Goal: Task Accomplishment & Management: Use online tool/utility

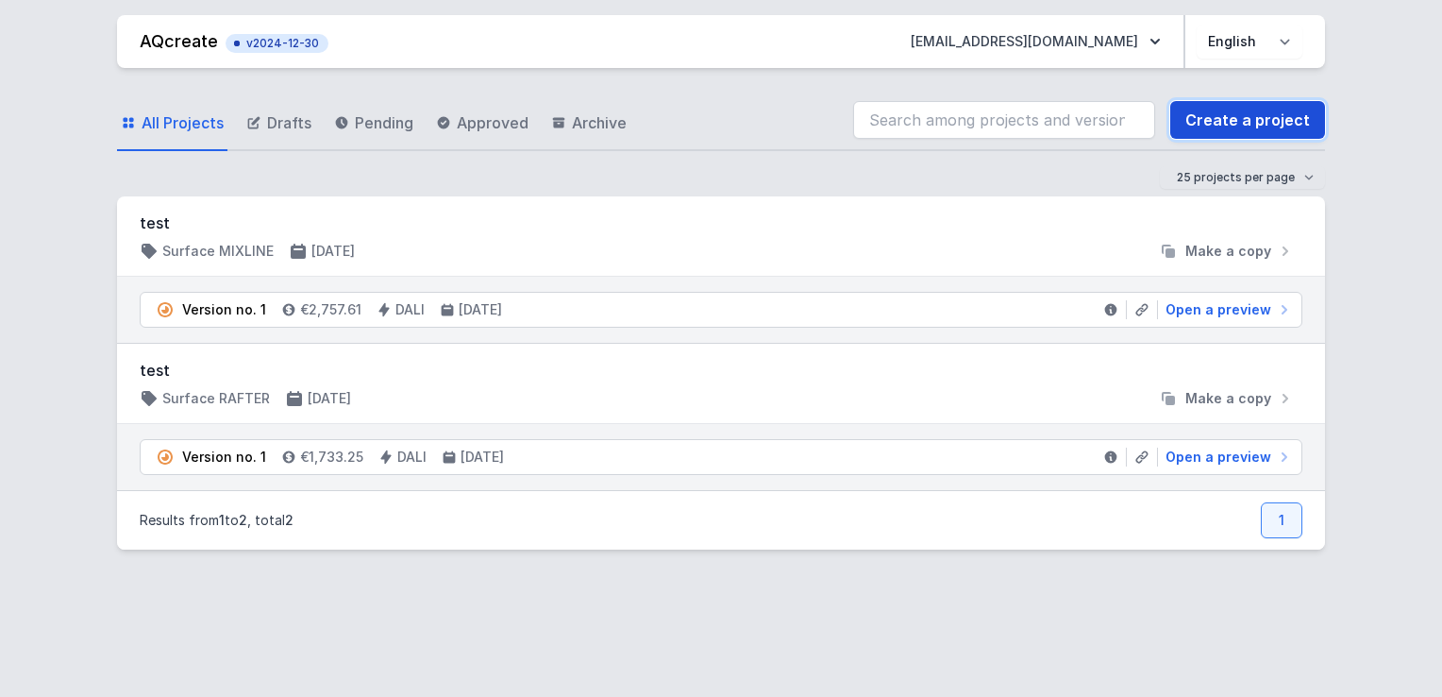
click at [1251, 109] on link "Create a project" at bounding box center [1247, 120] width 155 height 38
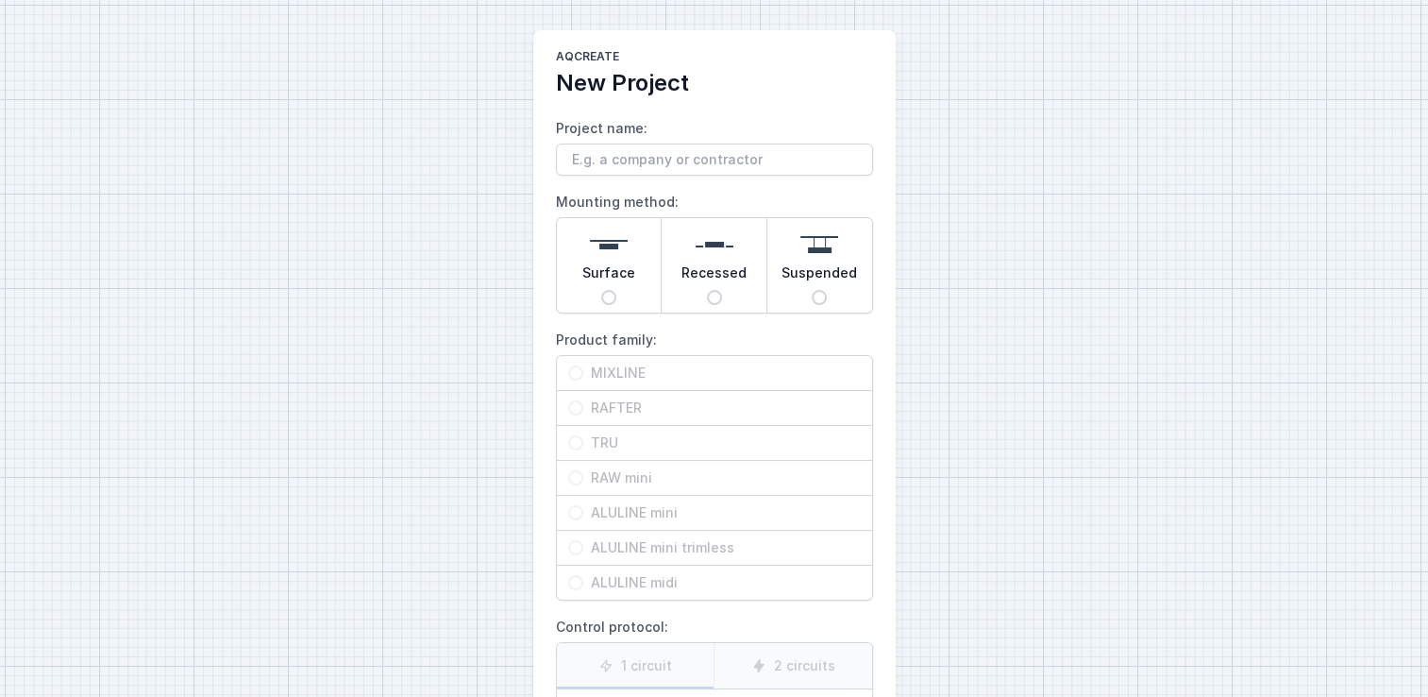
click at [717, 152] on input "Project name:" at bounding box center [714, 159] width 317 height 32
type input "test"
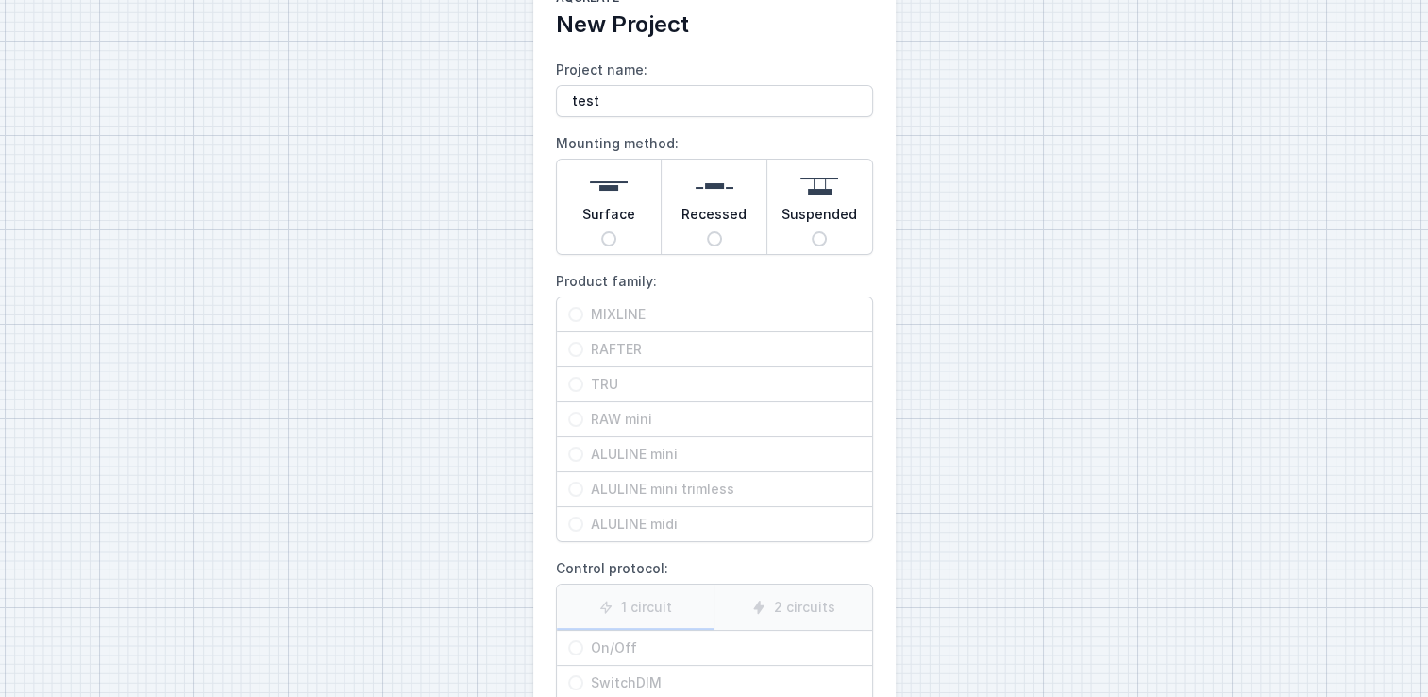
scroll to position [83, 0]
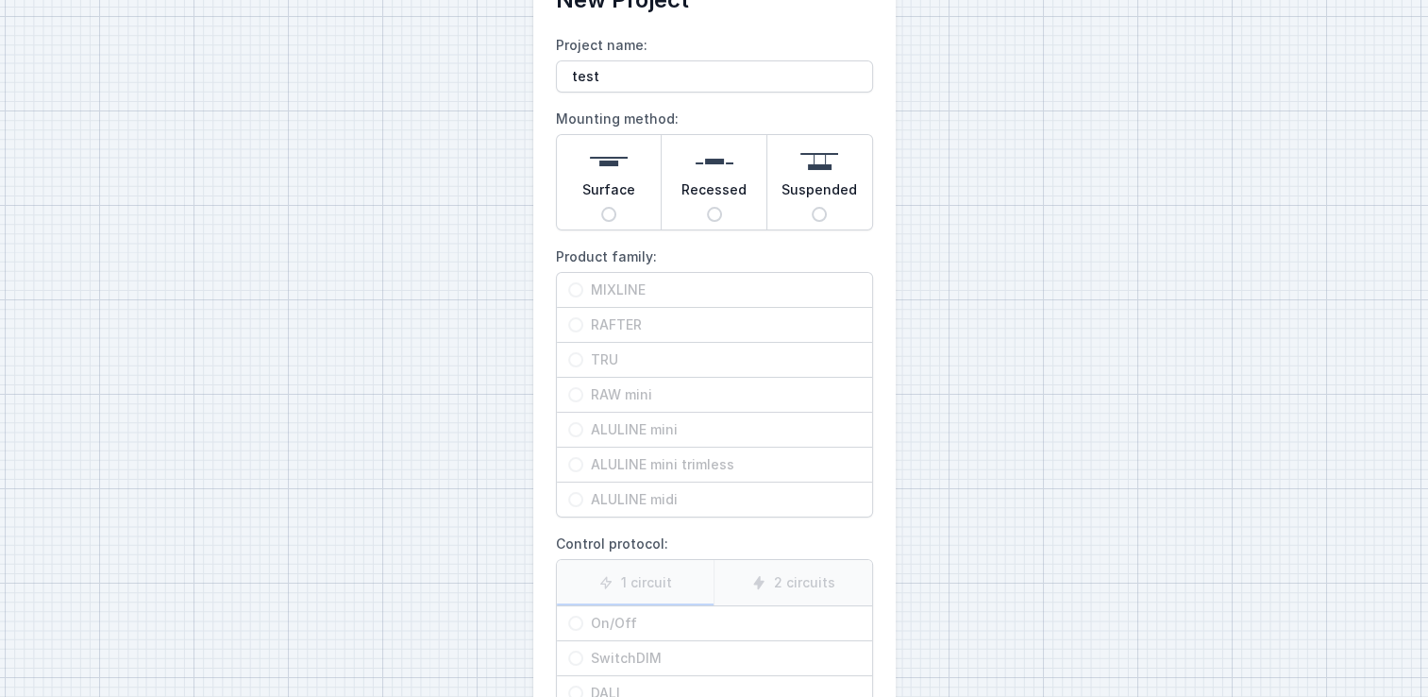
click at [637, 187] on div "Surface" at bounding box center [609, 182] width 105 height 94
click at [616, 207] on input "Surface" at bounding box center [608, 214] width 15 height 15
radio input "true"
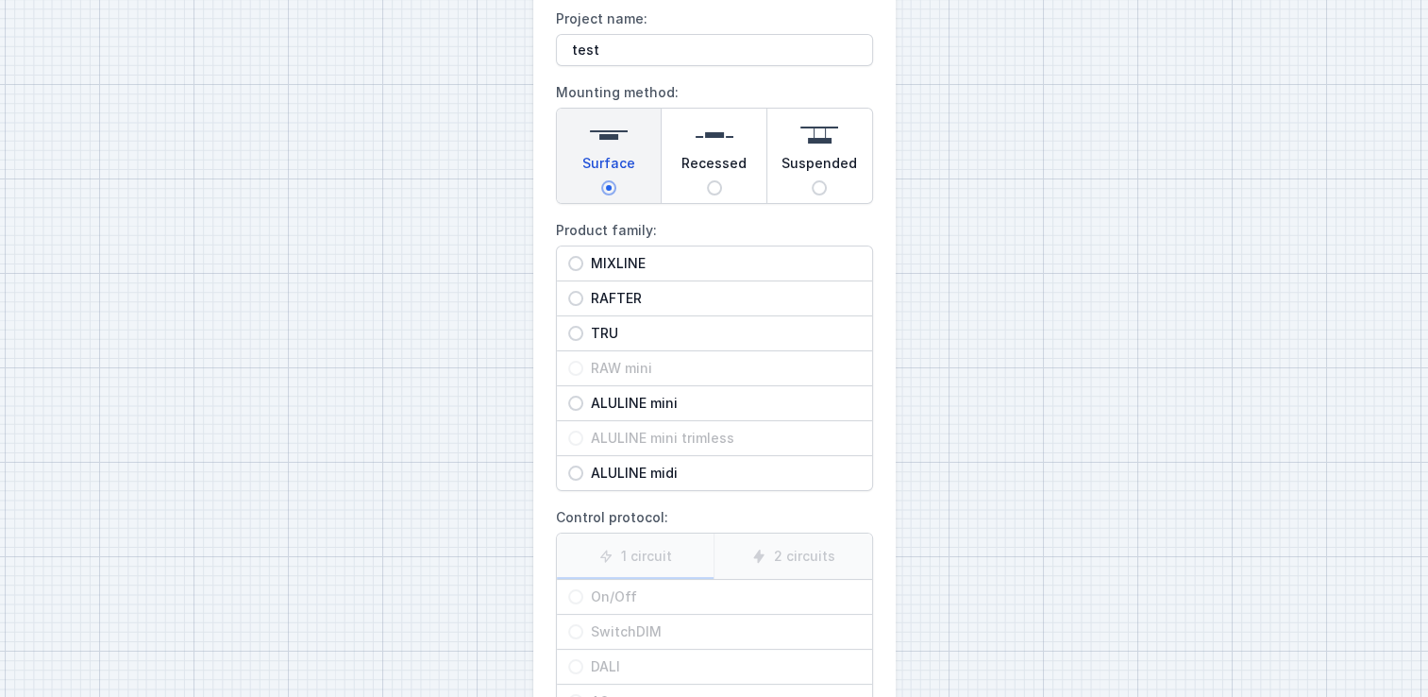
scroll to position [245, 0]
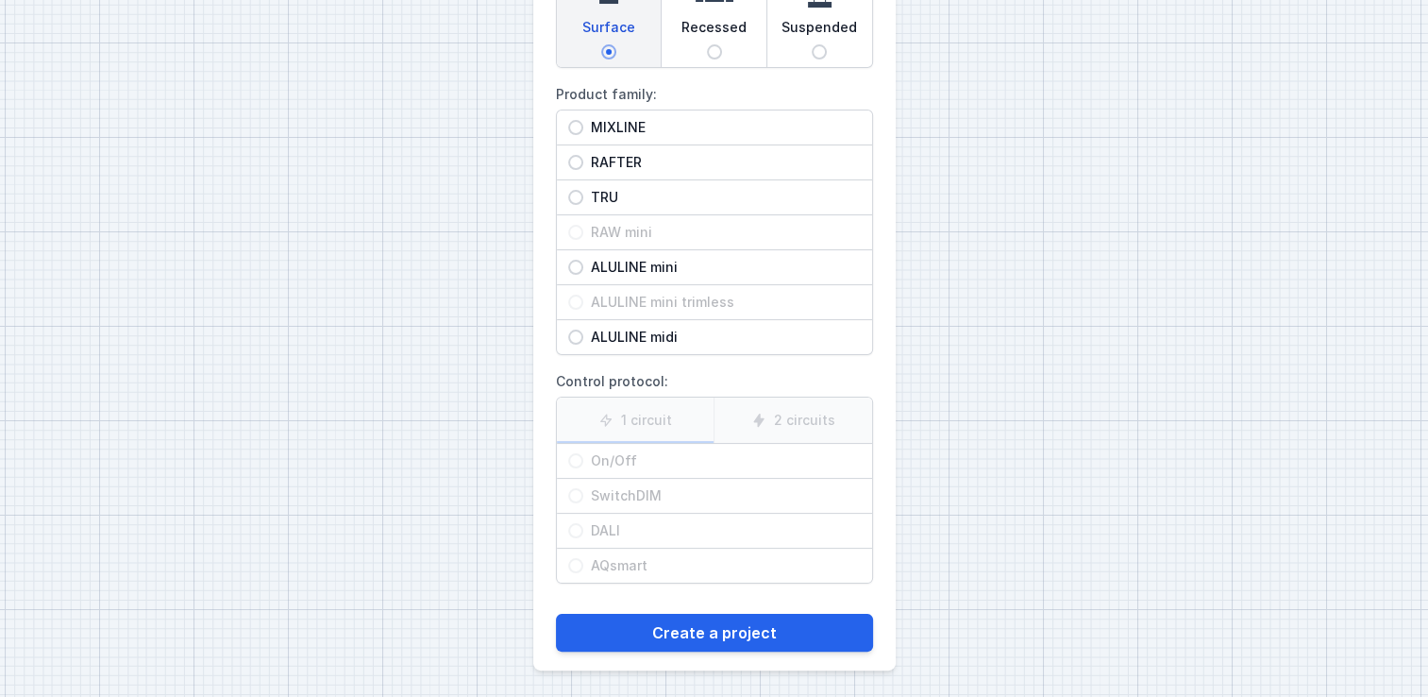
click at [610, 134] on span "MIXLINE" at bounding box center [721, 127] width 277 height 19
click at [583, 134] on input "MIXLINE" at bounding box center [575, 127] width 15 height 15
radio input "true"
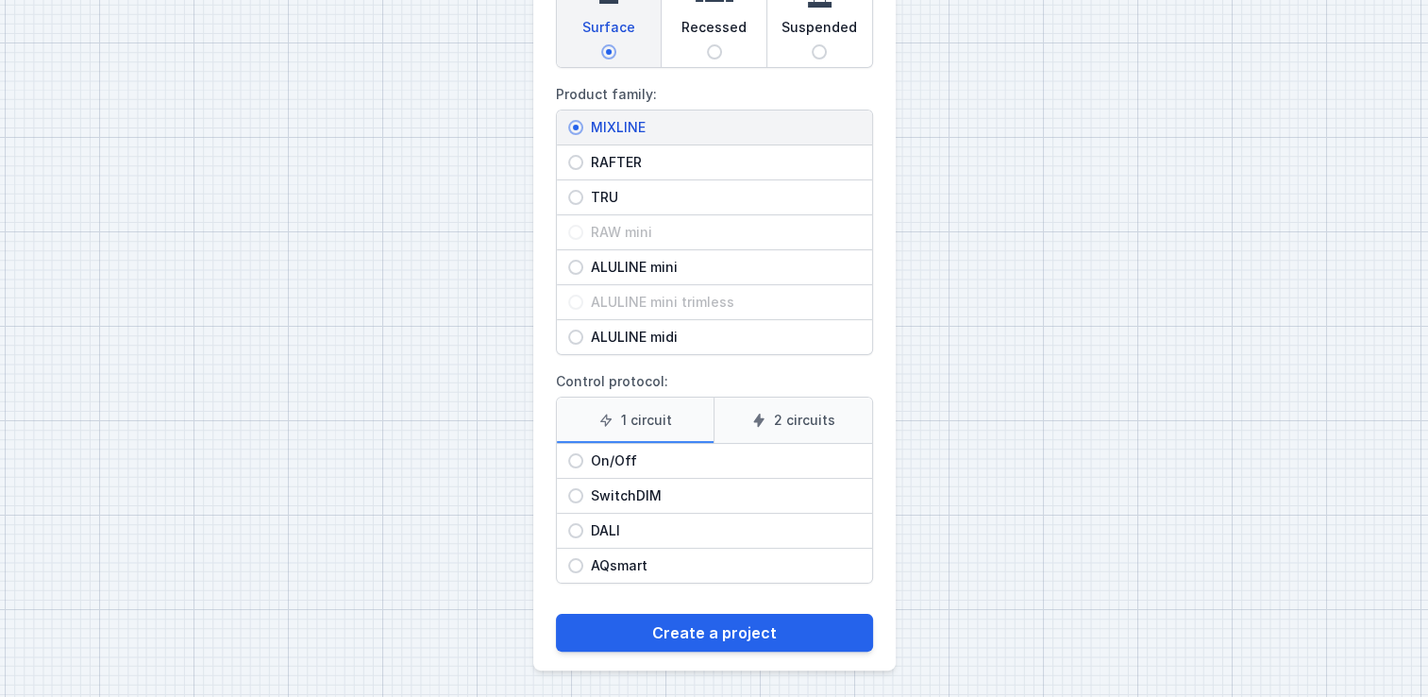
click at [788, 419] on label "2 circuits" at bounding box center [793, 419] width 159 height 45
click at [0, 0] on input "2 circuits" at bounding box center [0, 0] width 0 height 0
click at [609, 529] on span "DALI" at bounding box center [721, 530] width 277 height 19
click at [583, 529] on input "DALI" at bounding box center [575, 530] width 15 height 15
radio input "true"
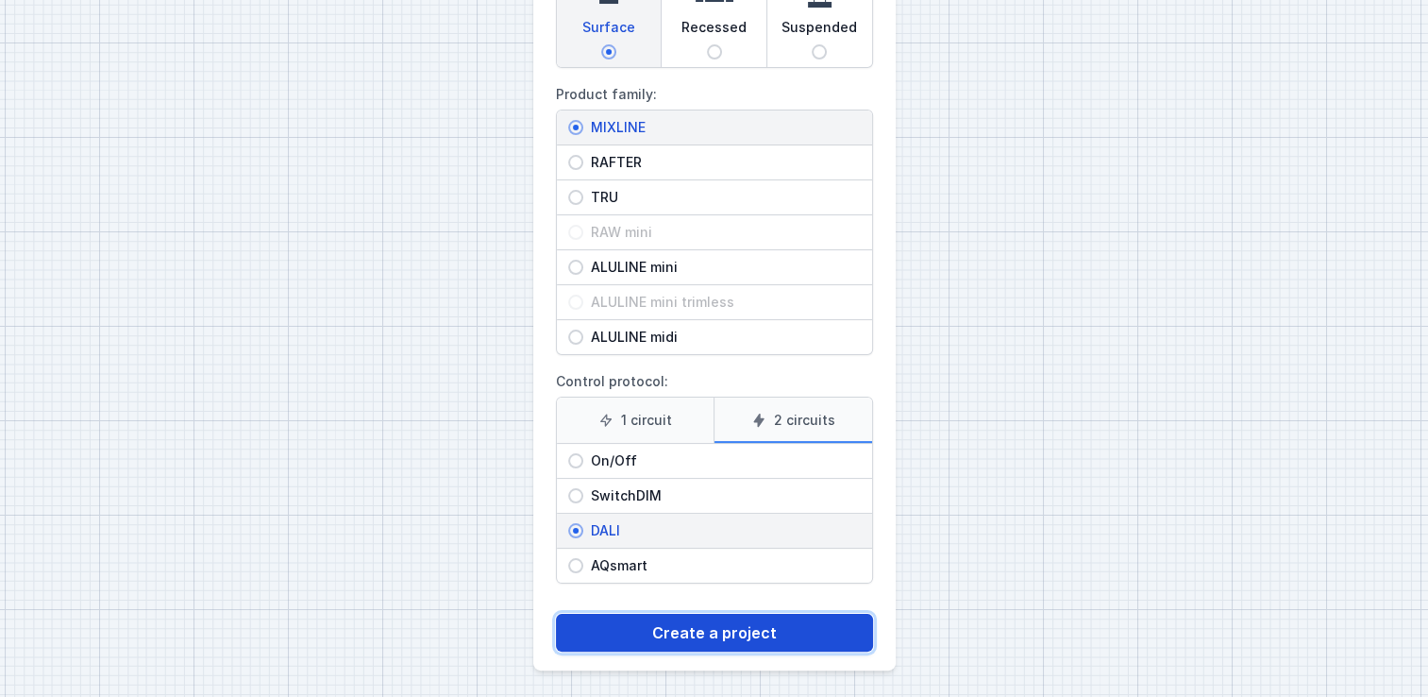
click at [707, 633] on button "Create a project" at bounding box center [714, 632] width 317 height 38
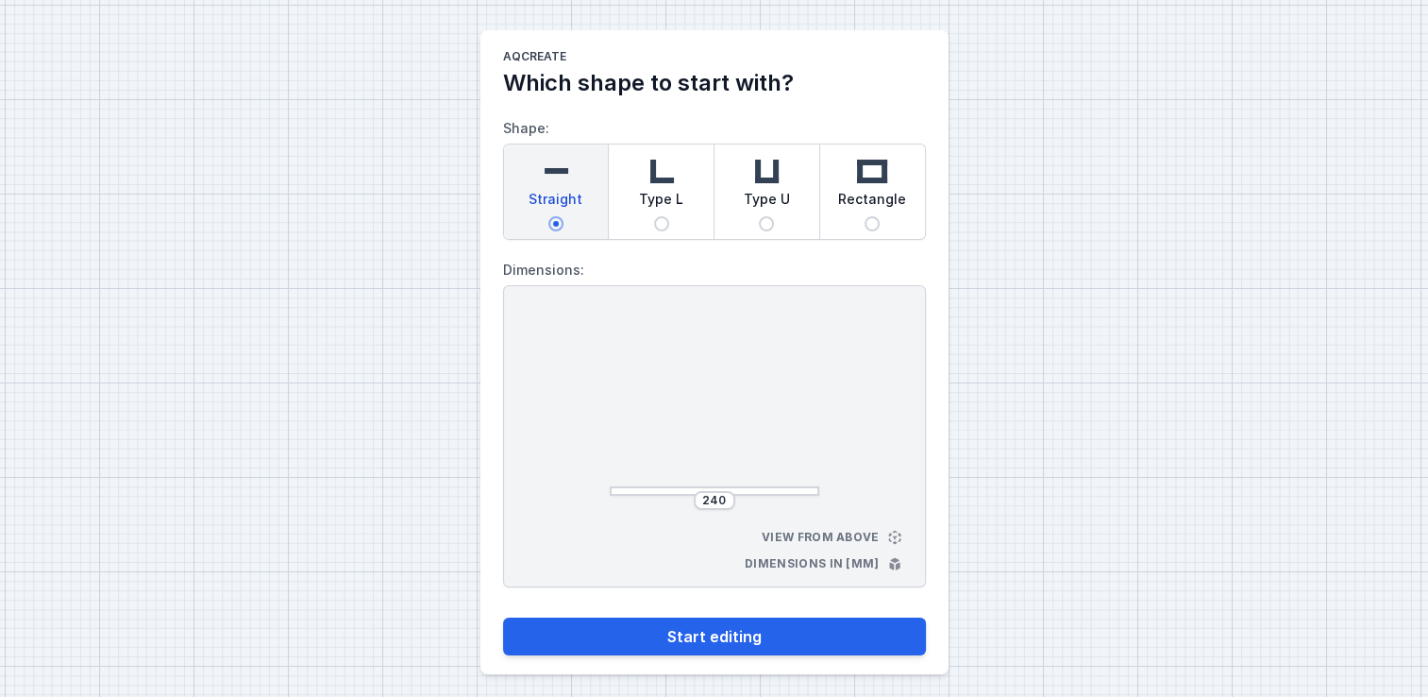
click at [649, 190] on span "Type L" at bounding box center [661, 203] width 44 height 26
click at [654, 216] on input "Type L" at bounding box center [661, 223] width 15 height 15
radio input "true"
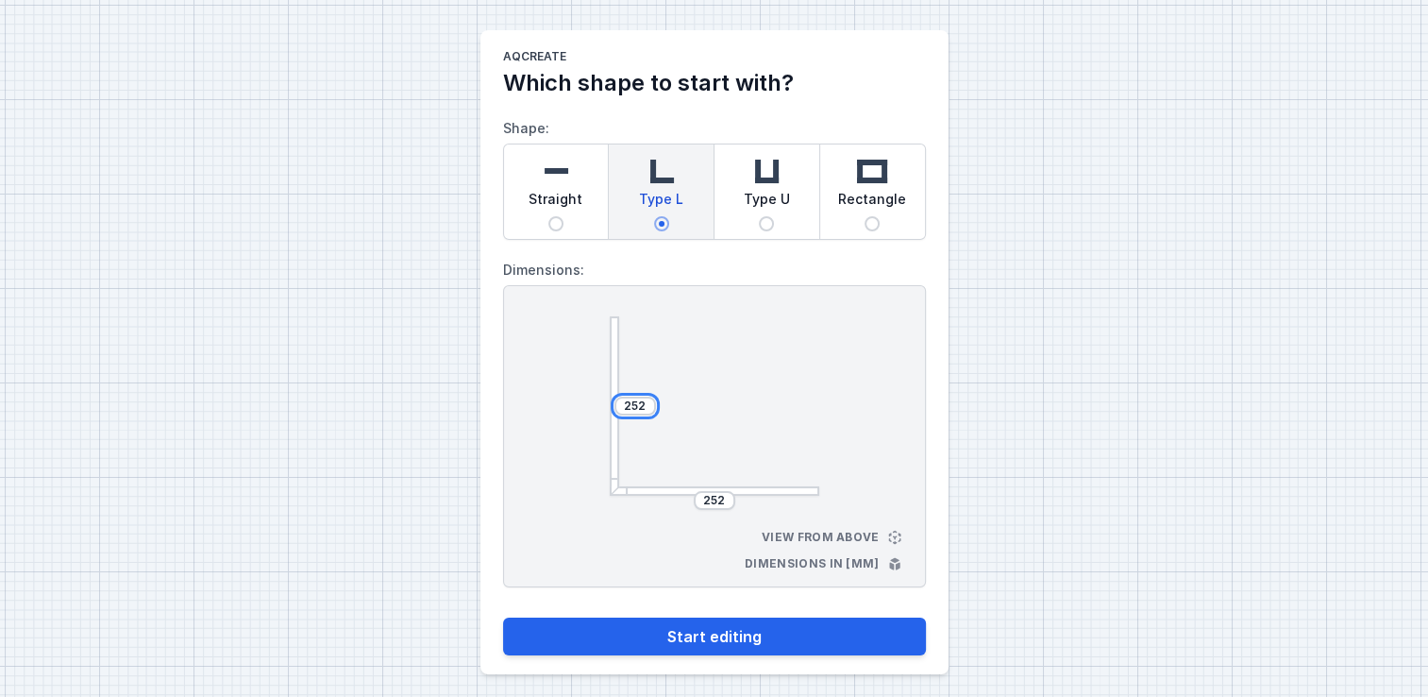
click at [642, 399] on input "252" at bounding box center [635, 405] width 30 height 15
type input "2520"
click at [721, 496] on input "252" at bounding box center [714, 500] width 30 height 15
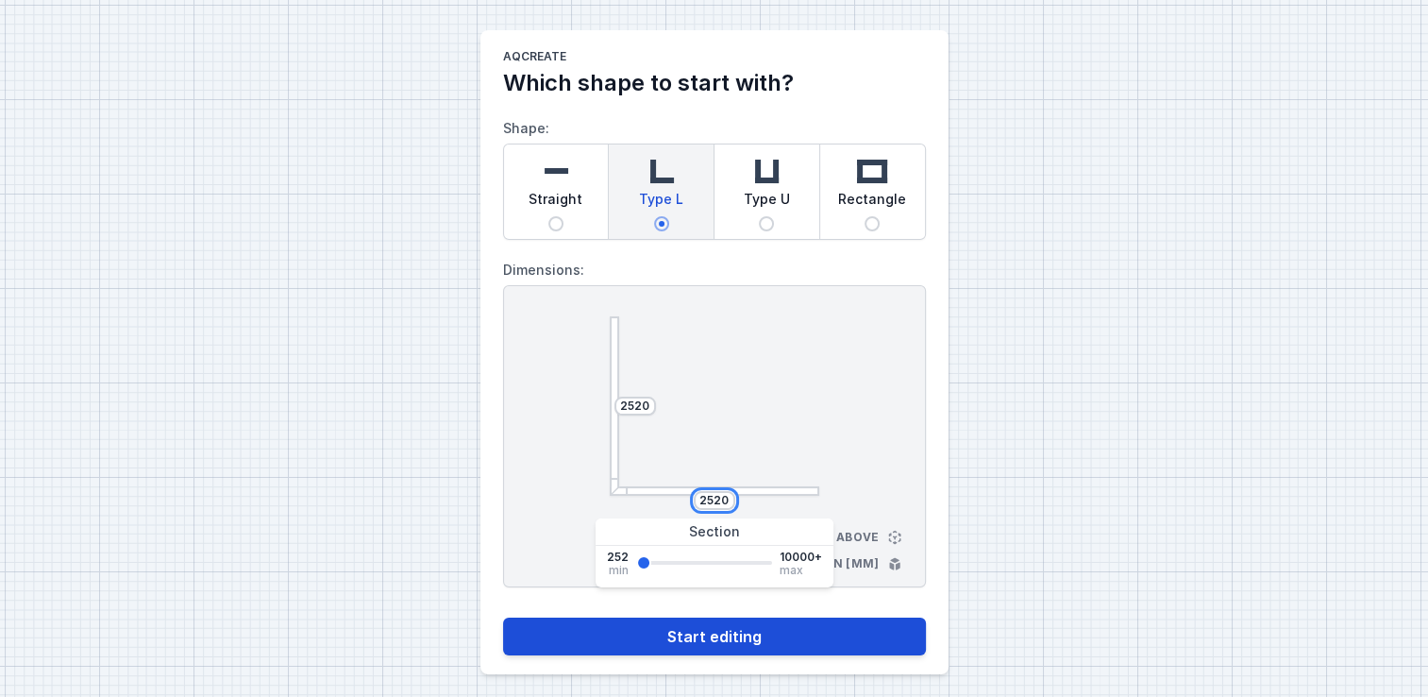
type input "2520"
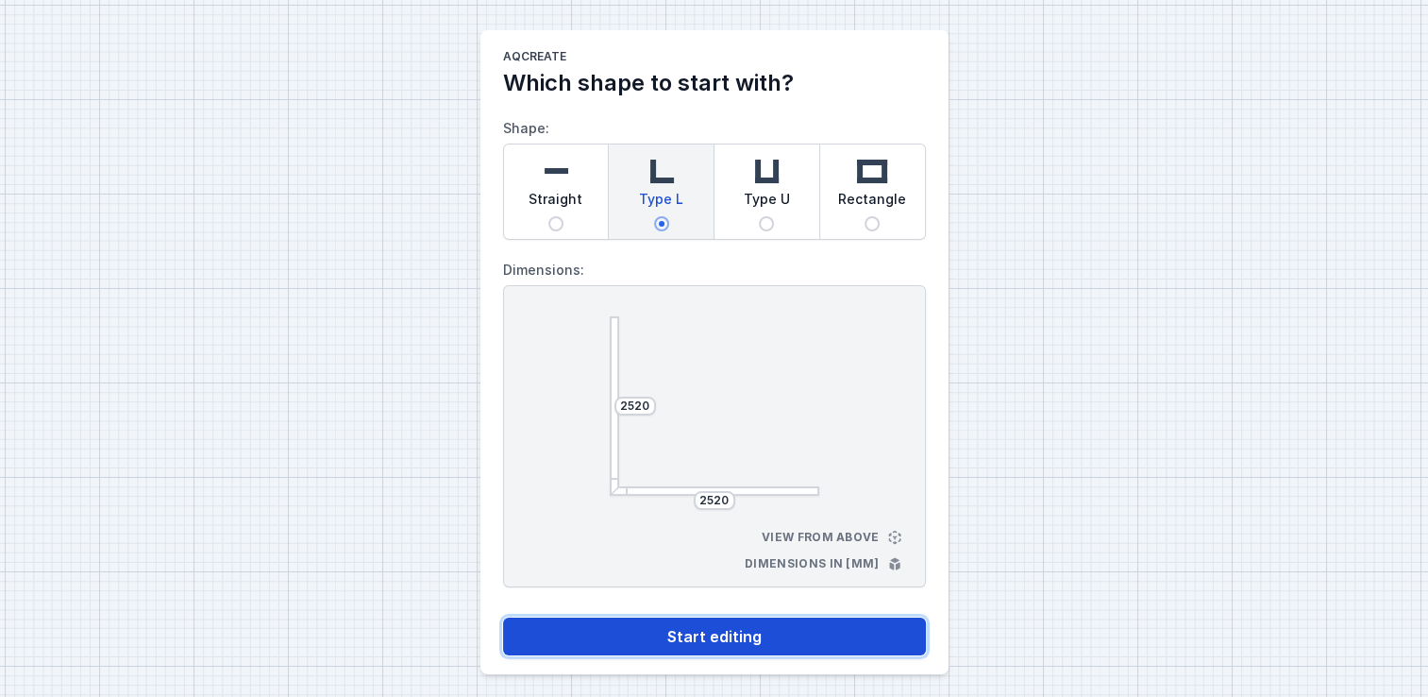
click at [779, 625] on button "Start editing" at bounding box center [714, 636] width 423 height 38
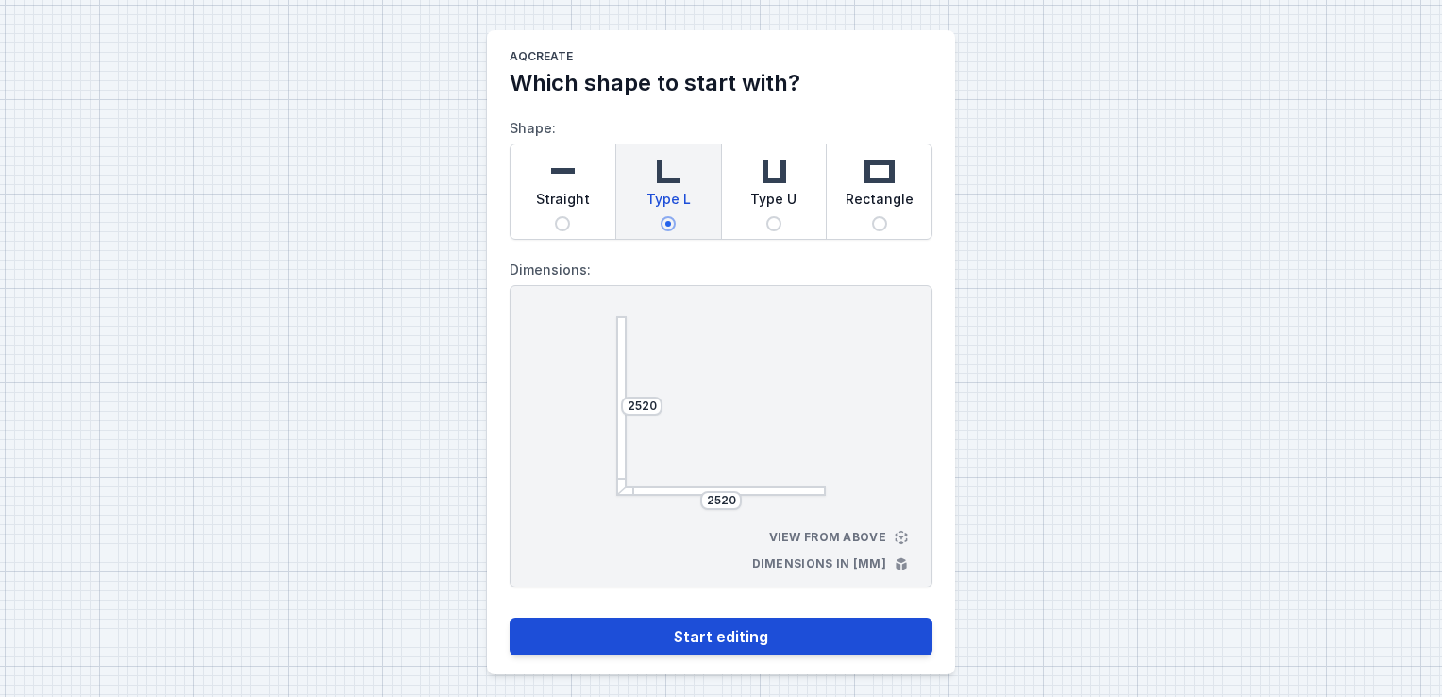
select select "4"
select select "true"
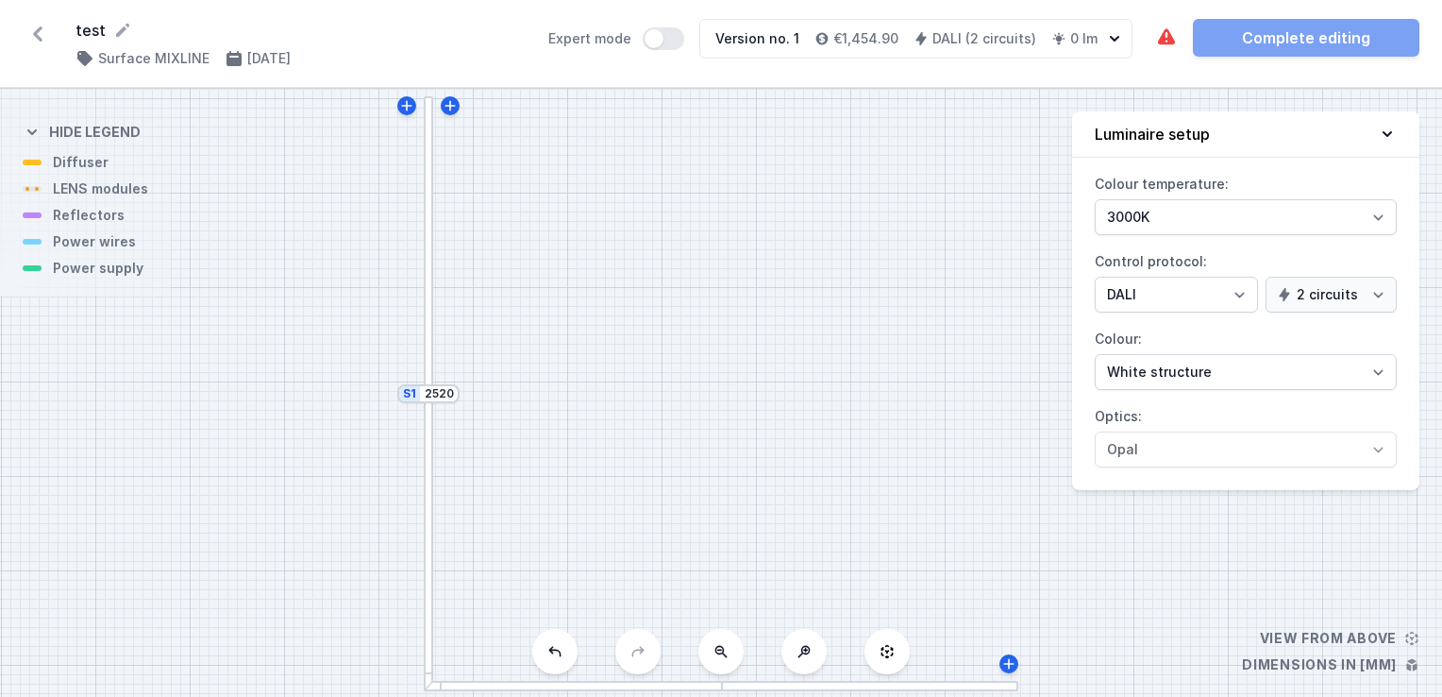
click at [428, 240] on div at bounding box center [429, 244] width 10 height 296
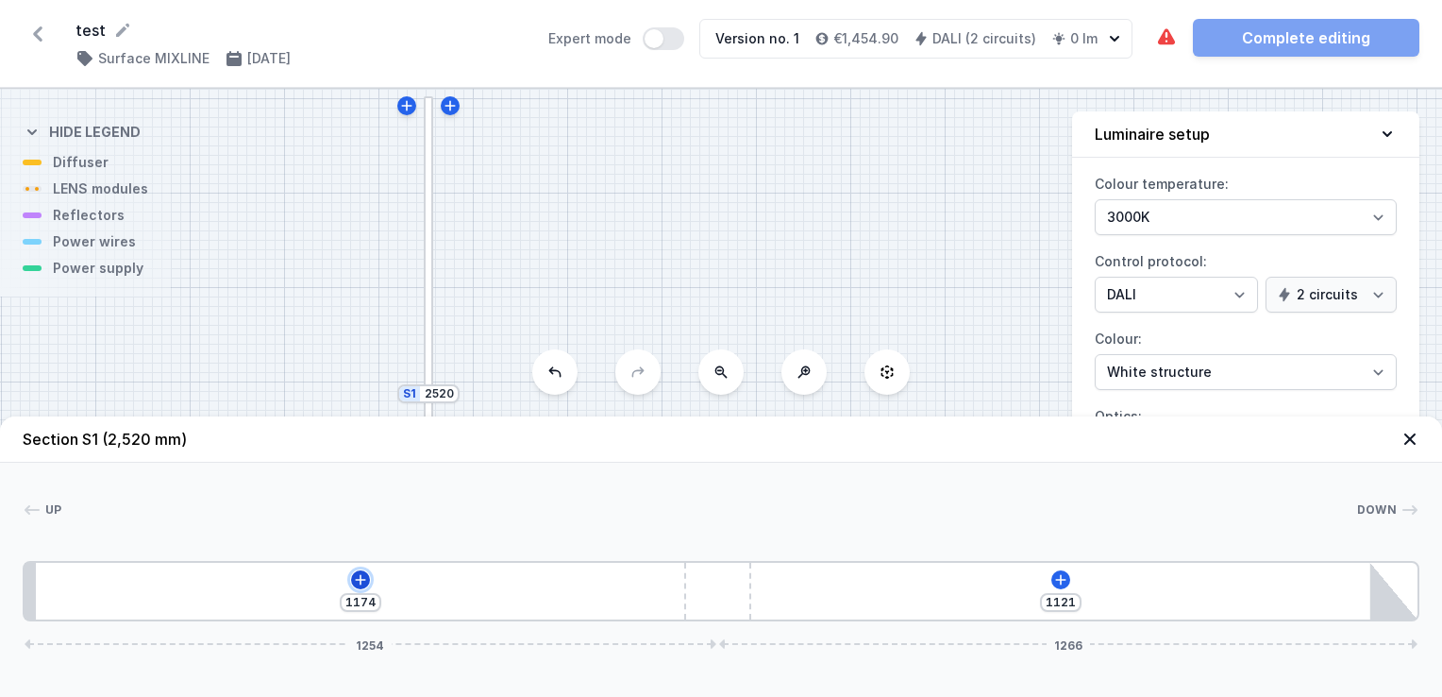
click at [362, 581] on icon at bounding box center [360, 579] width 15 height 15
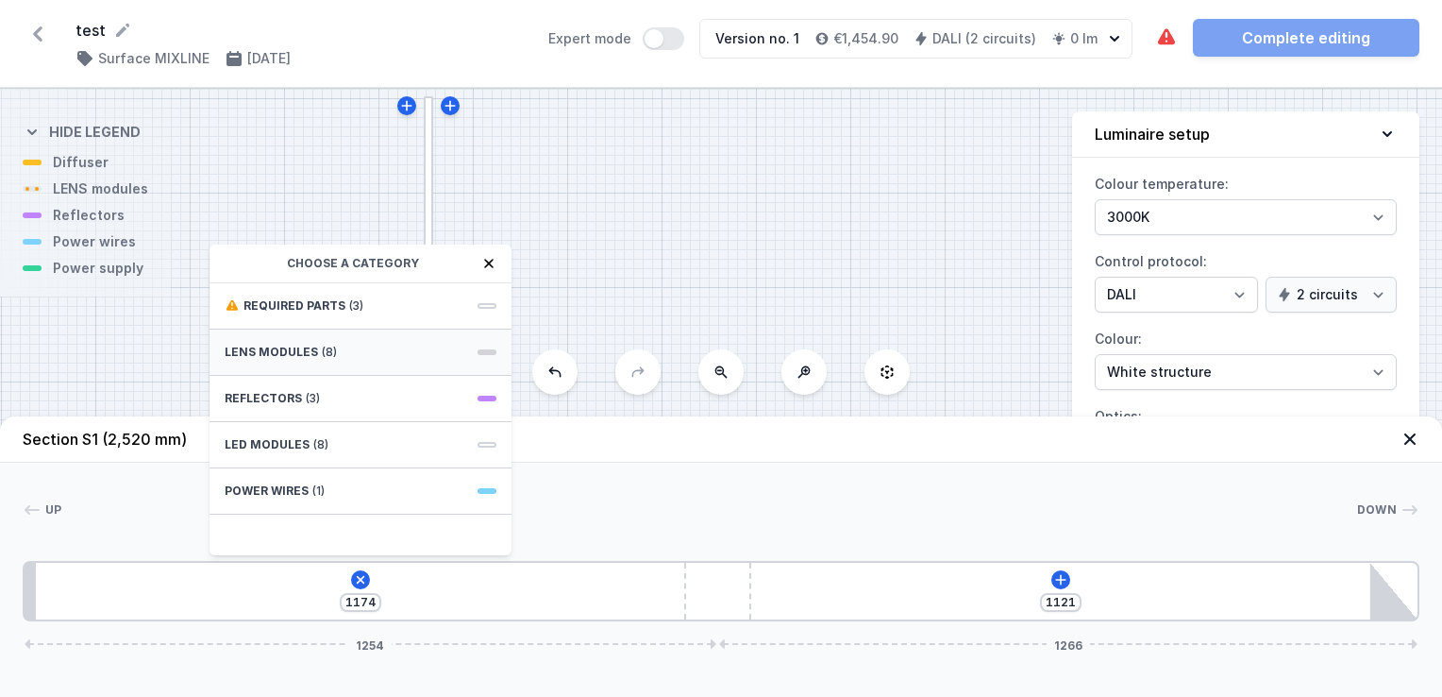
click at [310, 349] on span "LENS modules" at bounding box center [271, 351] width 93 height 15
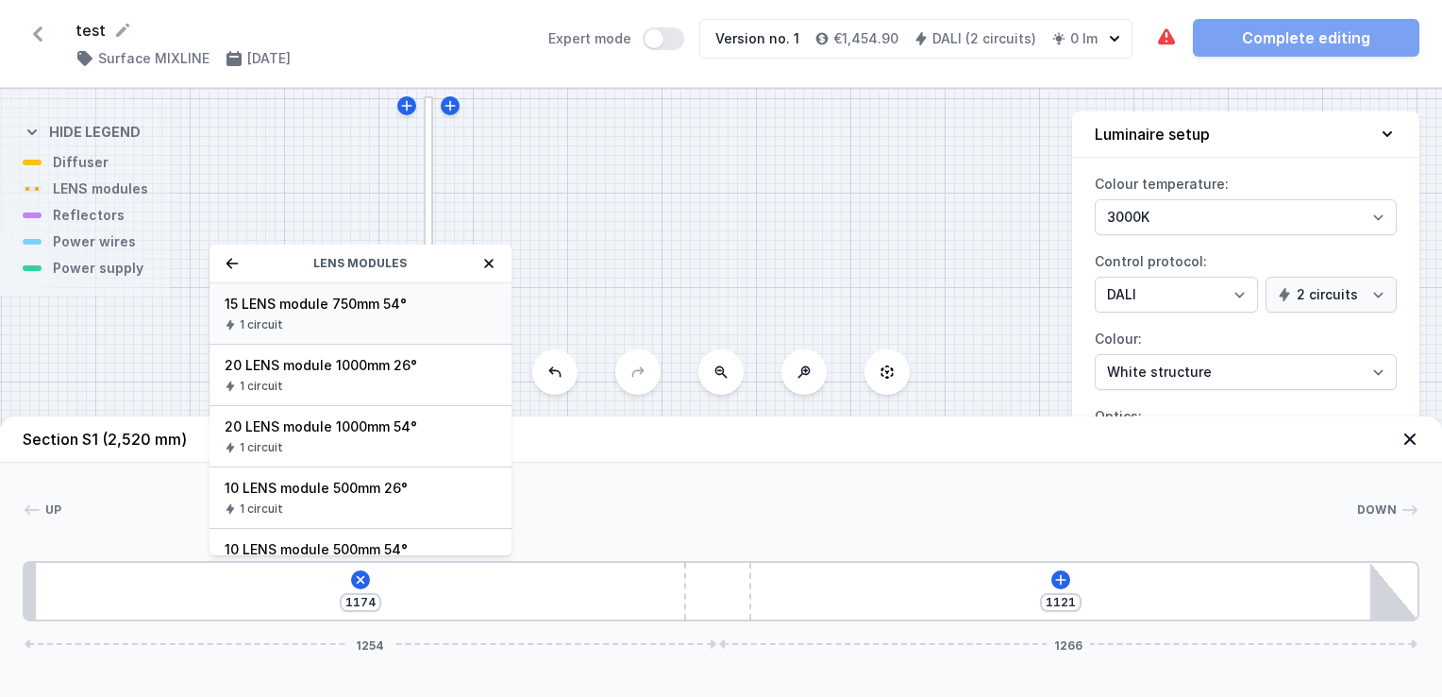
click at [337, 311] on span "15 LENS module 750mm 54°" at bounding box center [361, 303] width 272 height 19
type input "424"
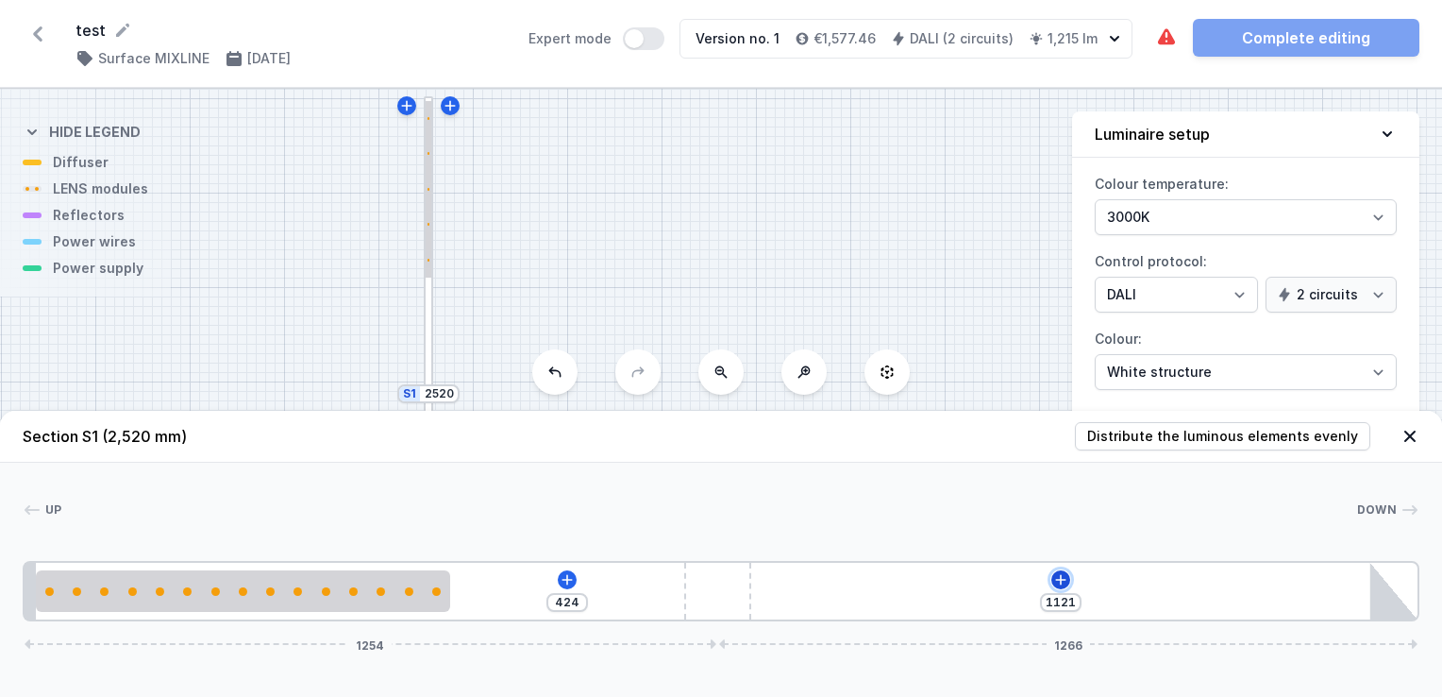
click at [1056, 579] on icon at bounding box center [1060, 579] width 10 height 10
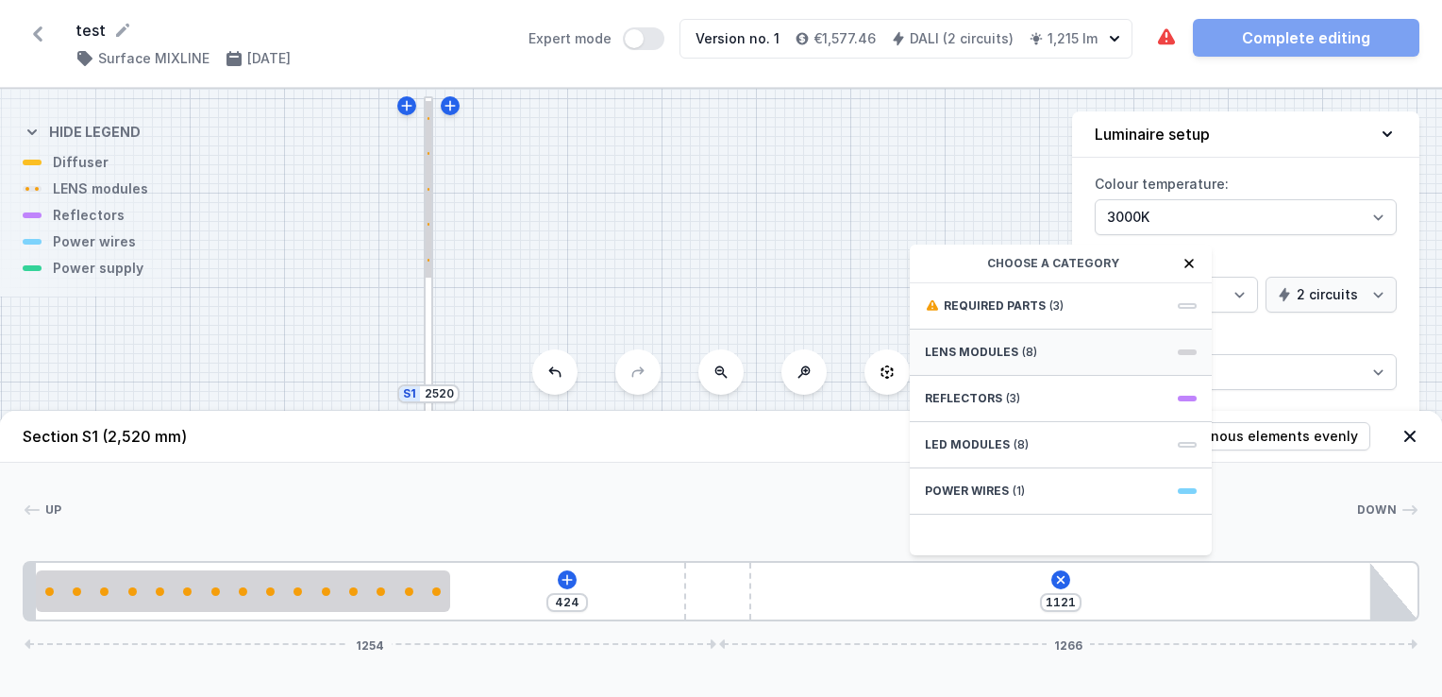
click at [997, 351] on span "LENS modules" at bounding box center [971, 351] width 93 height 15
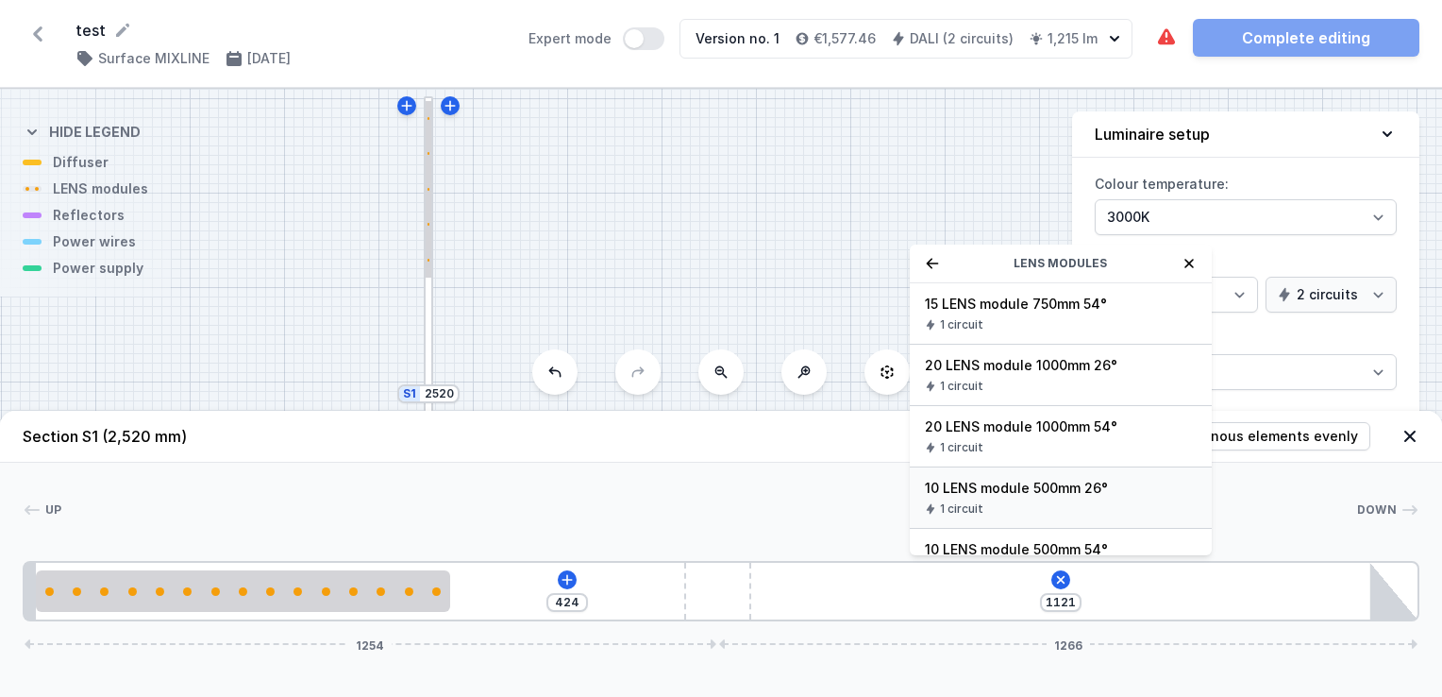
click at [1004, 497] on div "10 LENS module 500mm 26° 1 circuit" at bounding box center [1061, 497] width 302 height 61
type input "621"
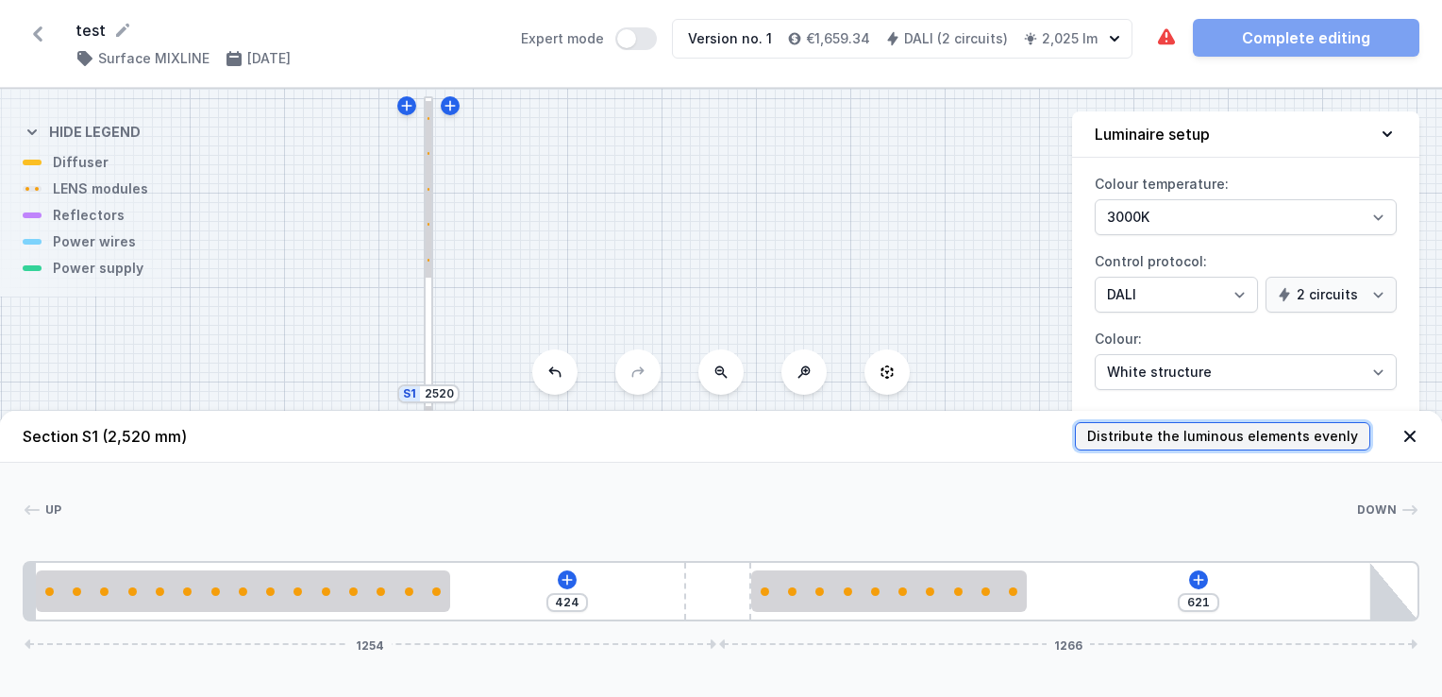
click at [1238, 436] on span "Distribute the luminous elements evenly" at bounding box center [1222, 436] width 271 height 19
type input "21"
type input "339"
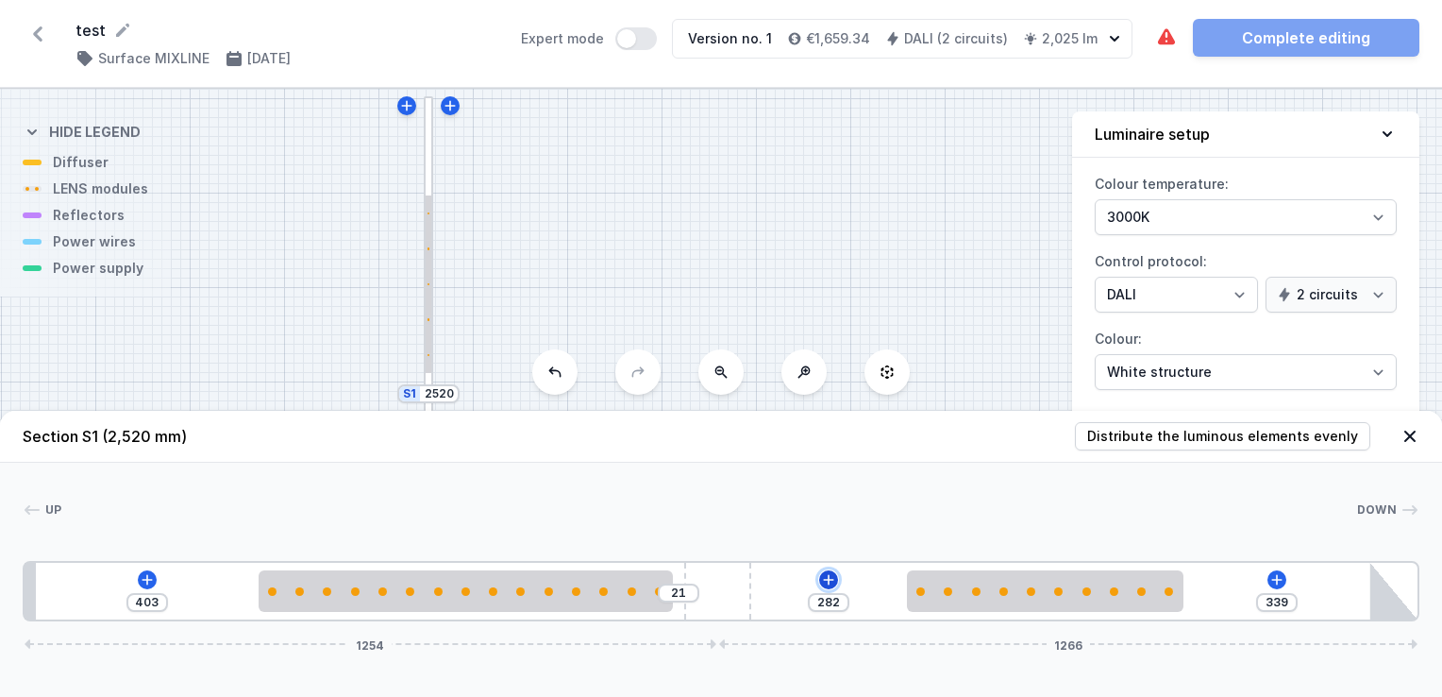
click at [831, 578] on icon at bounding box center [828, 579] width 15 height 15
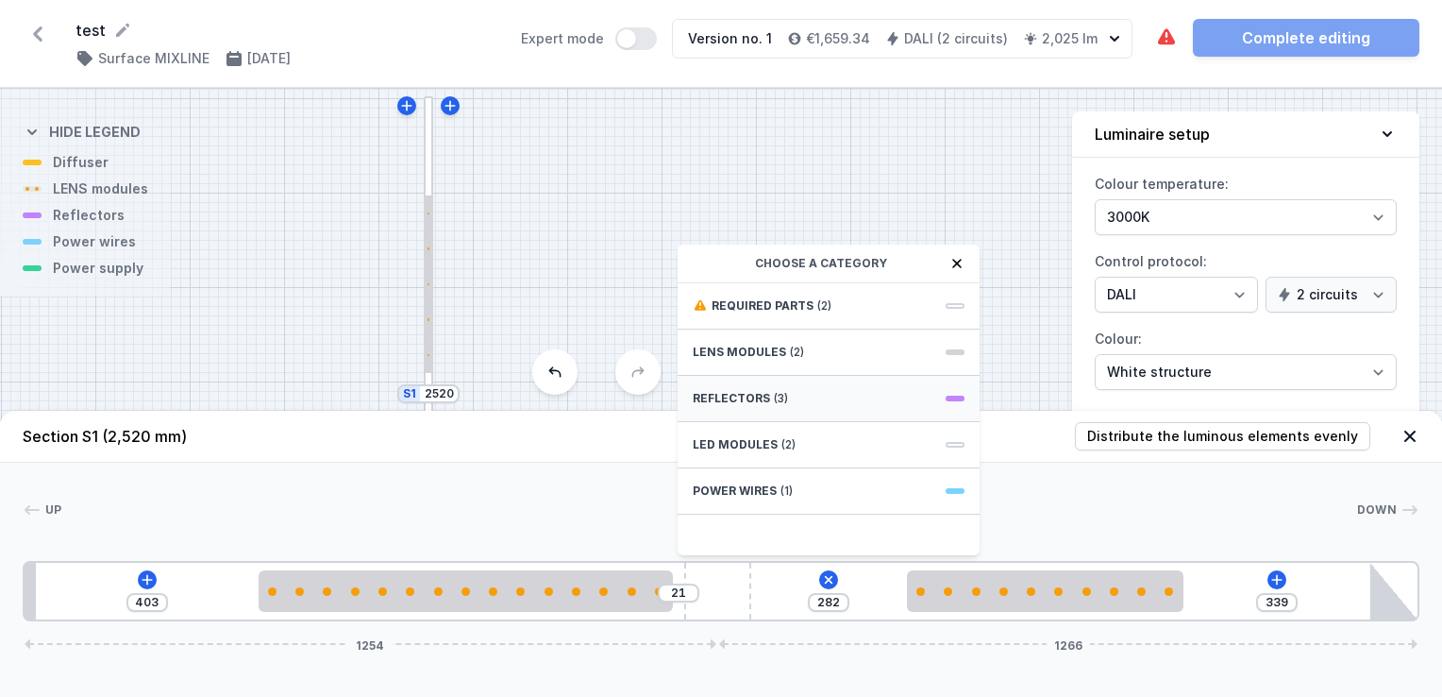
click at [838, 378] on div "Reflectors (3)" at bounding box center [829, 399] width 302 height 46
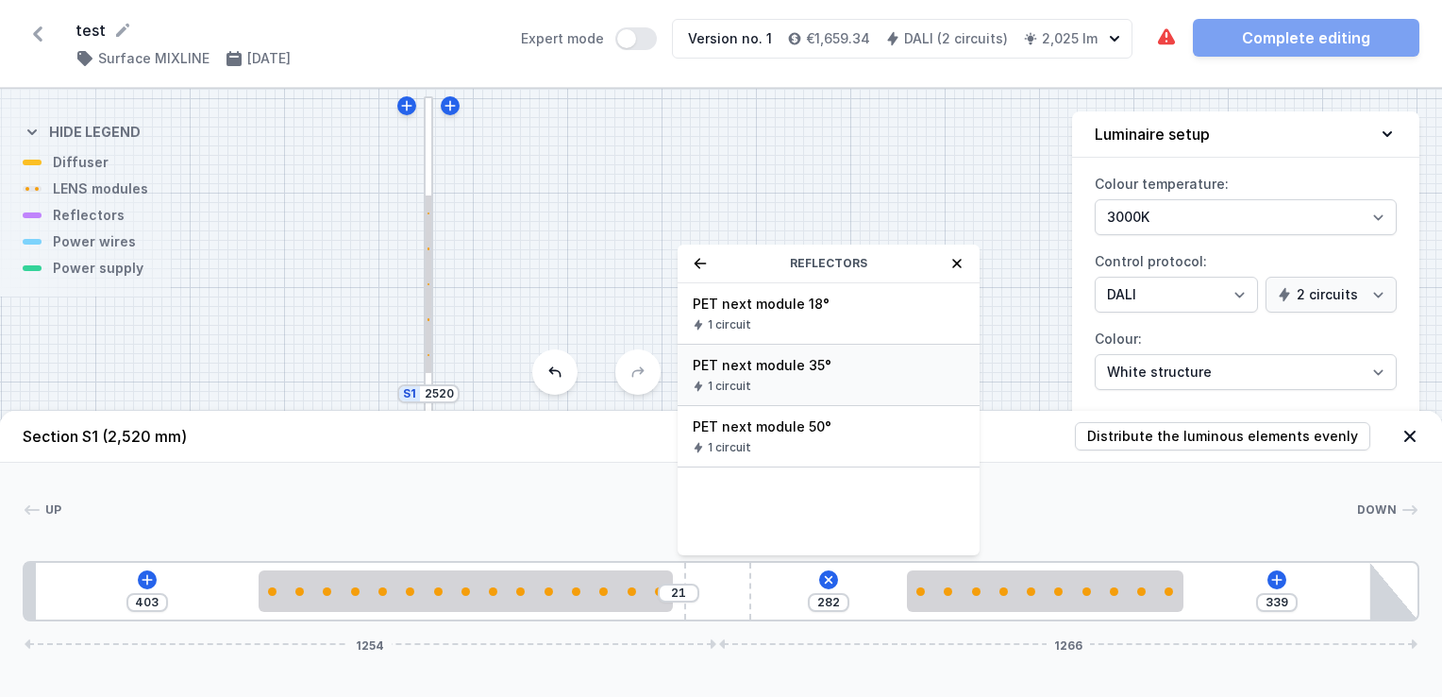
click at [831, 359] on span "PET next module 35°" at bounding box center [829, 365] width 272 height 19
type input "212"
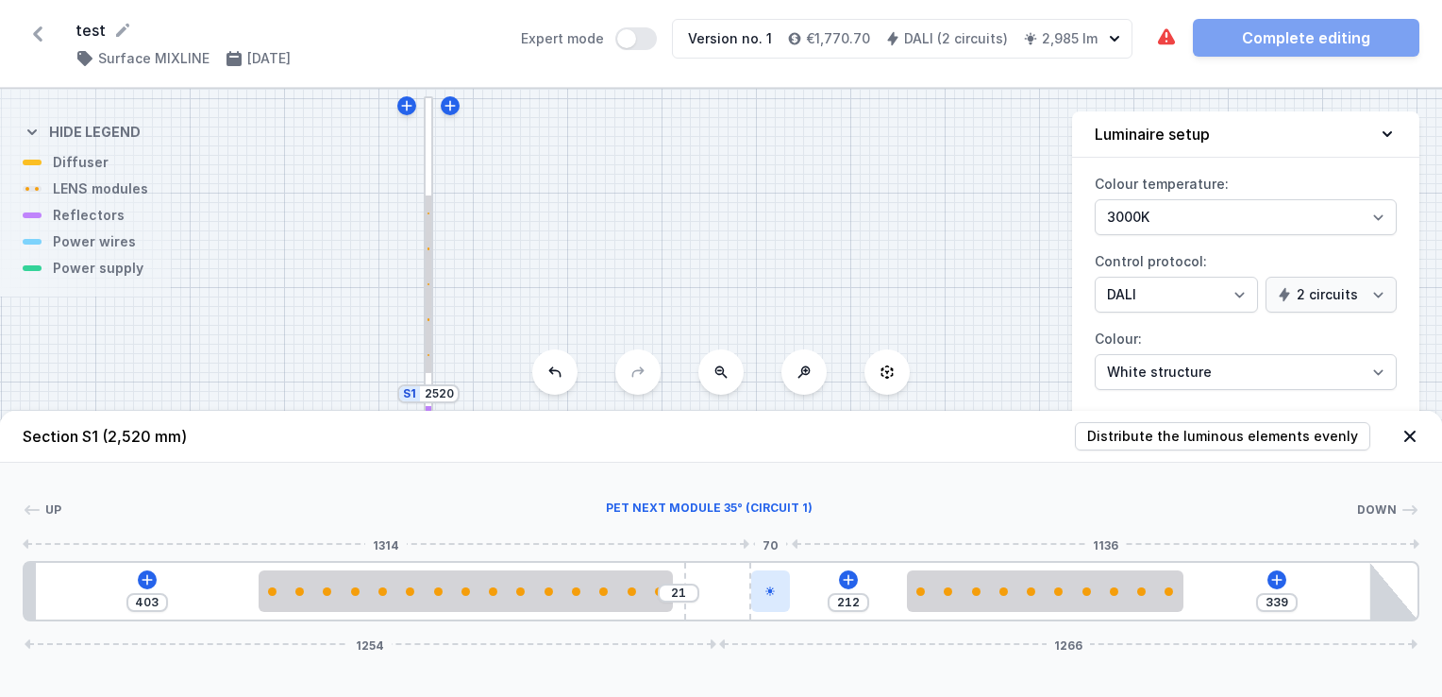
click at [767, 580] on div at bounding box center [770, 591] width 39 height 42
click at [770, 591] on icon at bounding box center [769, 590] width 9 height 9
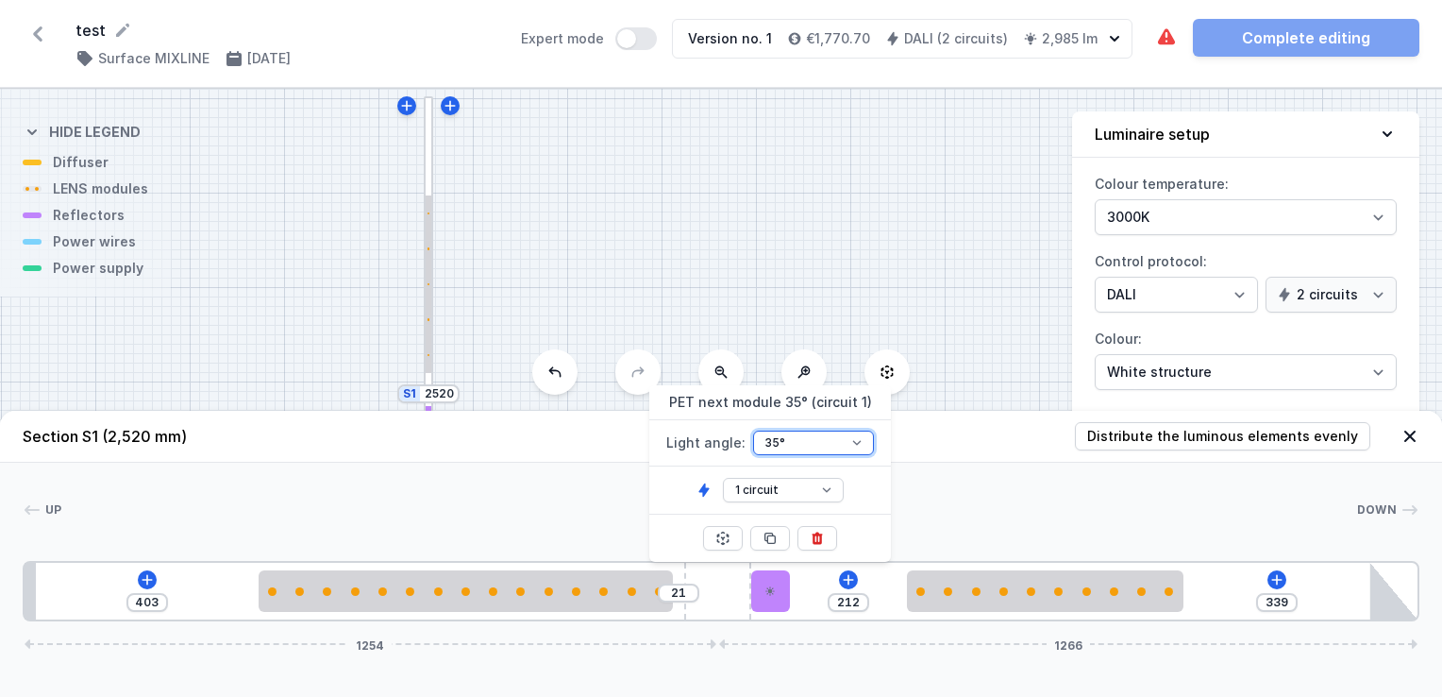
click at [831, 447] on select "18° 35° 50°" at bounding box center [813, 442] width 121 height 25
select select "1524"
click at [753, 430] on select "18° 35° 50°" at bounding box center [813, 442] width 121 height 25
click at [824, 485] on select "1 circuit 2 circuit" at bounding box center [783, 490] width 121 height 25
select select "2"
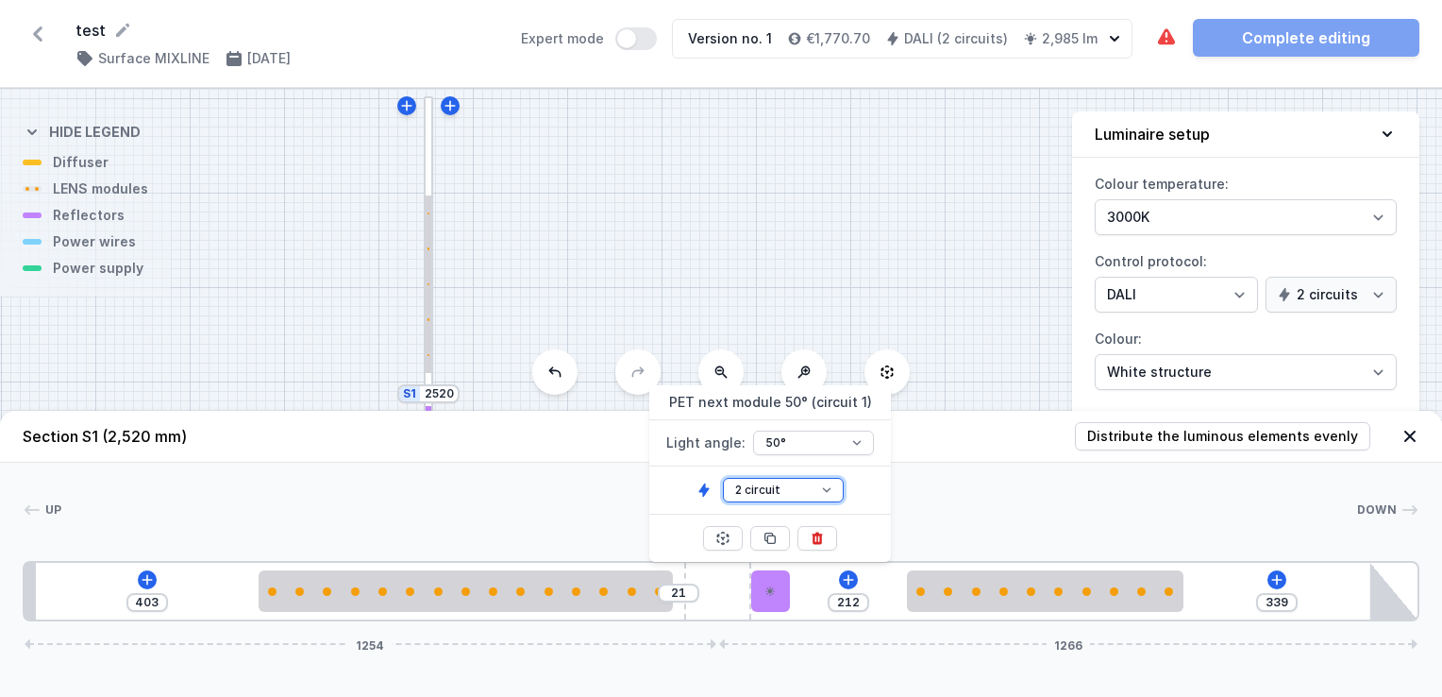
click at [723, 478] on select "1 circuit 2 circuit" at bounding box center [783, 490] width 121 height 25
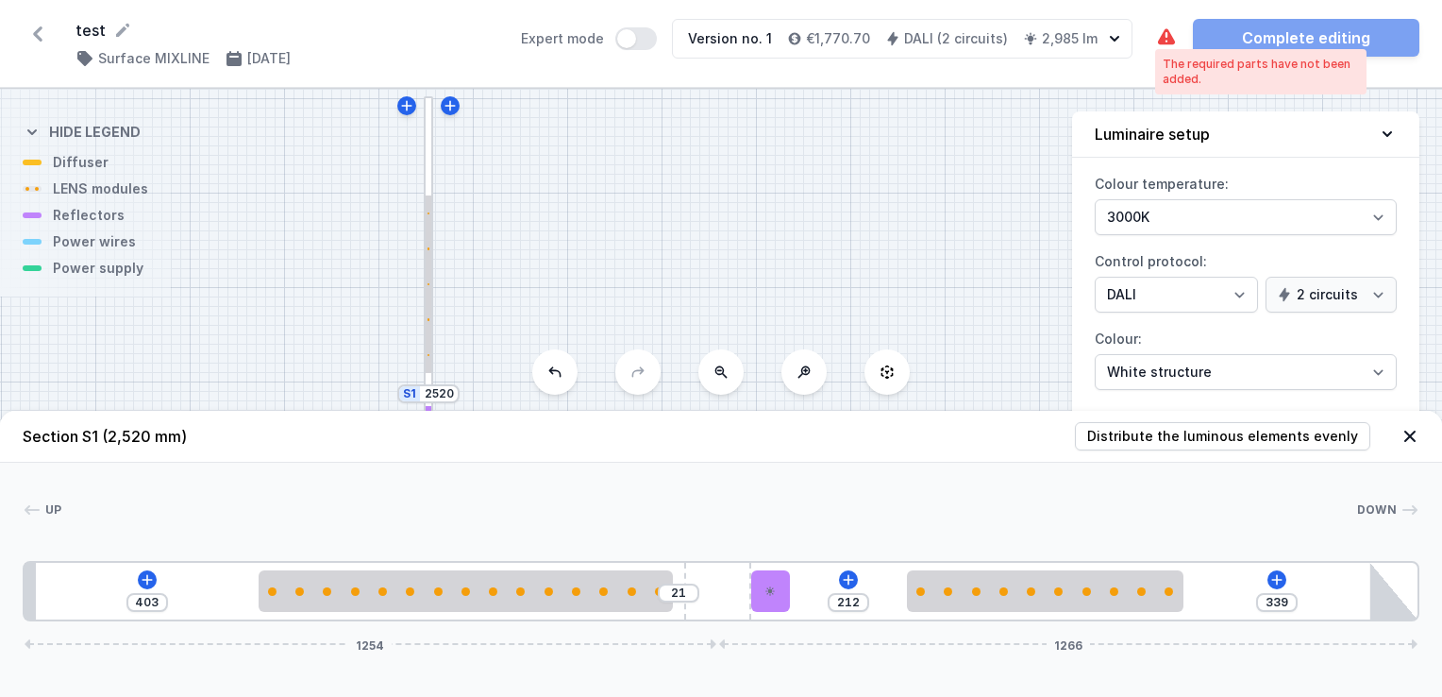
click at [1165, 38] on icon at bounding box center [1166, 36] width 17 height 16
click at [146, 574] on icon at bounding box center [147, 579] width 15 height 15
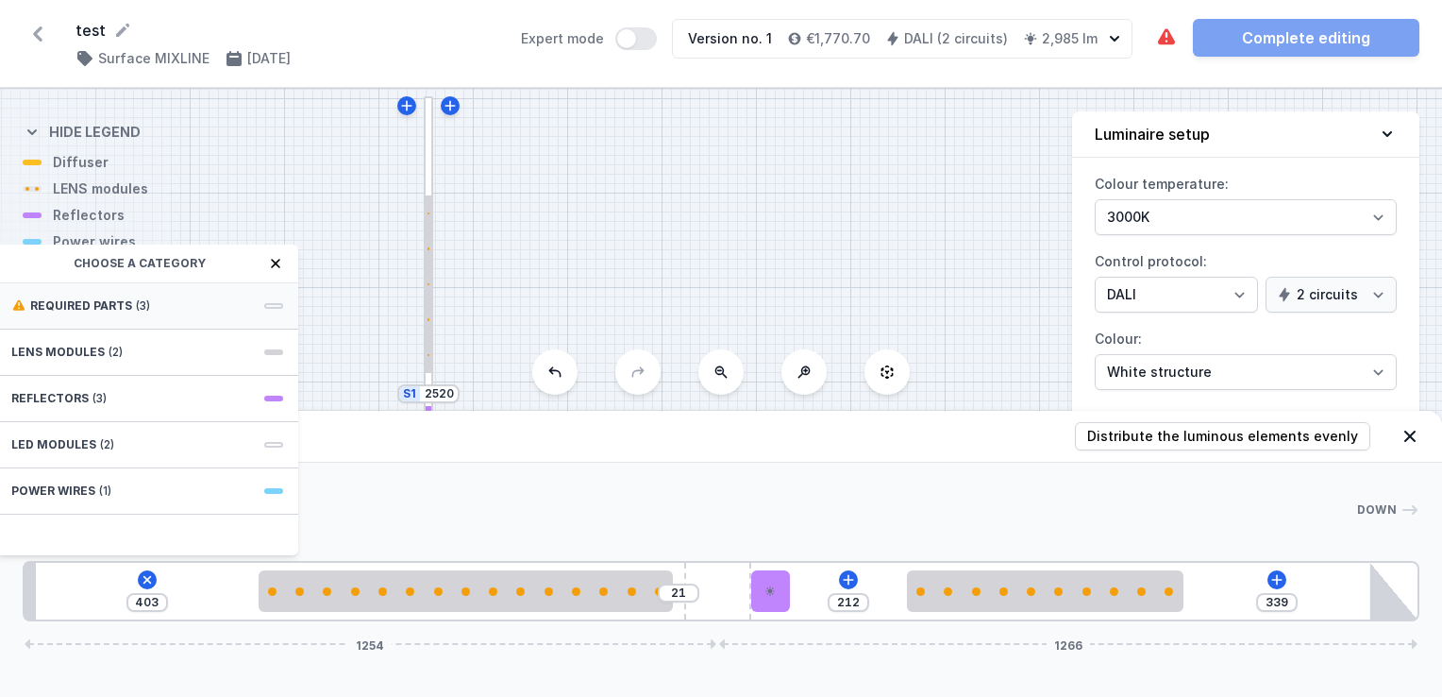
click at [143, 295] on div "Required parts (3)" at bounding box center [147, 306] width 302 height 46
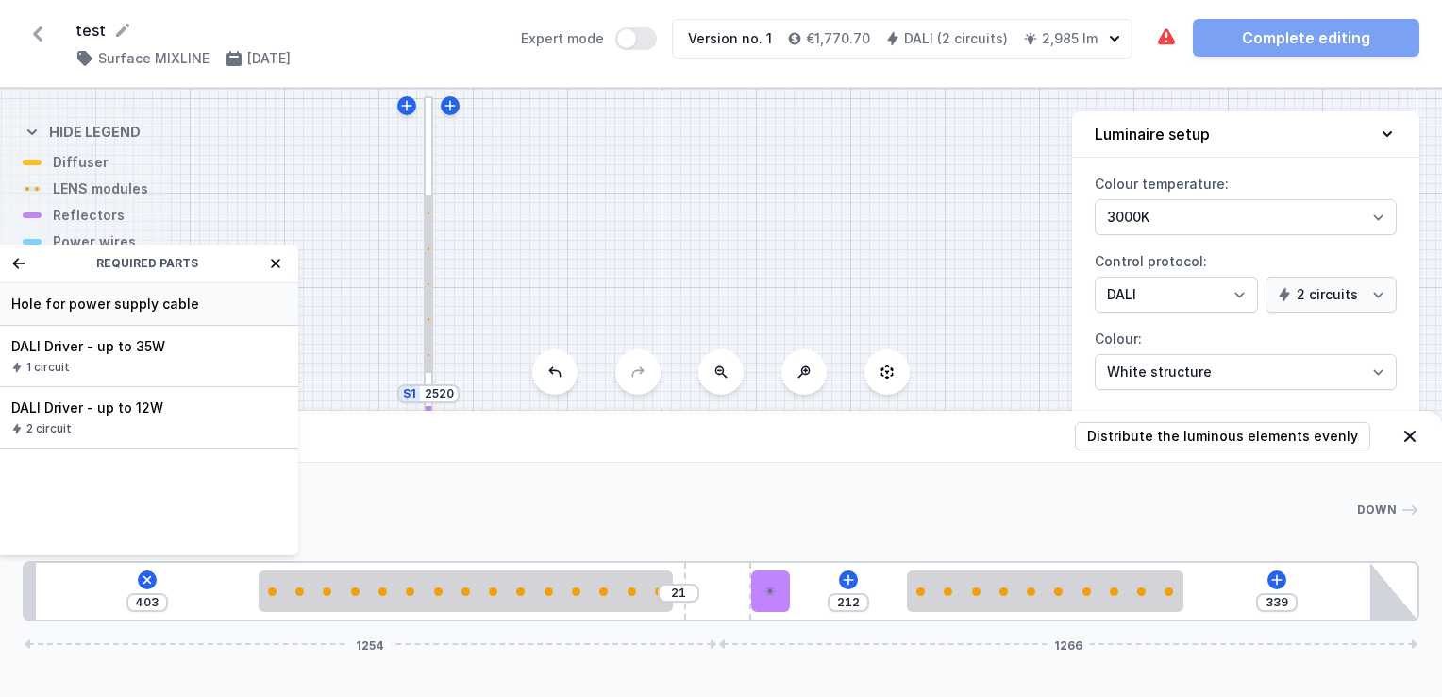
click at [135, 296] on span "Hole for power supply cable" at bounding box center [147, 303] width 272 height 19
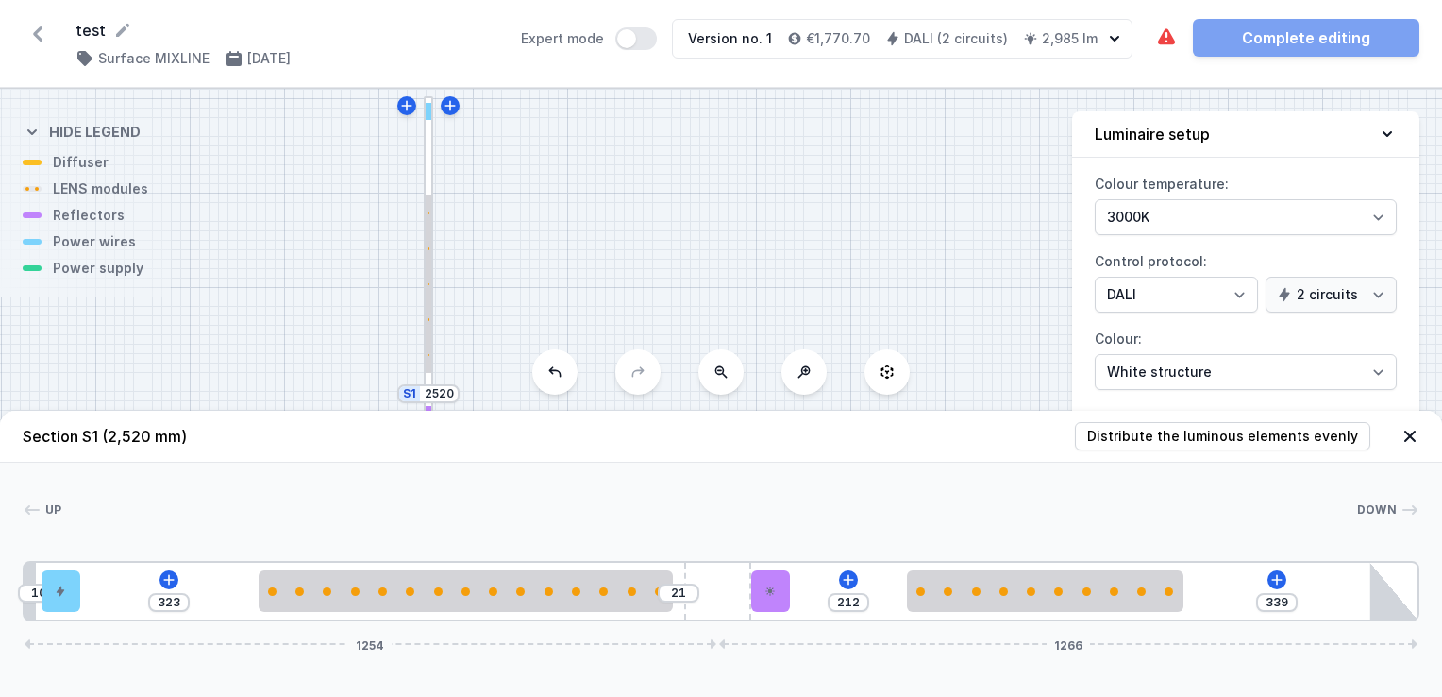
click at [179, 577] on div "10 323 21 212 339 1254 1266" at bounding box center [721, 591] width 1397 height 60
click at [170, 578] on icon at bounding box center [168, 579] width 15 height 15
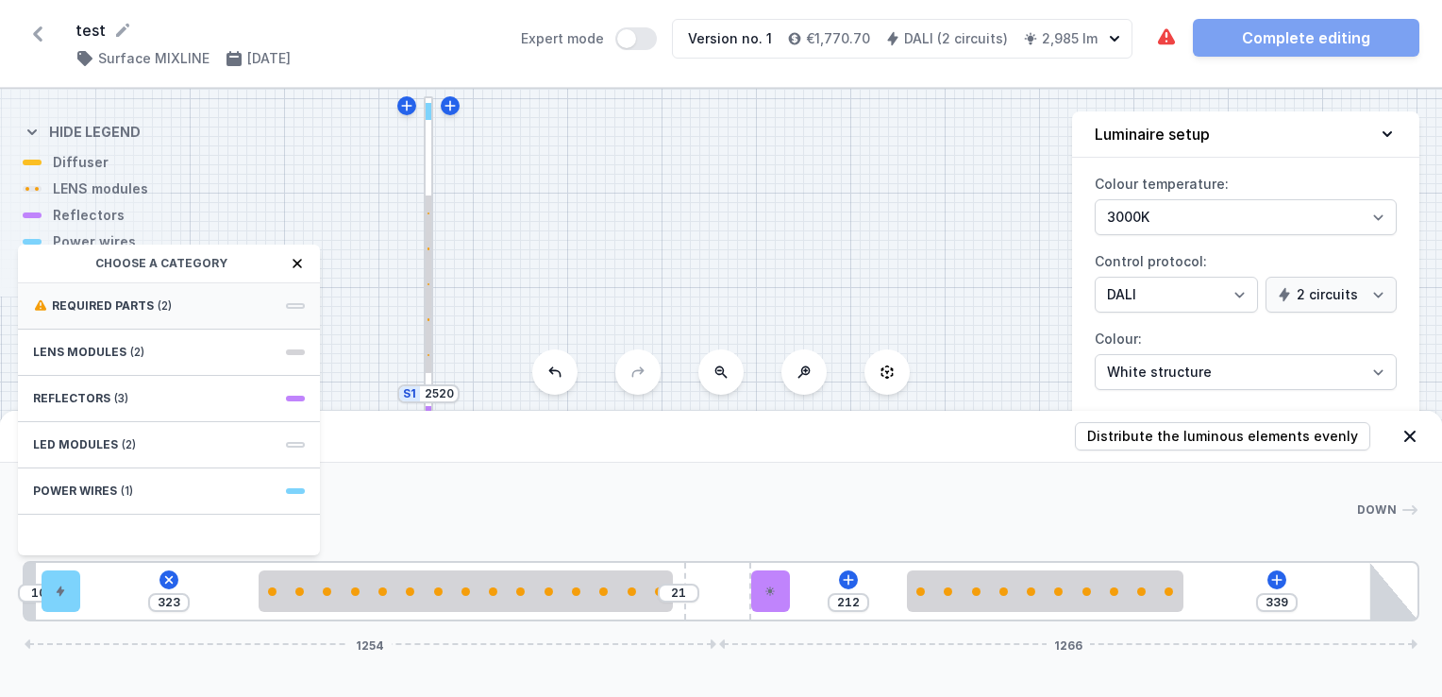
click at [163, 294] on div "Required parts (2)" at bounding box center [169, 306] width 302 height 46
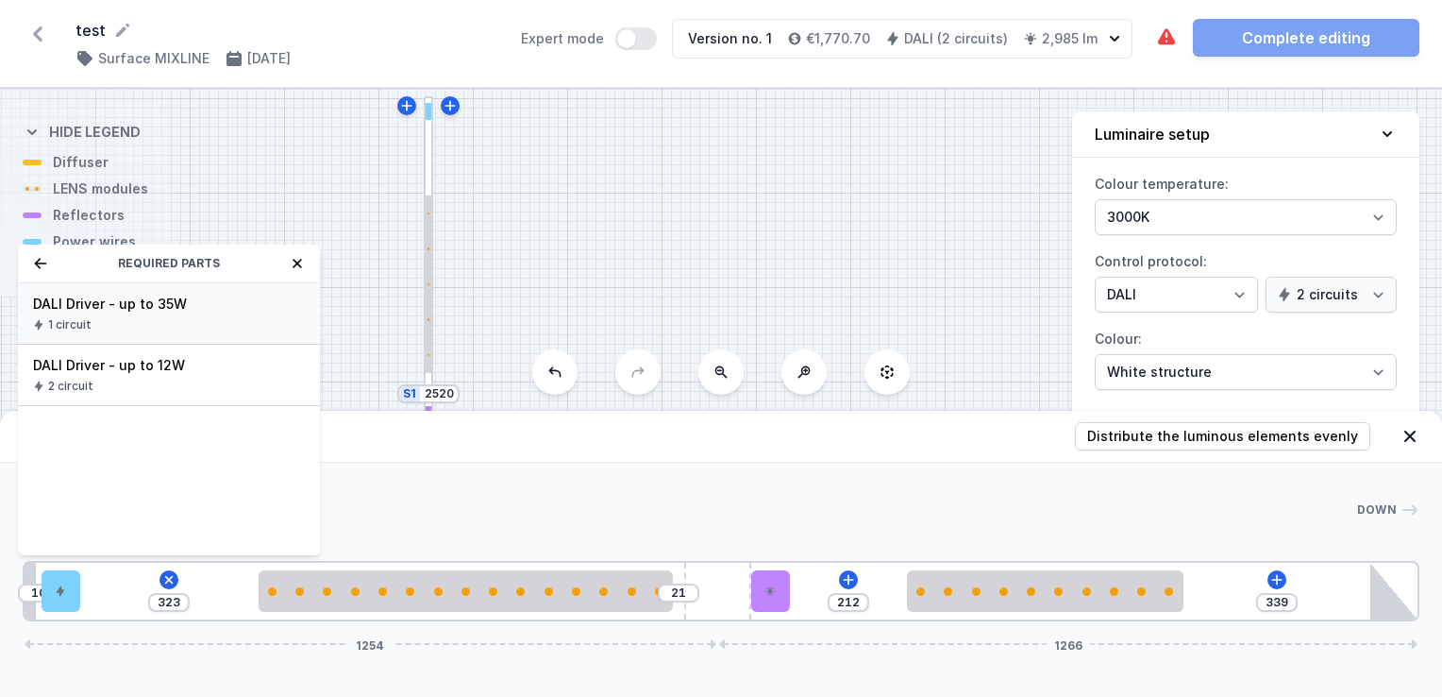
click at [167, 308] on span "DALI Driver - up to 35W" at bounding box center [169, 303] width 272 height 19
type input "23"
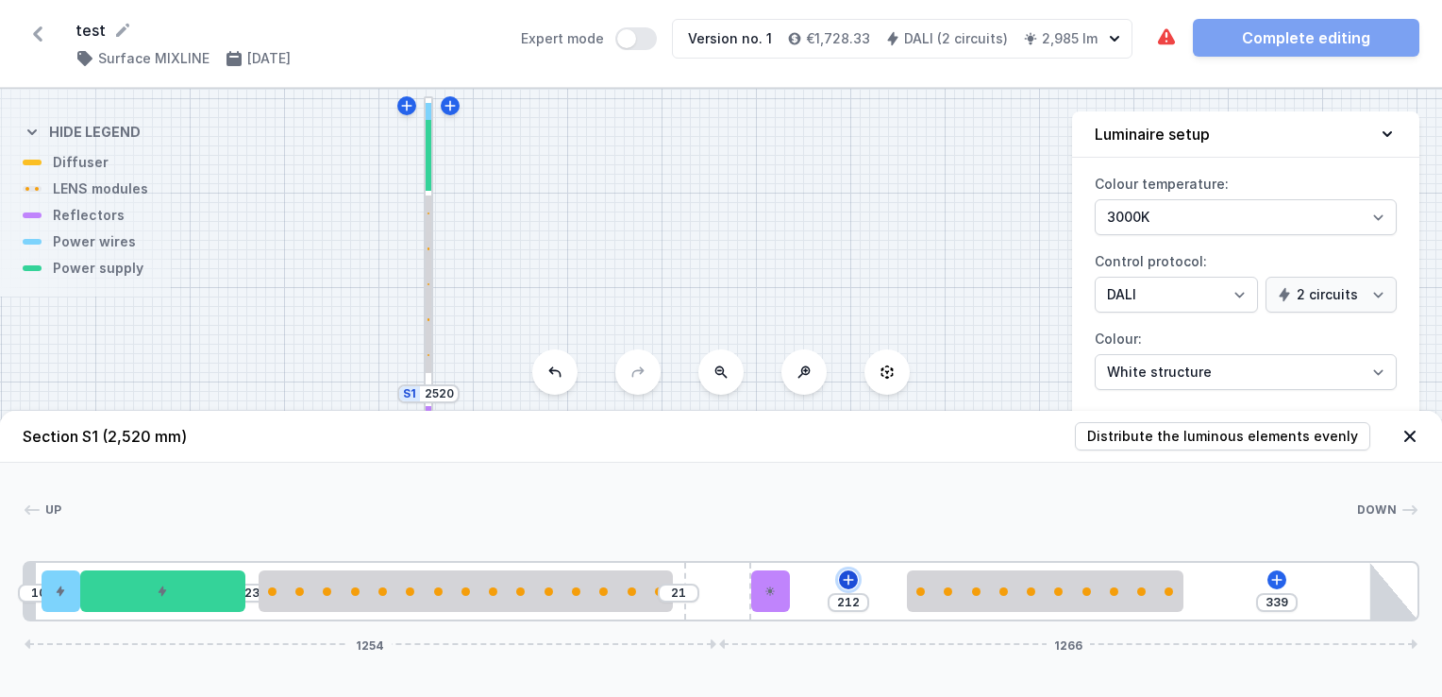
click at [853, 579] on icon at bounding box center [848, 579] width 15 height 15
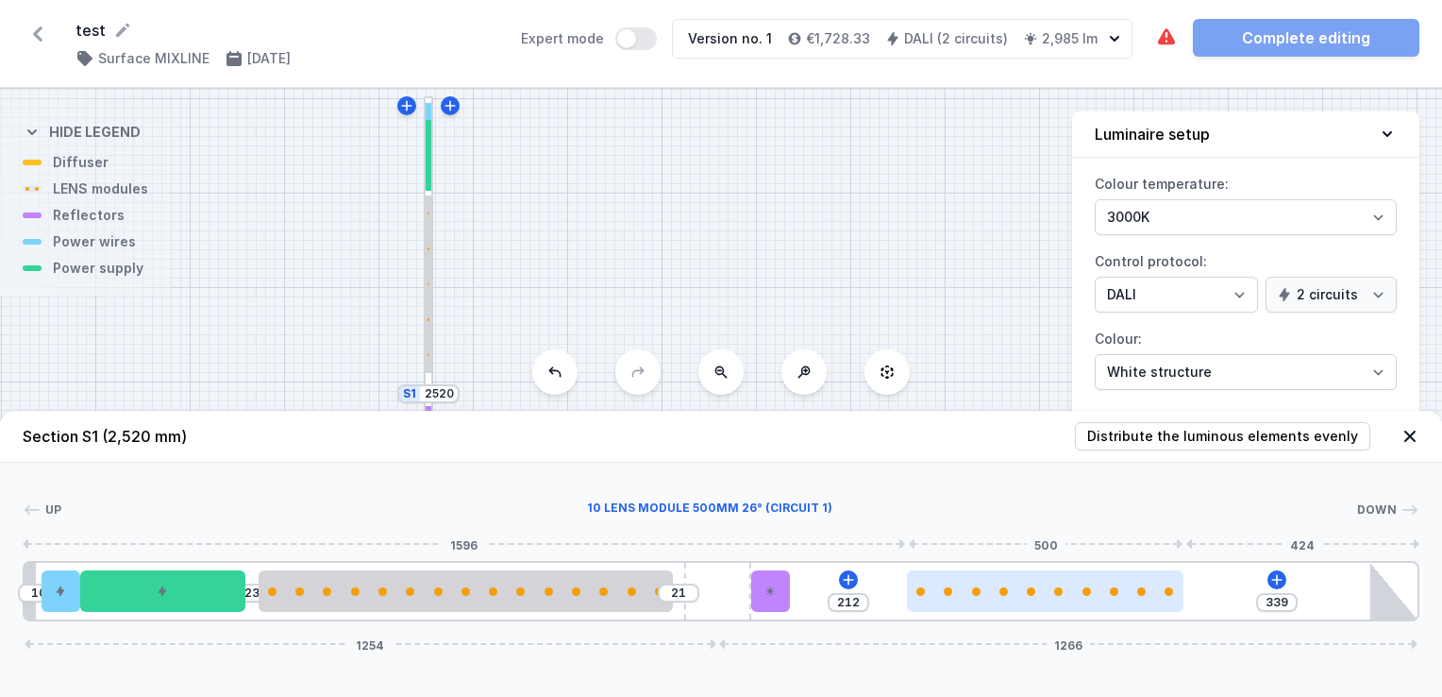
type input "375"
type input "176"
type input "324"
type input "227"
type input "309"
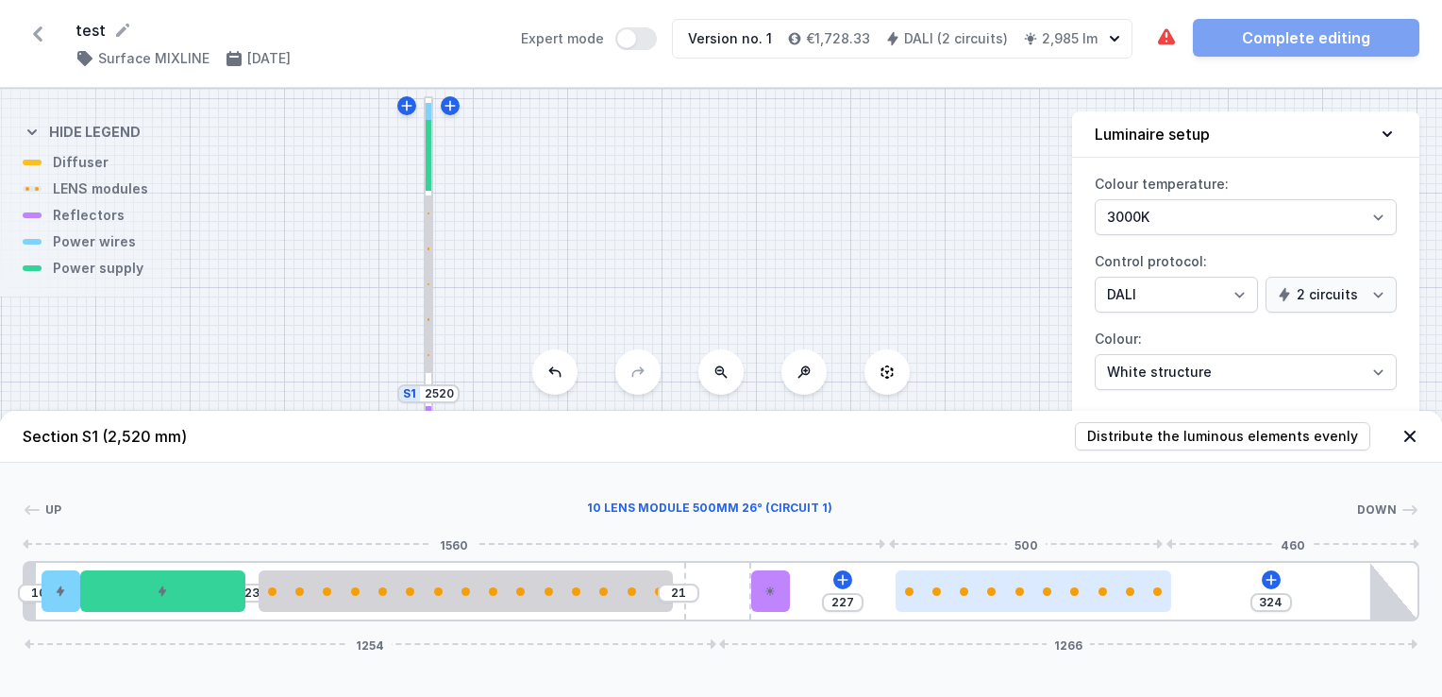
type input "242"
type input "304"
type input "247"
type input "299"
type input "252"
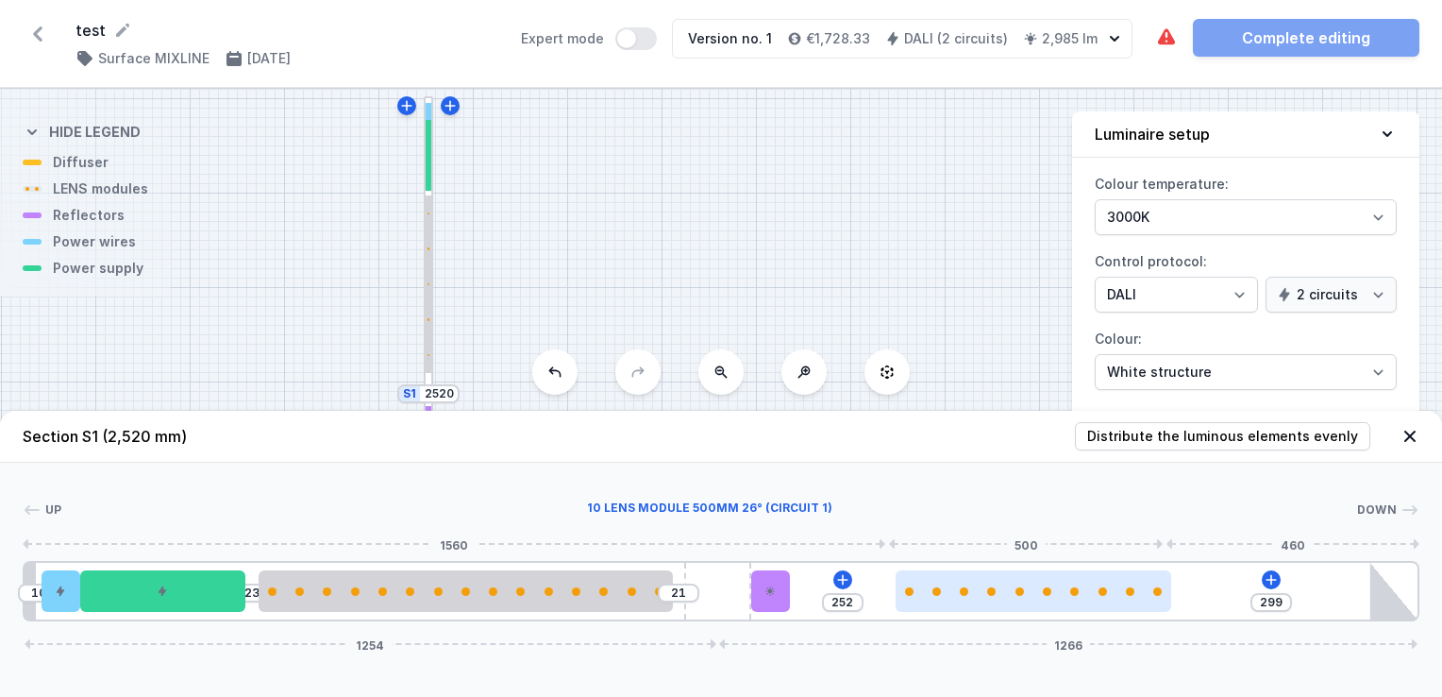
type input "297"
type input "254"
type input "295"
type input "256"
type input "294"
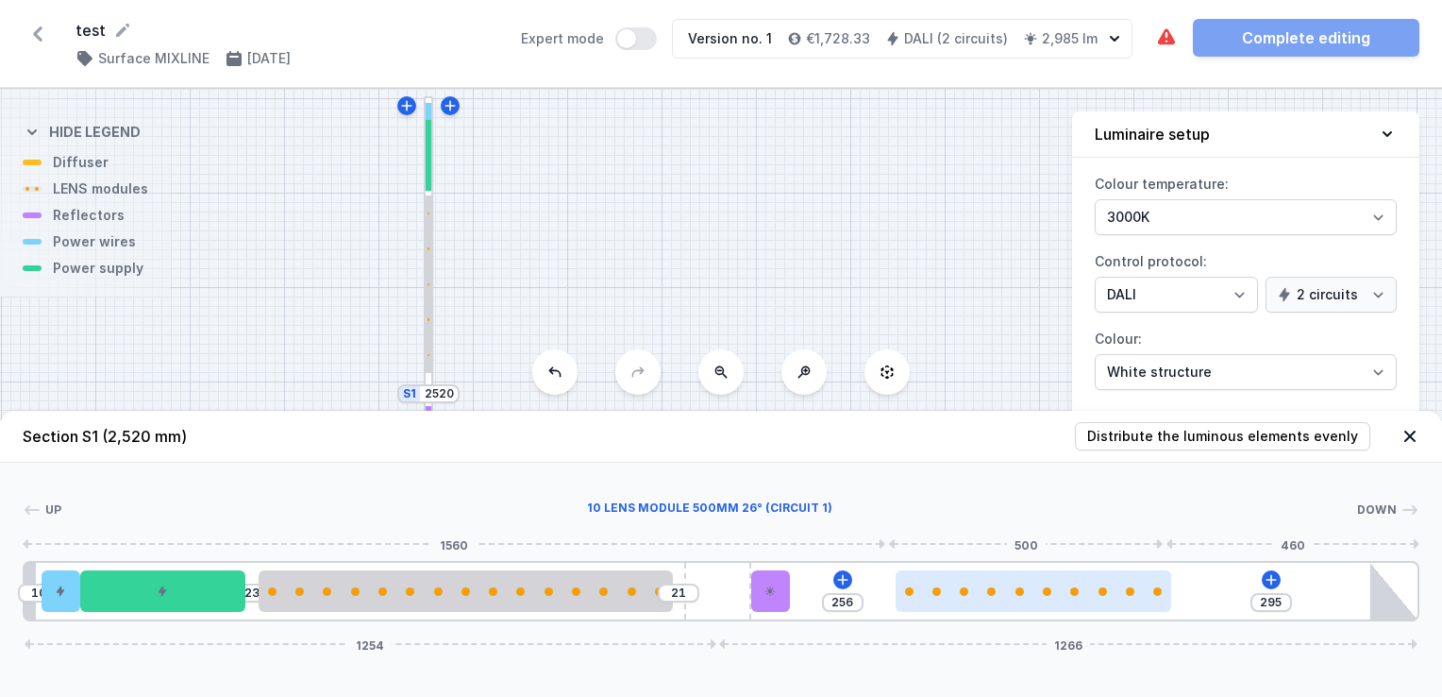
type input "257"
type input "292"
type input "259"
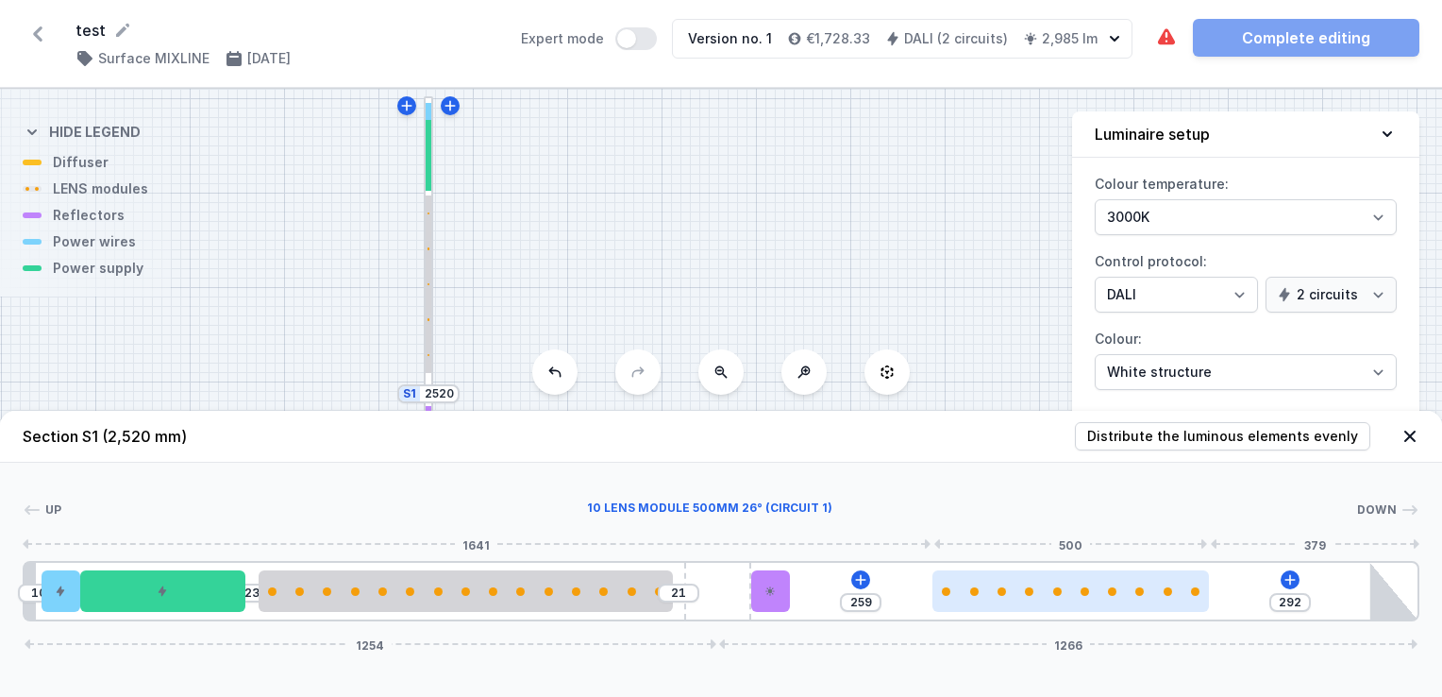
type input "290"
type input "261"
type input "289"
type input "262"
type input "282"
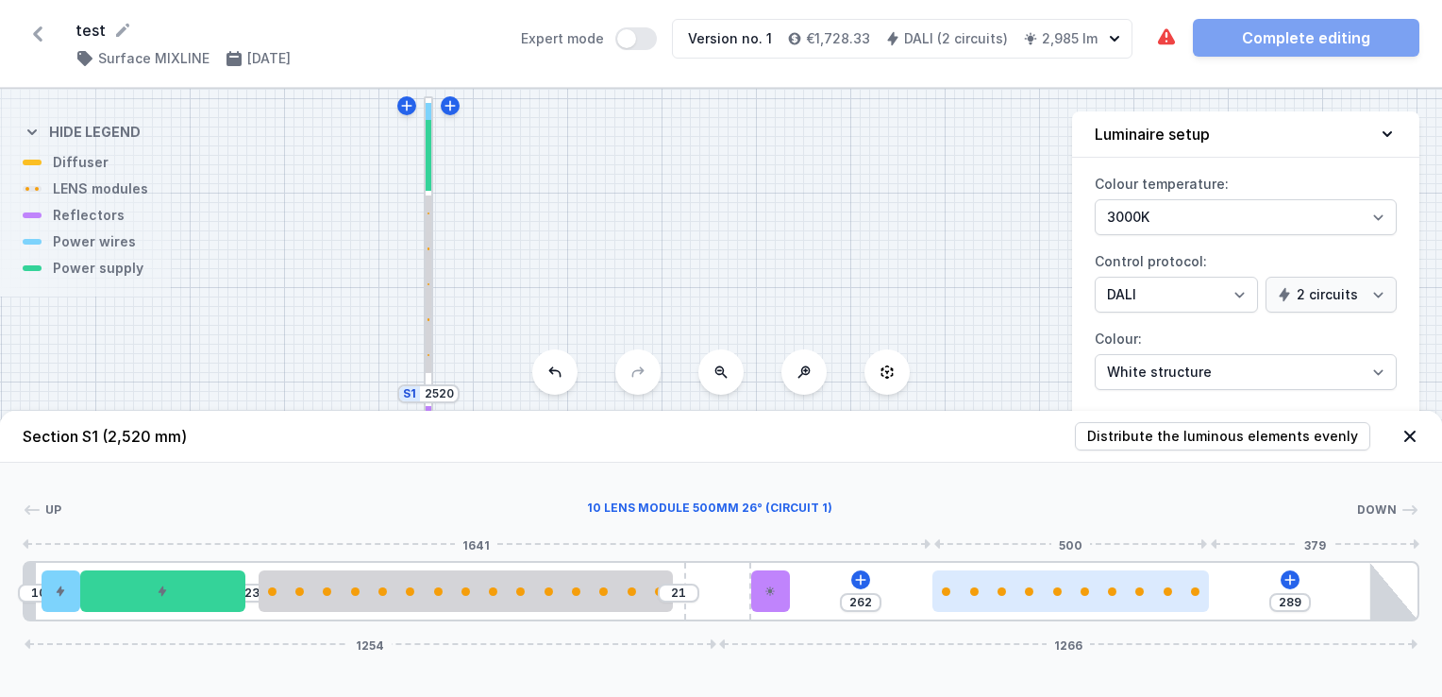
type input "269"
type input "279"
type input "272"
type input "275"
type input "276"
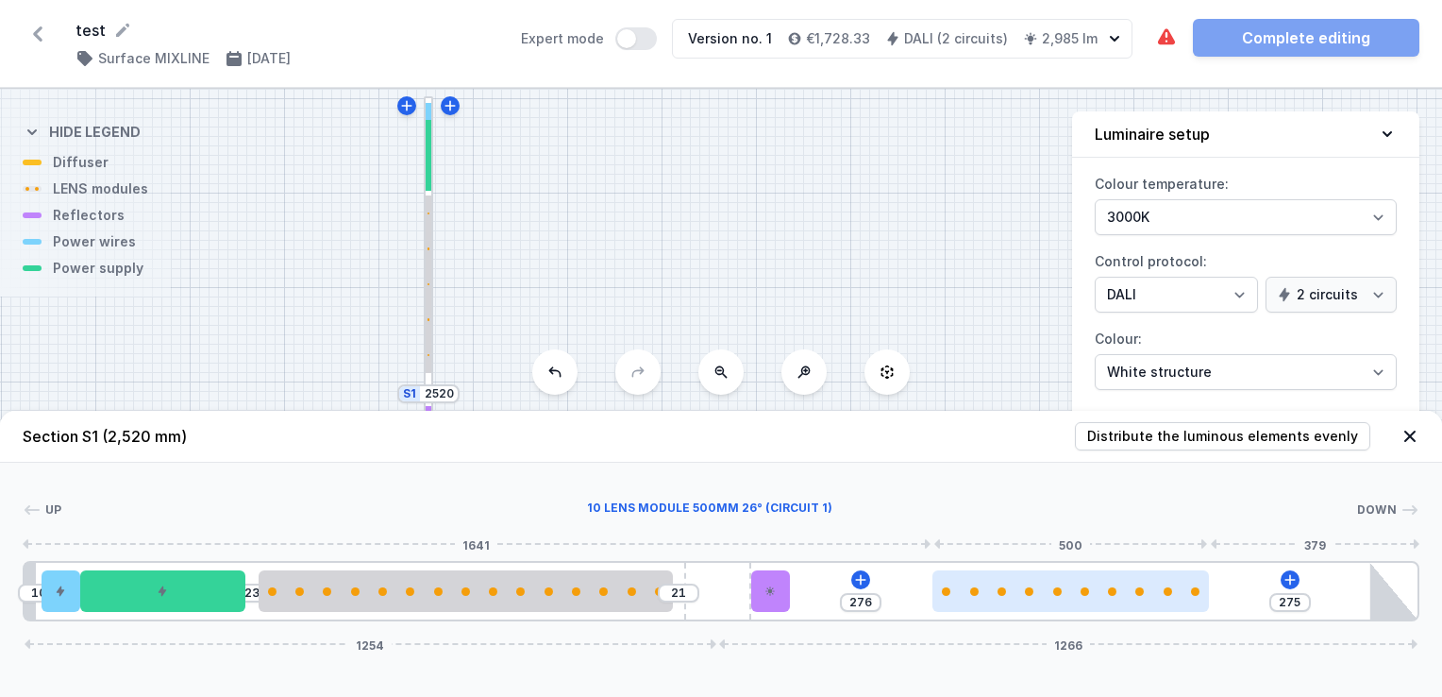
type input "270"
type input "281"
type input "267"
type input "284"
type input "264"
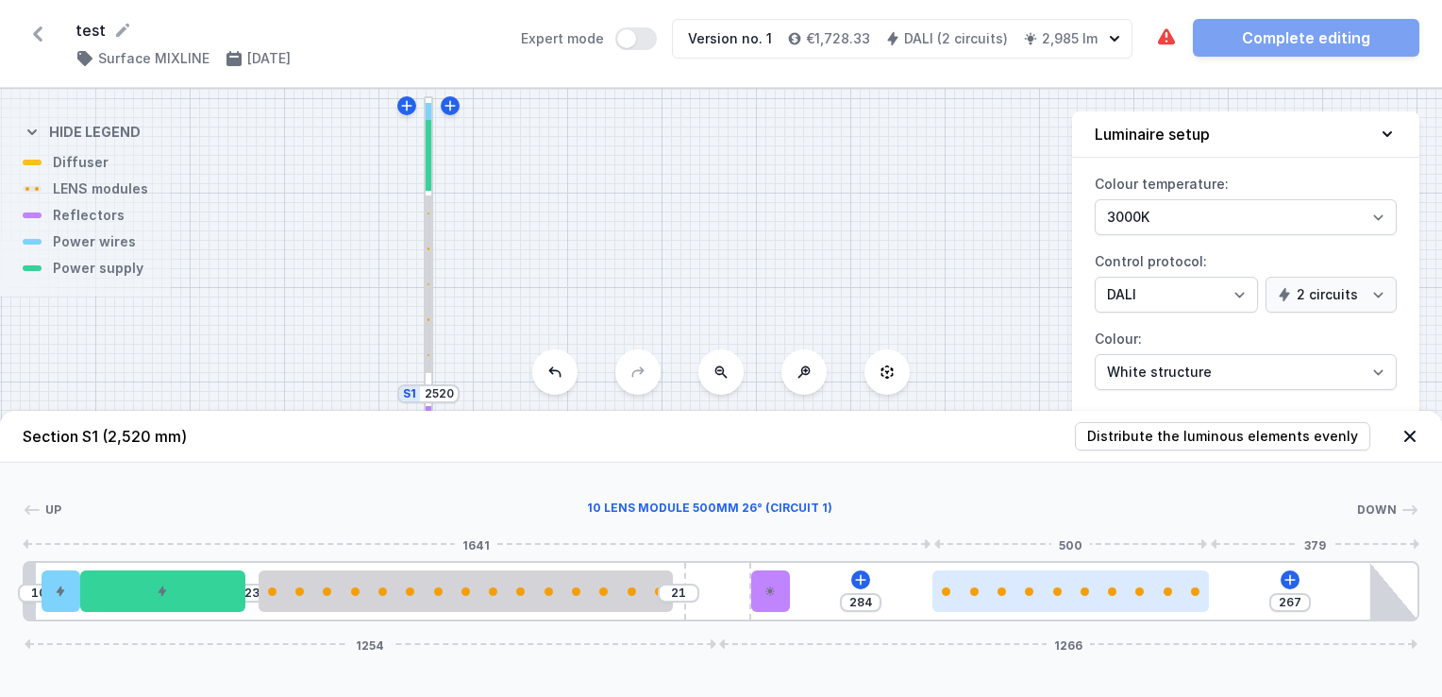
type input "287"
type input "255"
type input "296"
type input "249"
type input "302"
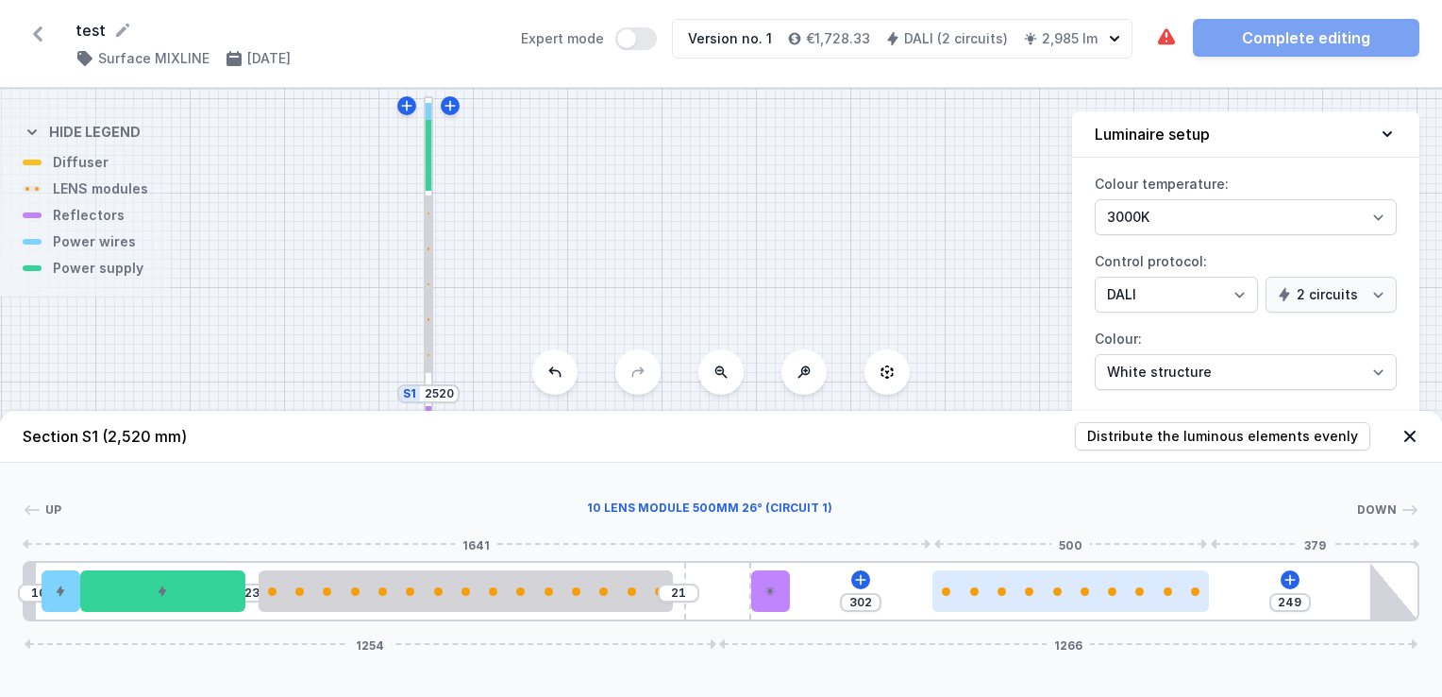
type input "234"
type input "317"
type input "222"
type input "329"
type input "207"
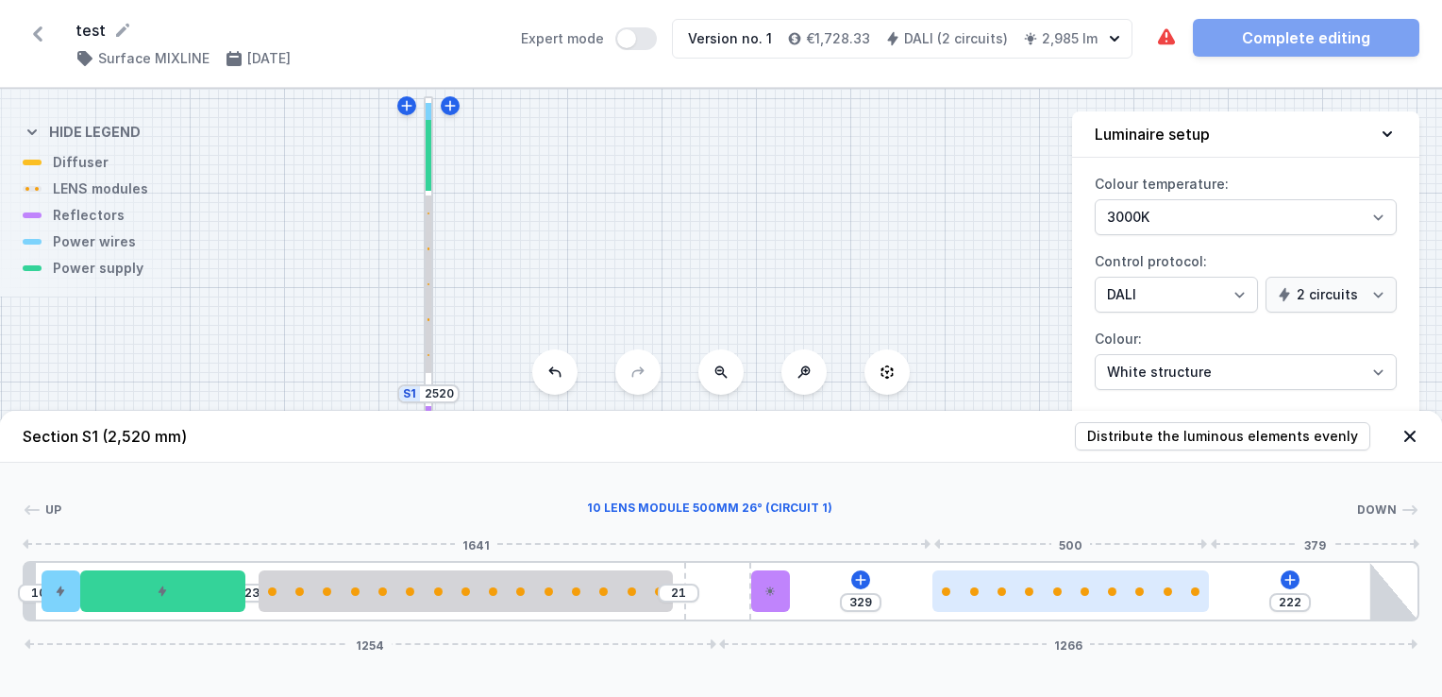
type input "344"
type input "184"
type input "367"
type input "137"
type input "414"
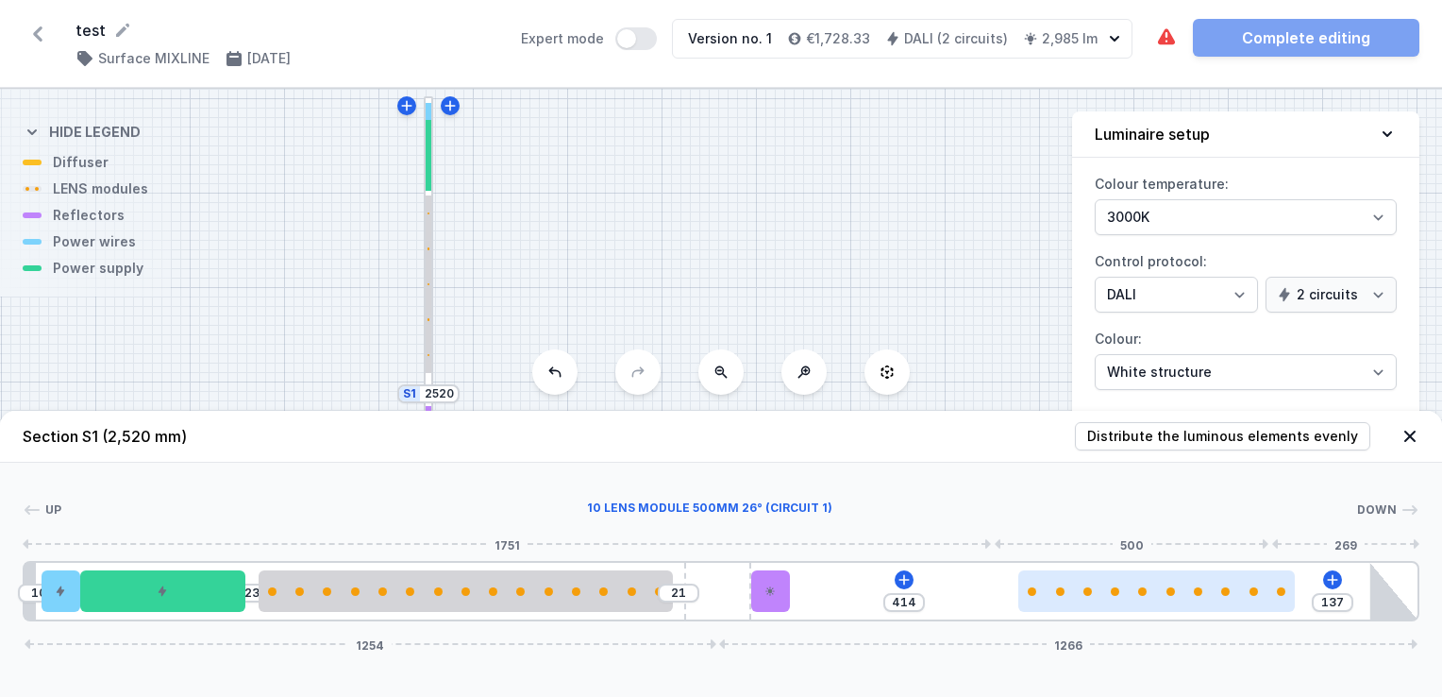
type input "92"
type input "459"
type input "65"
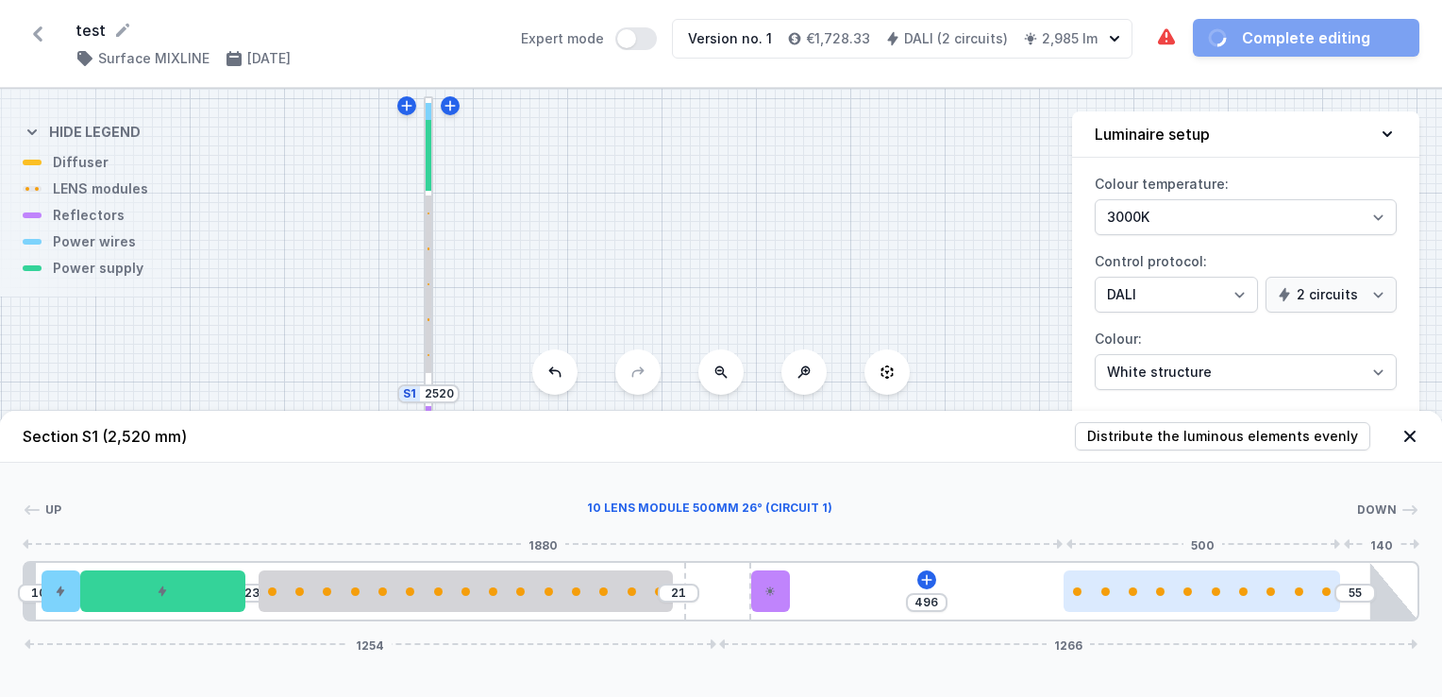
type input "494"
type input "57"
type input "493"
type input "58"
type input "494"
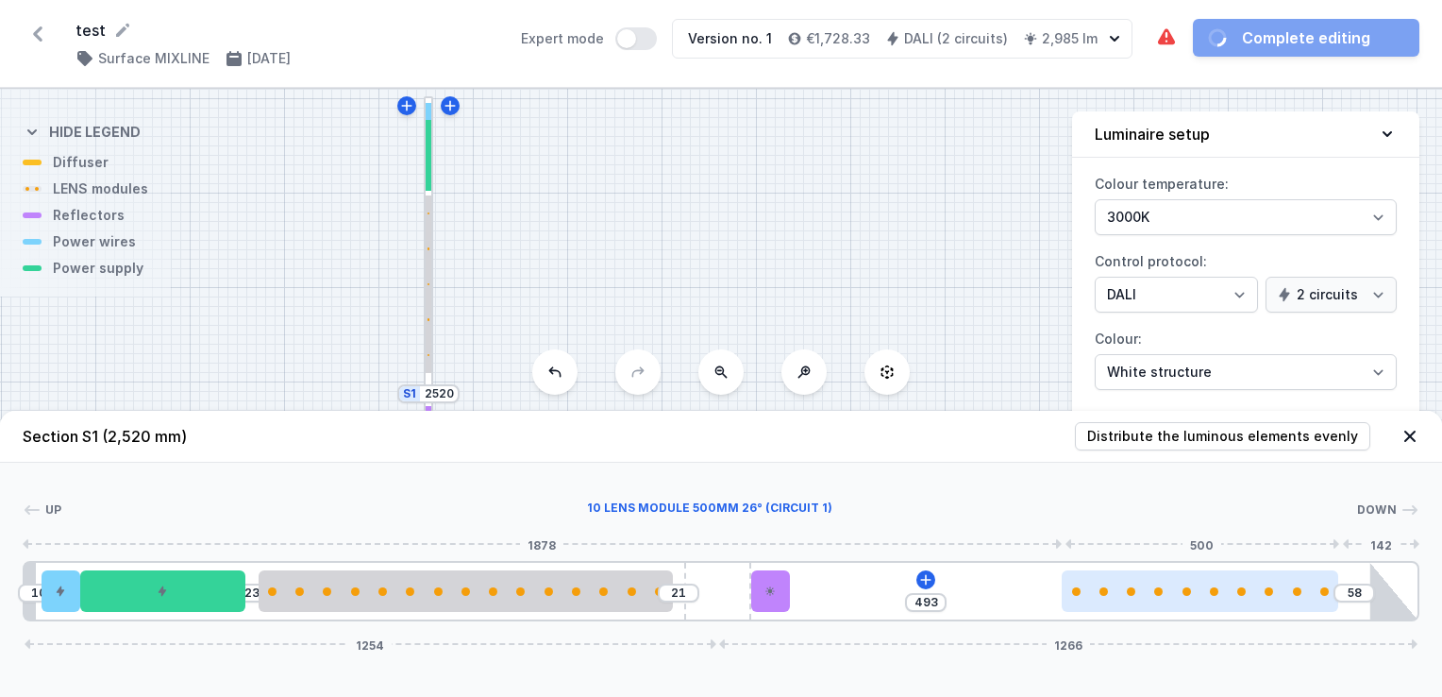
type input "57"
type input "496"
type input "55"
type input "498"
type input "53"
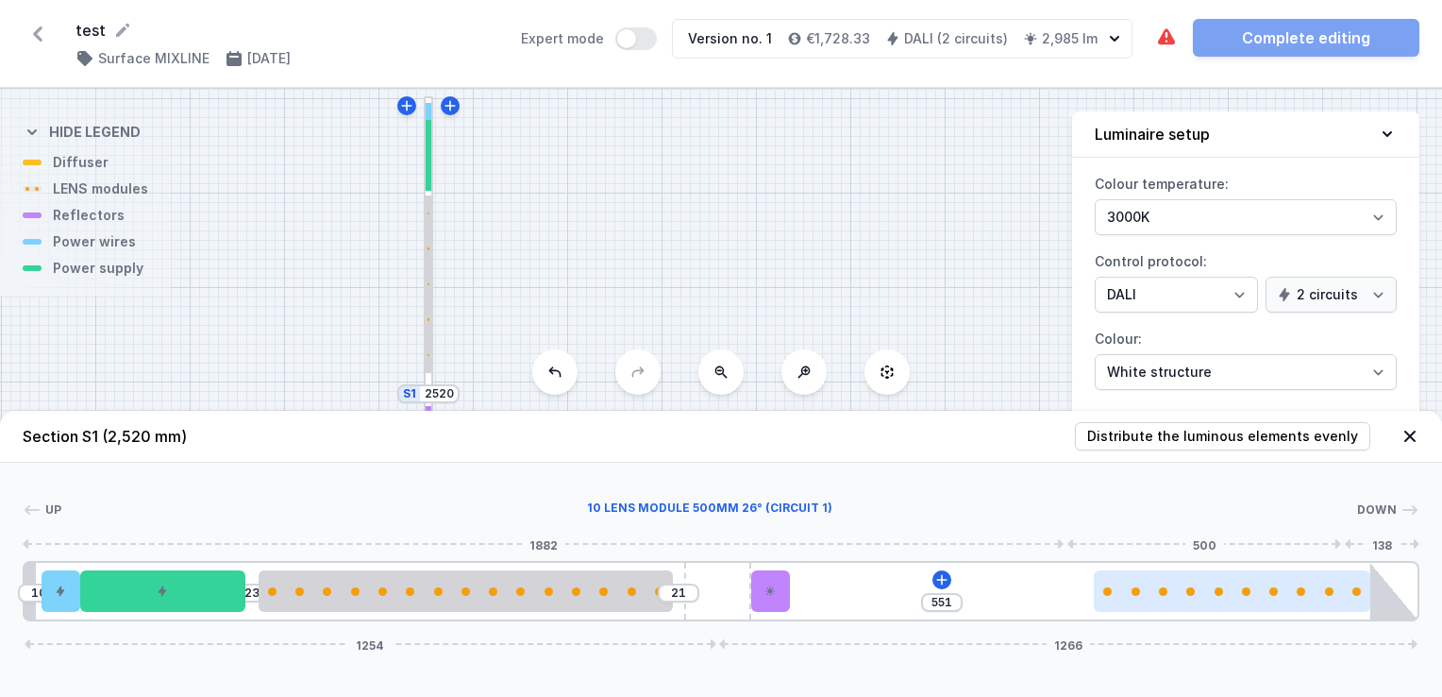
drag, startPoint x: 1129, startPoint y: 595, endPoint x: 1314, endPoint y: 590, distance: 185.0
click at [1314, 590] on div at bounding box center [1232, 591] width 277 height 8
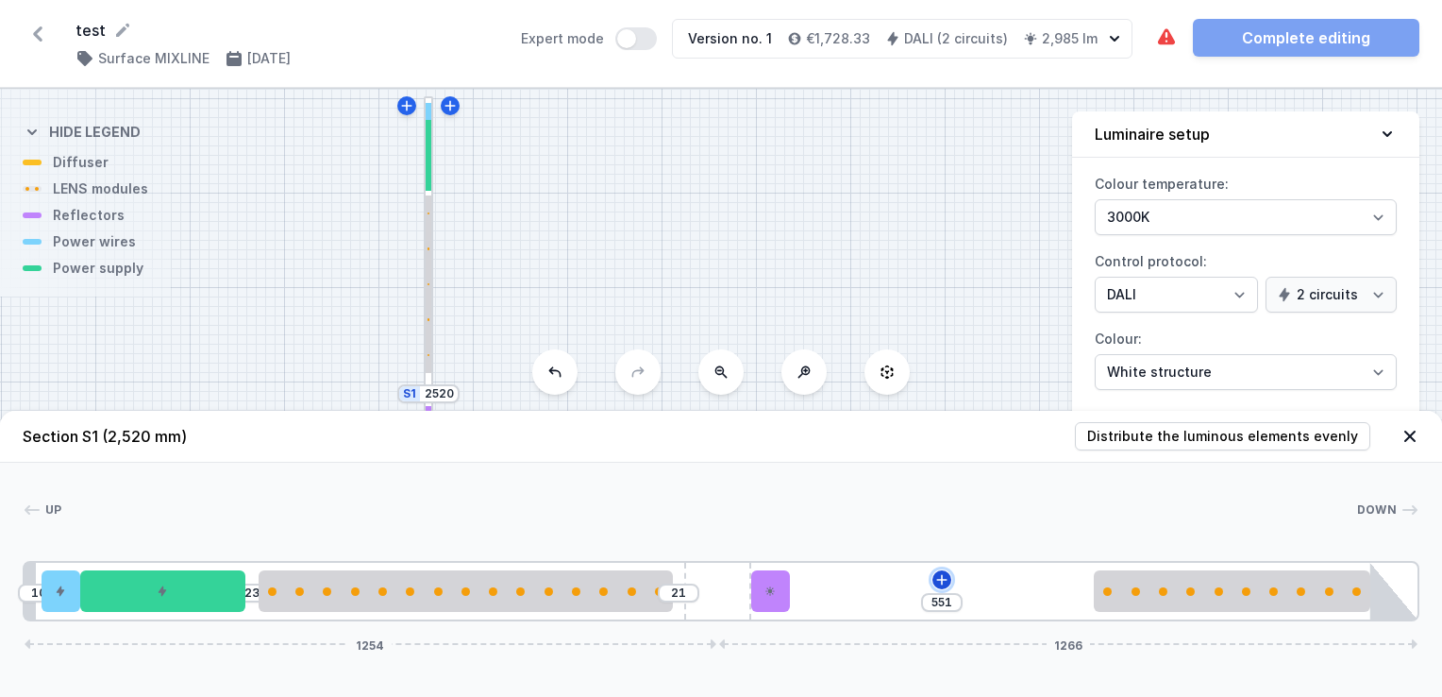
click at [945, 580] on icon at bounding box center [941, 579] width 10 height 10
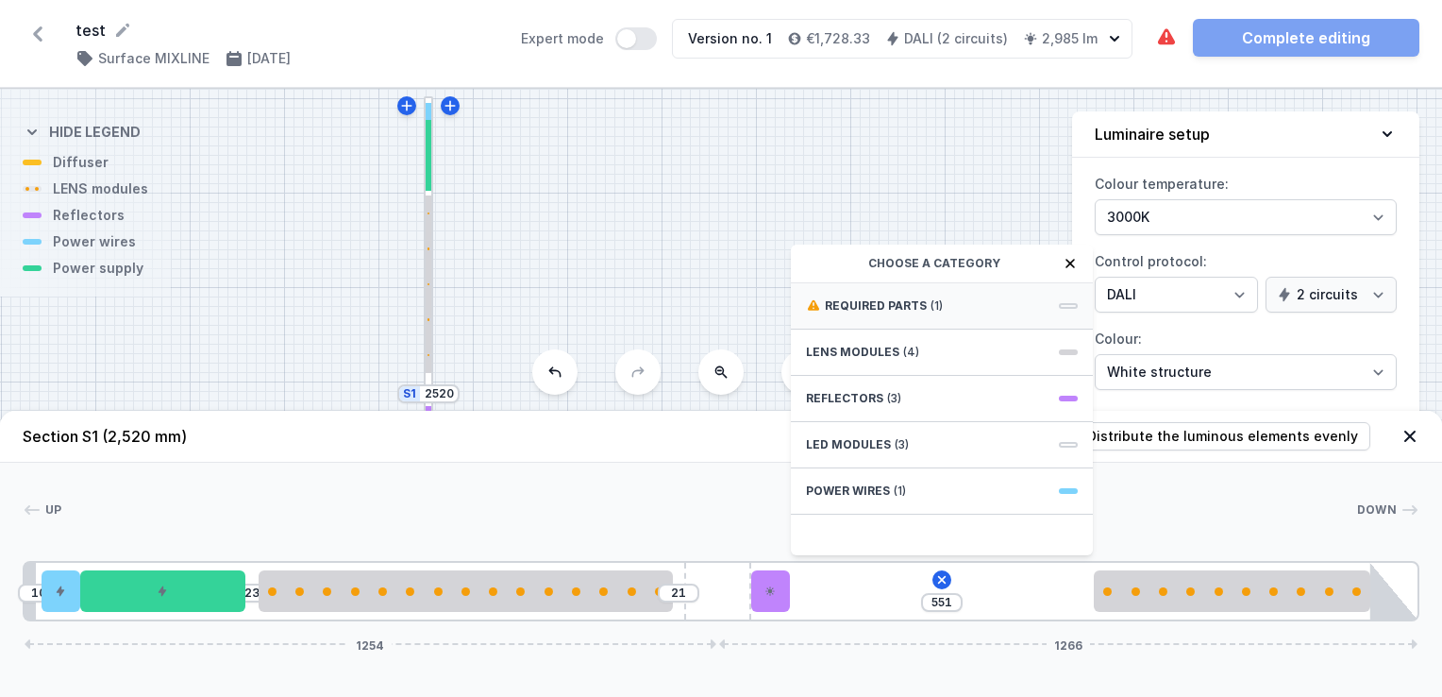
click at [929, 314] on div "Required parts (1)" at bounding box center [942, 306] width 302 height 46
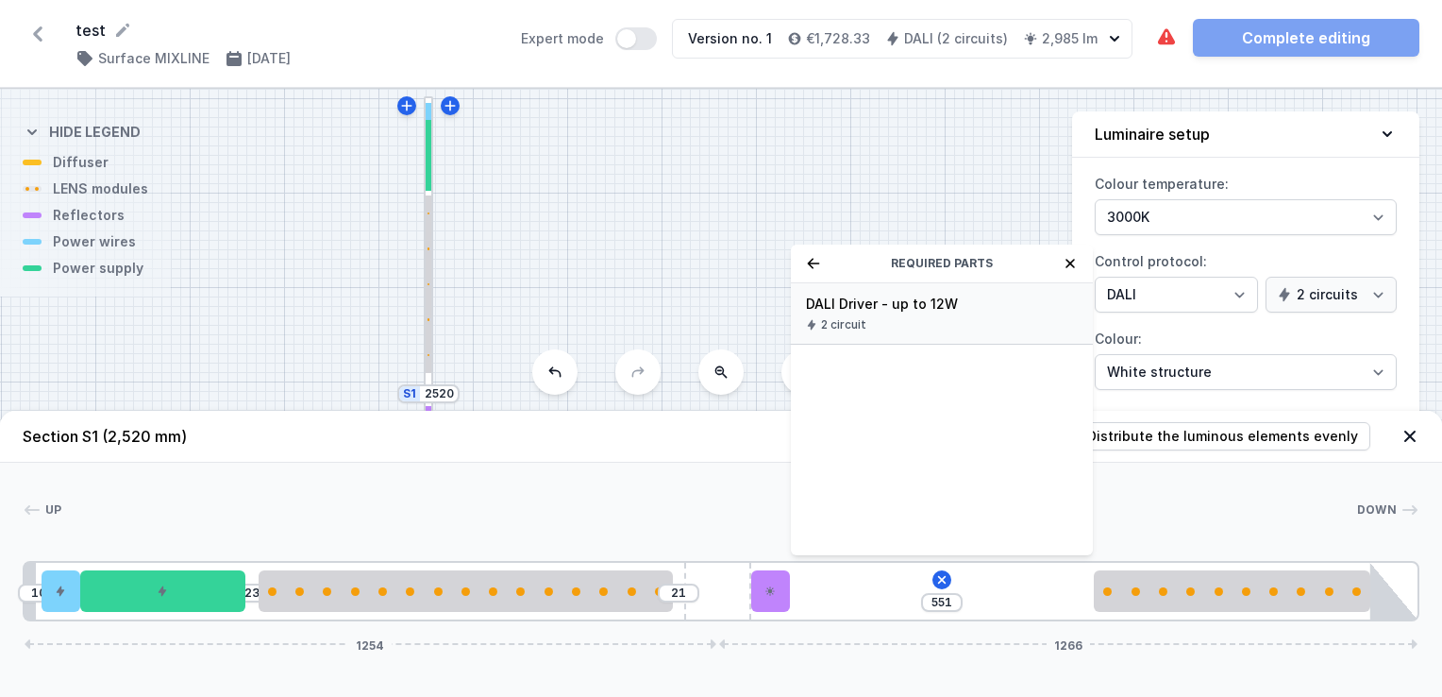
click at [898, 297] on span "DALI Driver - up to 12W" at bounding box center [942, 303] width 272 height 19
type input "250"
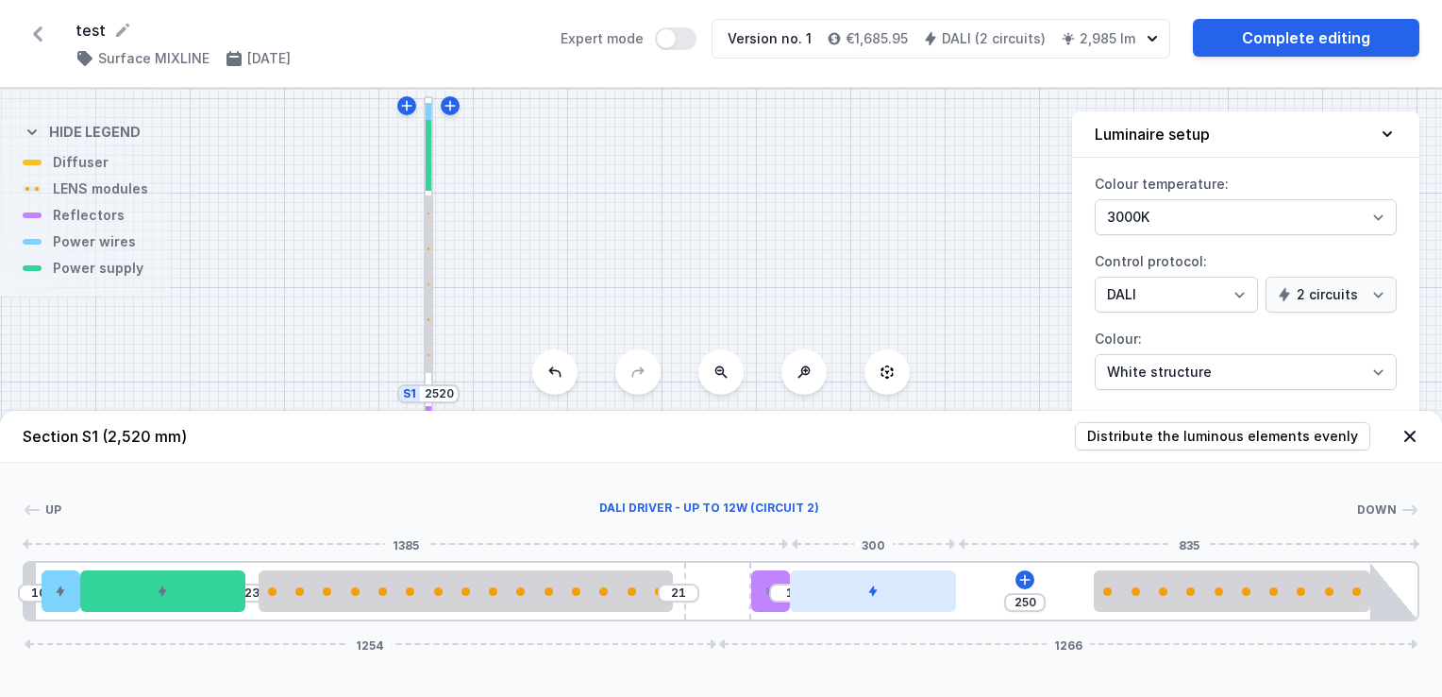
drag, startPoint x: 895, startPoint y: 597, endPoint x: 927, endPoint y: 598, distance: 32.1
click at [927, 598] on div at bounding box center [873, 591] width 166 height 42
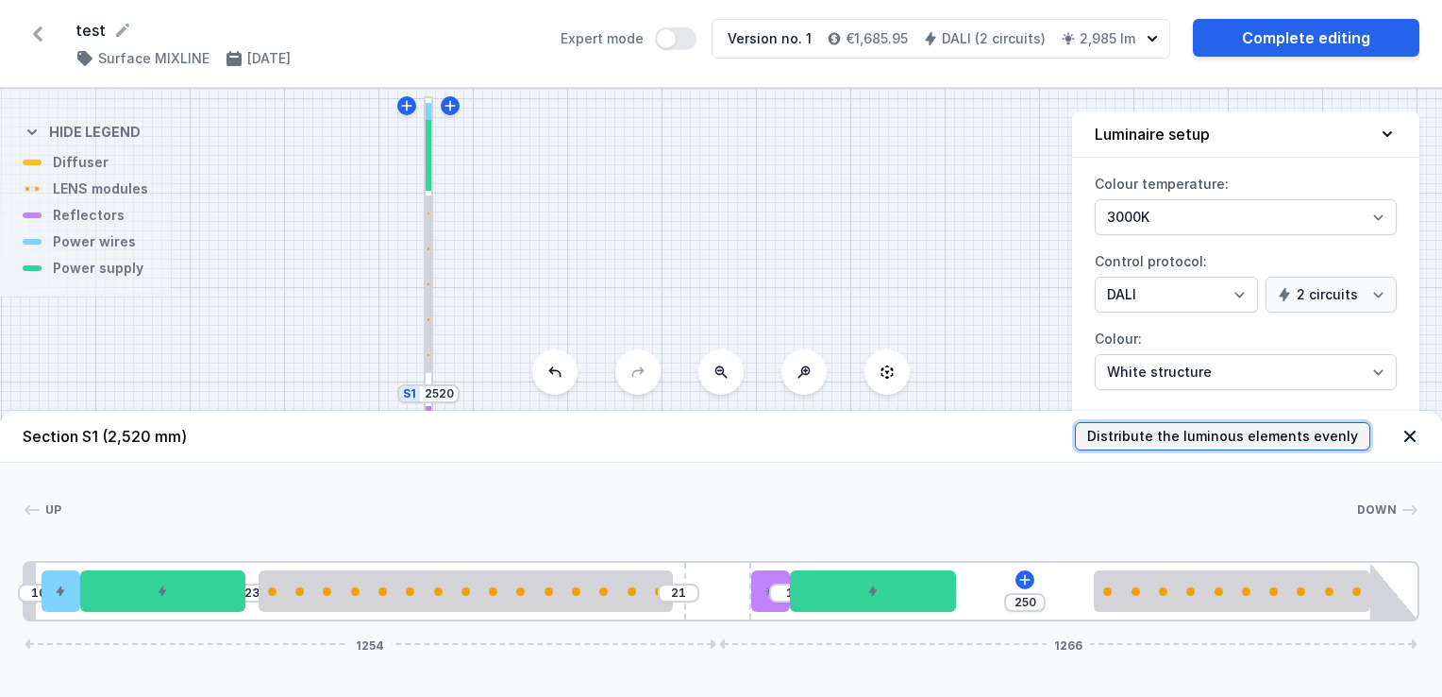
click at [1285, 440] on span "Distribute the luminous elements evenly" at bounding box center [1222, 436] width 271 height 19
type input "144"
type input "35"
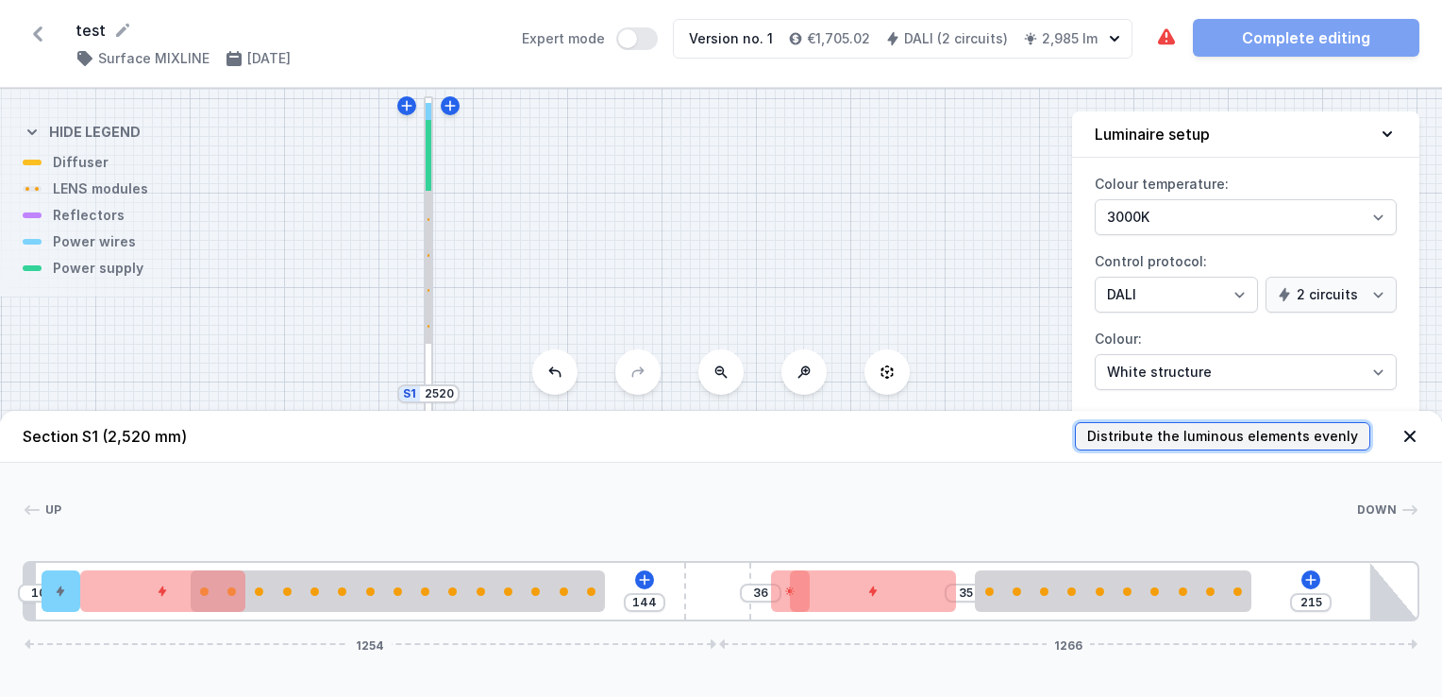
click at [1285, 440] on span "Distribute the luminous elements evenly" at bounding box center [1222, 436] width 271 height 19
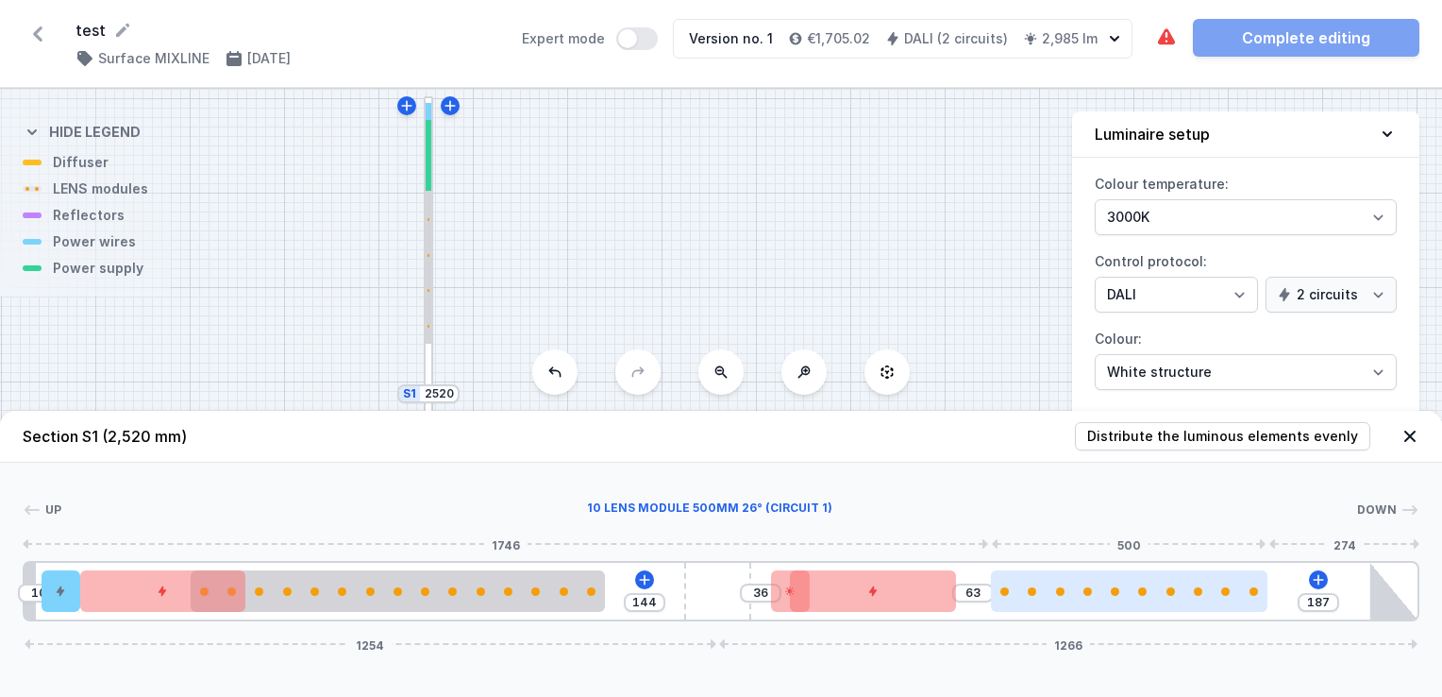
type input "184"
type input "66"
type input "181"
type input "69"
type input "179"
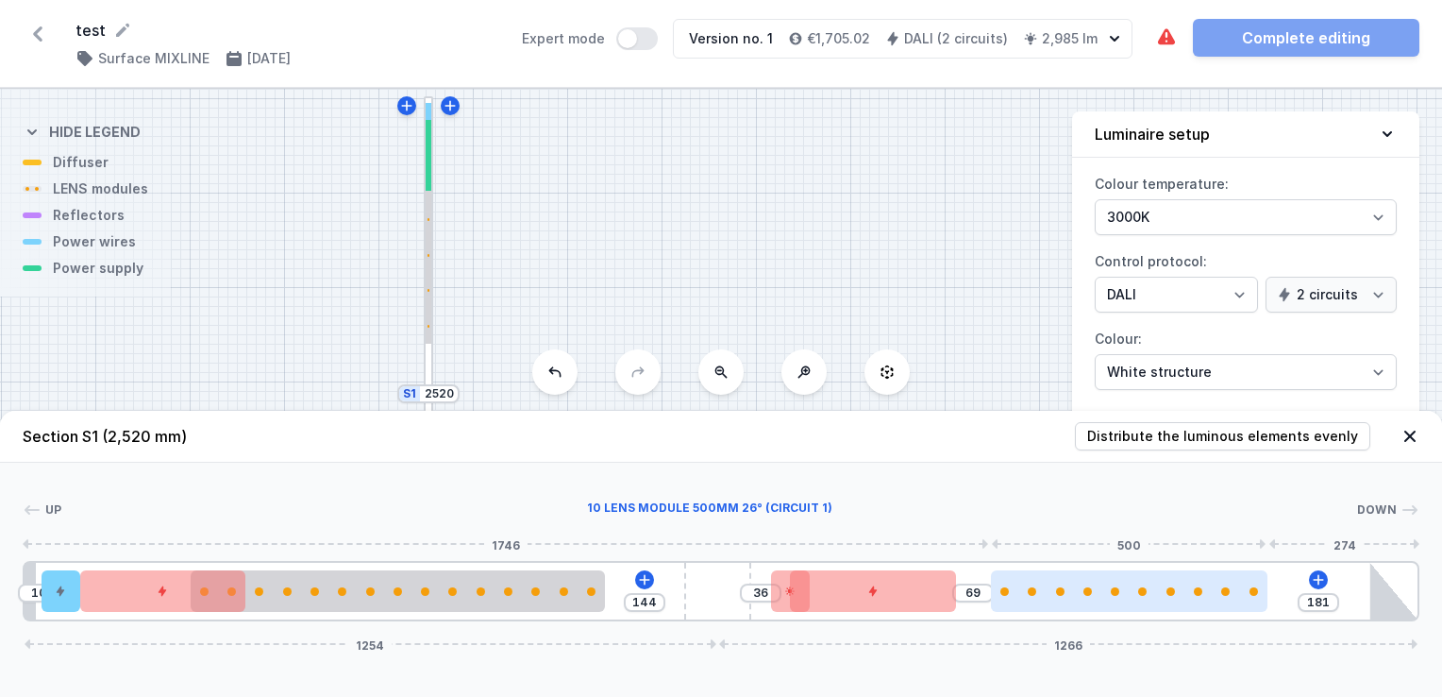
type input "71"
type input "177"
type input "73"
type input "174"
type input "76"
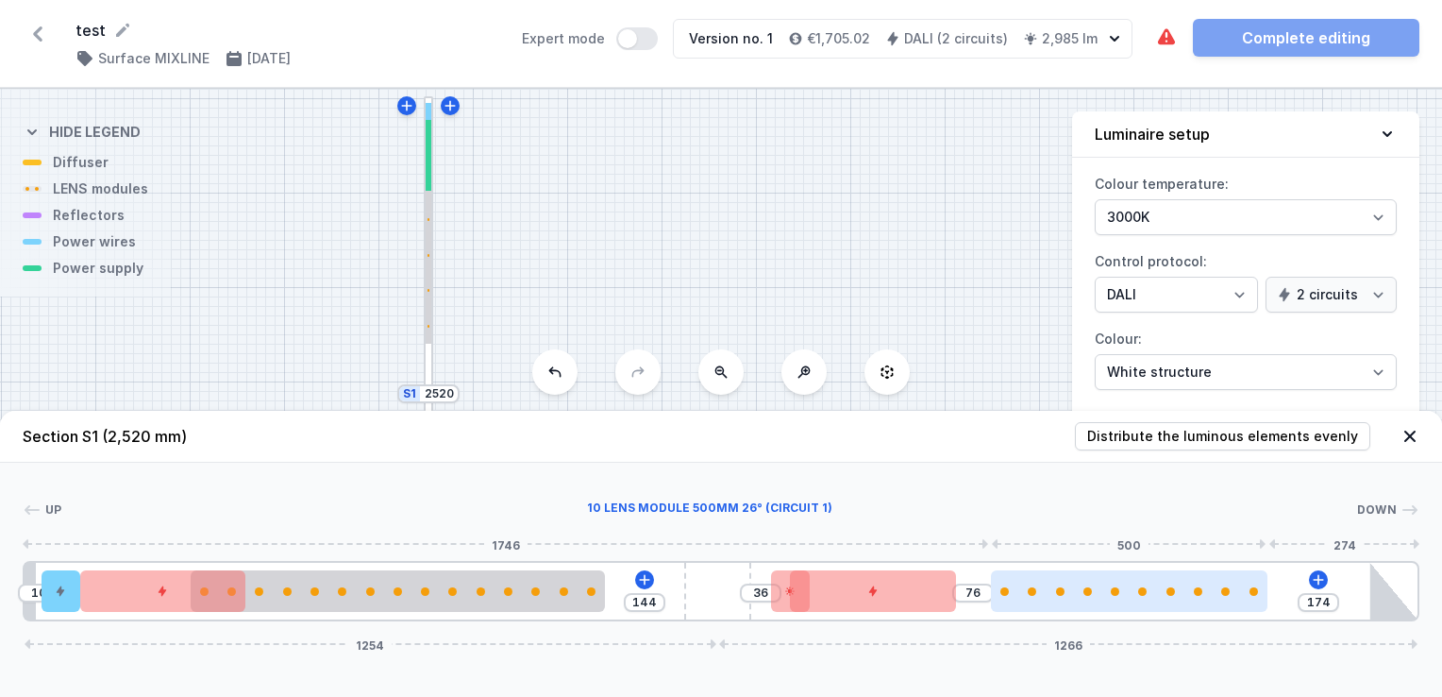
type input "169"
type input "81"
type input "164"
type input "86"
type input "161"
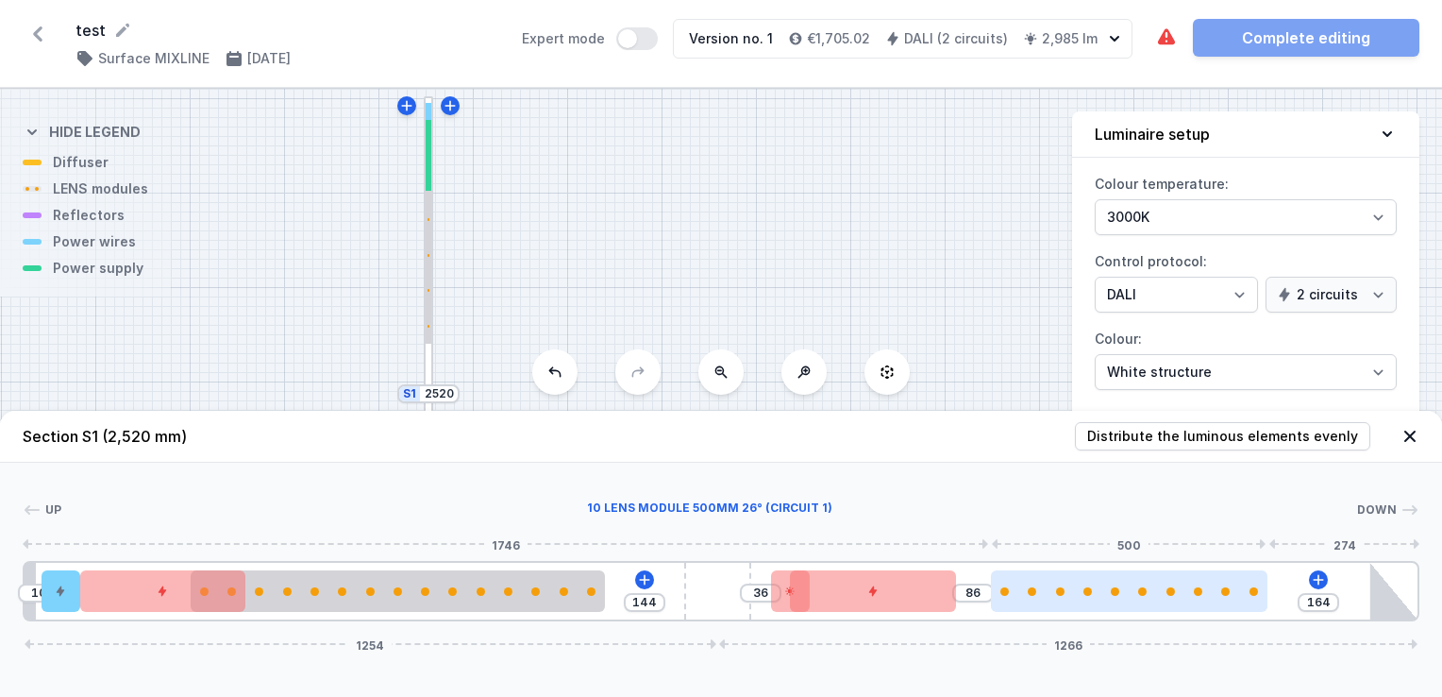
type input "89"
type input "159"
type input "91"
type input "157"
type input "93"
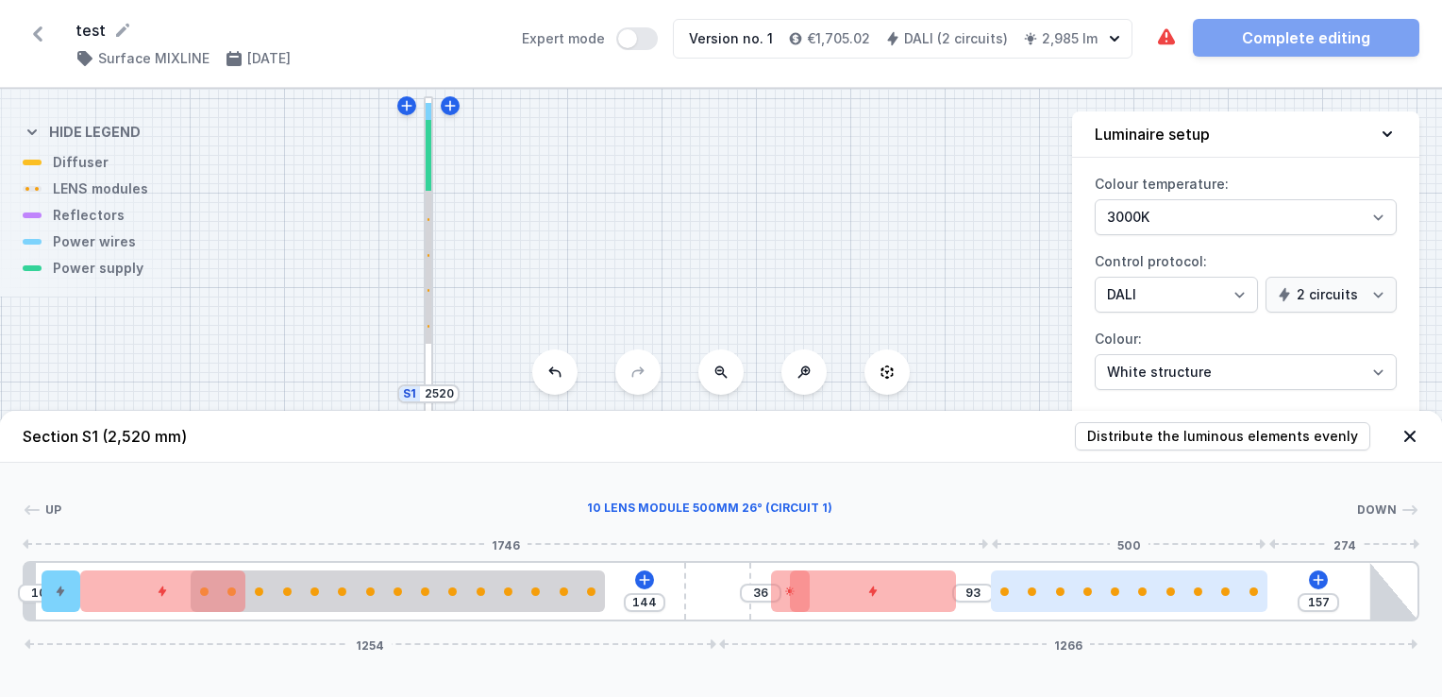
type input "147"
type input "103"
type input "142"
type input "108"
type input "141"
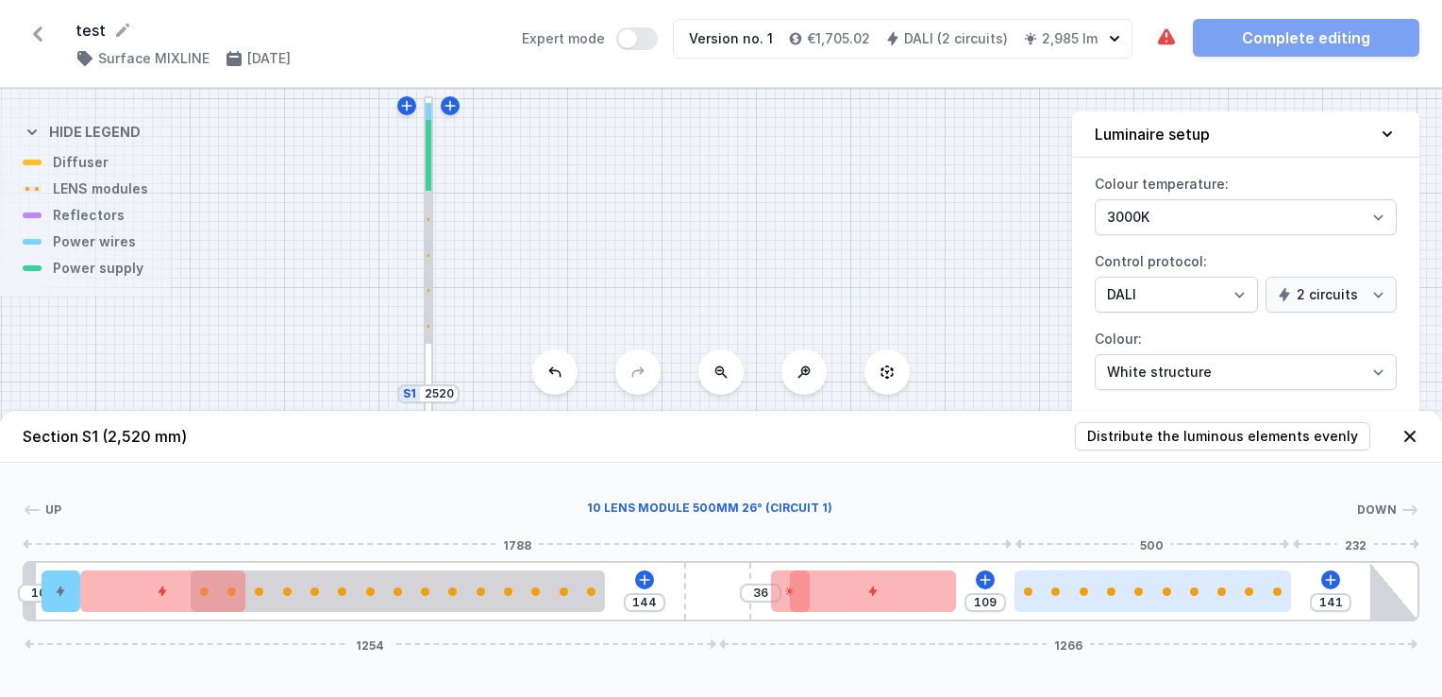
drag, startPoint x: 1095, startPoint y: 585, endPoint x: 1159, endPoint y: 572, distance: 65.5
click at [1159, 572] on div at bounding box center [1153, 591] width 277 height 42
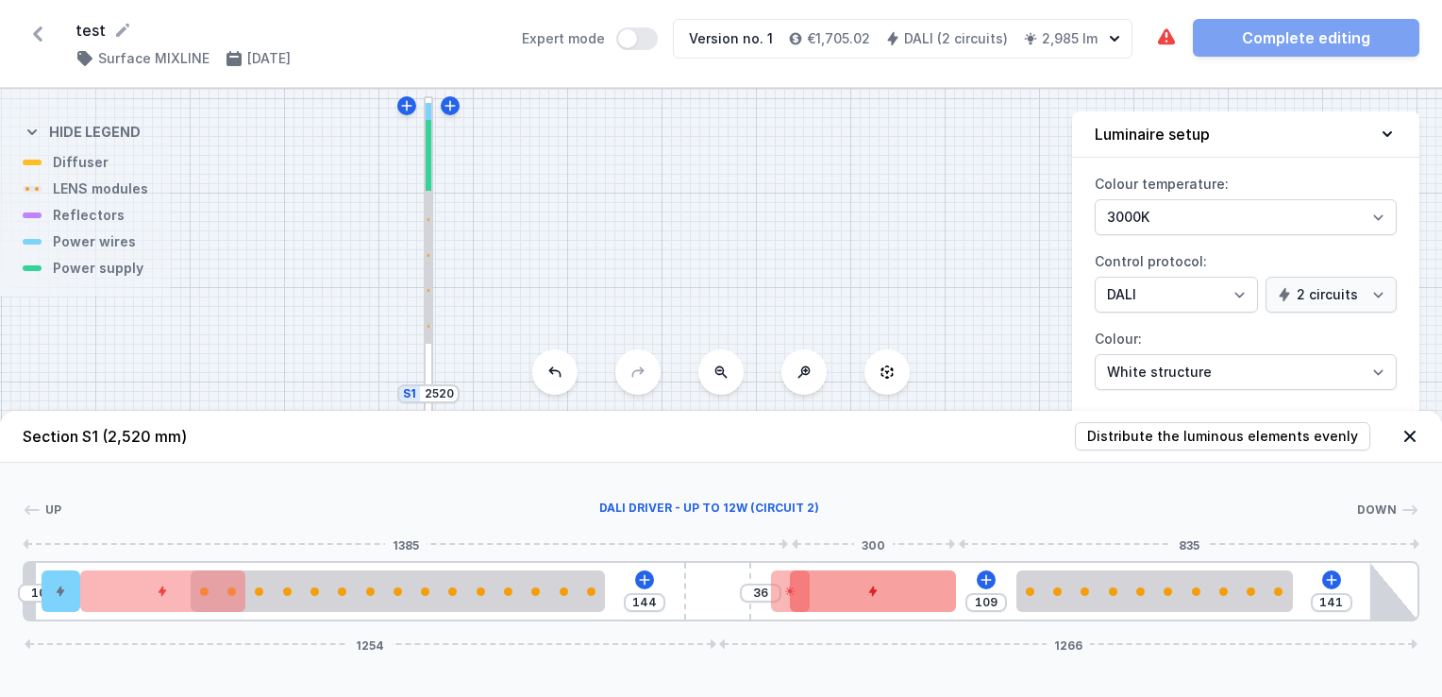
type input "73"
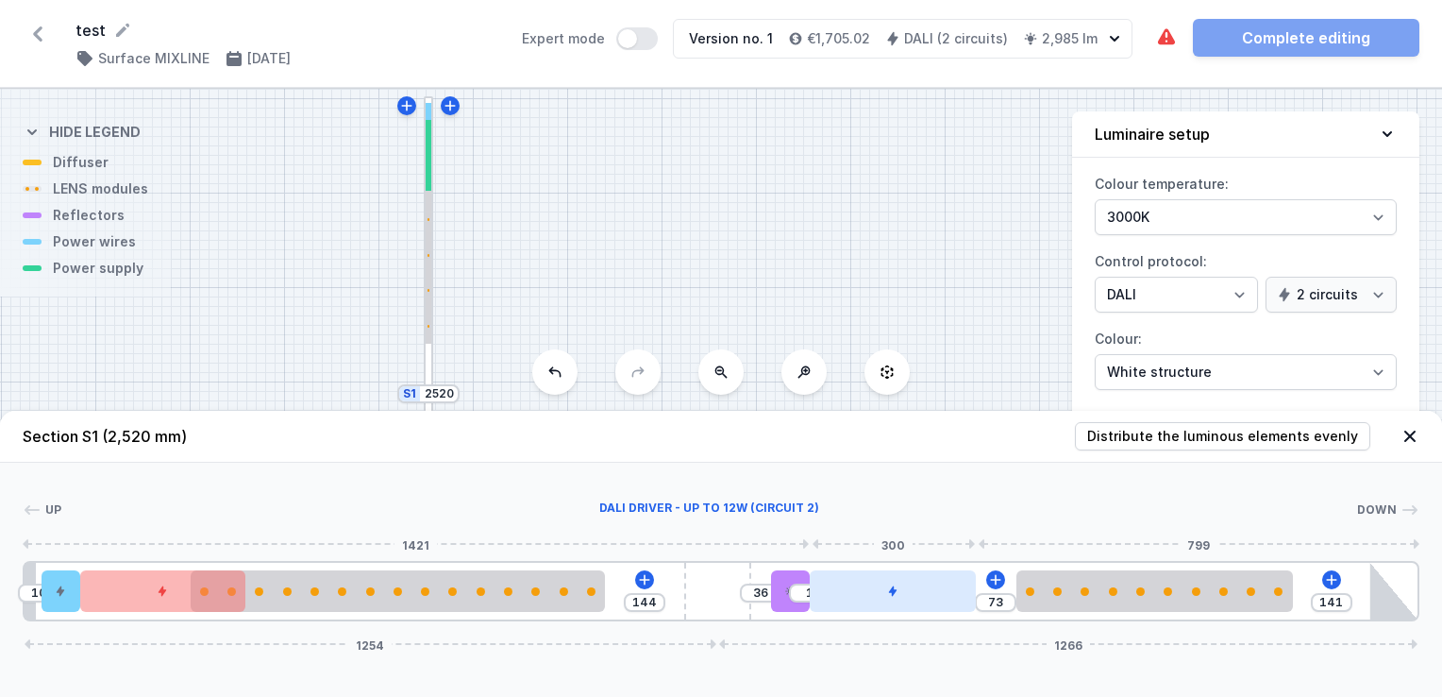
drag, startPoint x: 922, startPoint y: 588, endPoint x: 970, endPoint y: 581, distance: 48.6
click at [970, 581] on div at bounding box center [893, 591] width 166 height 42
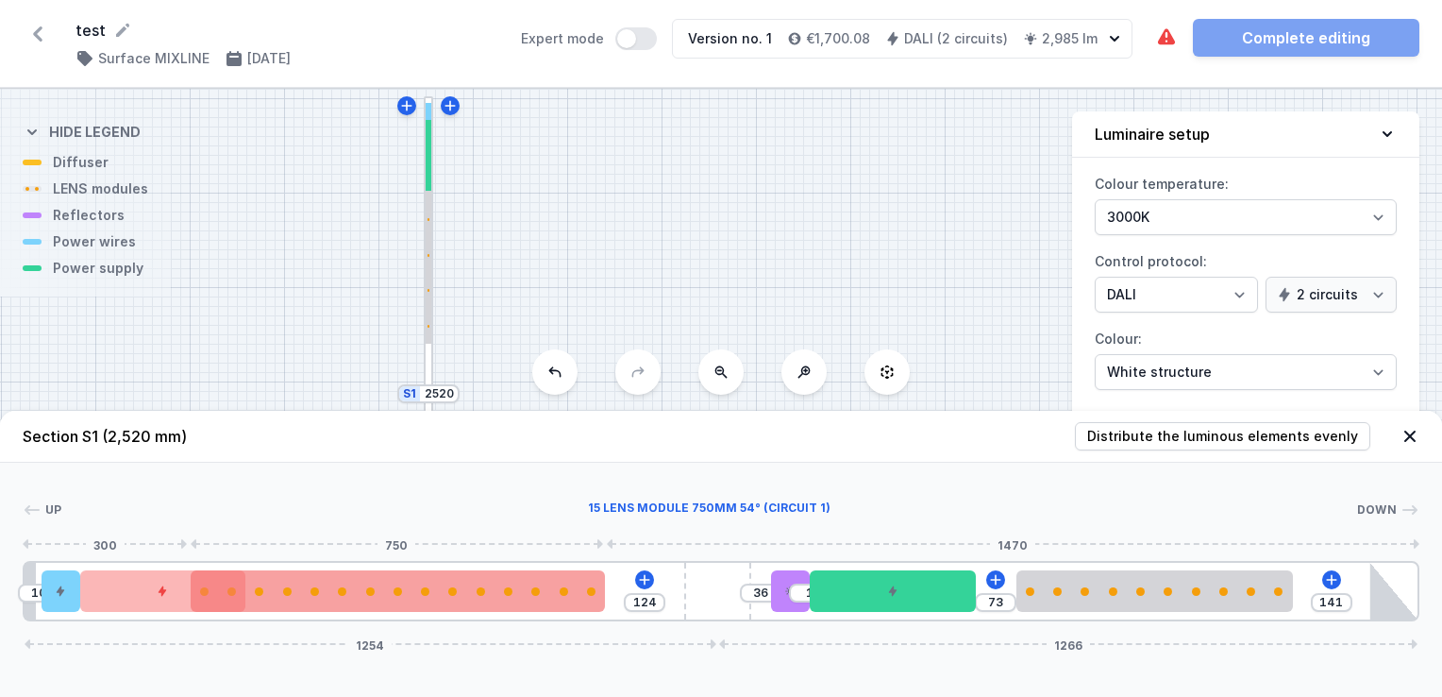
type input "44"
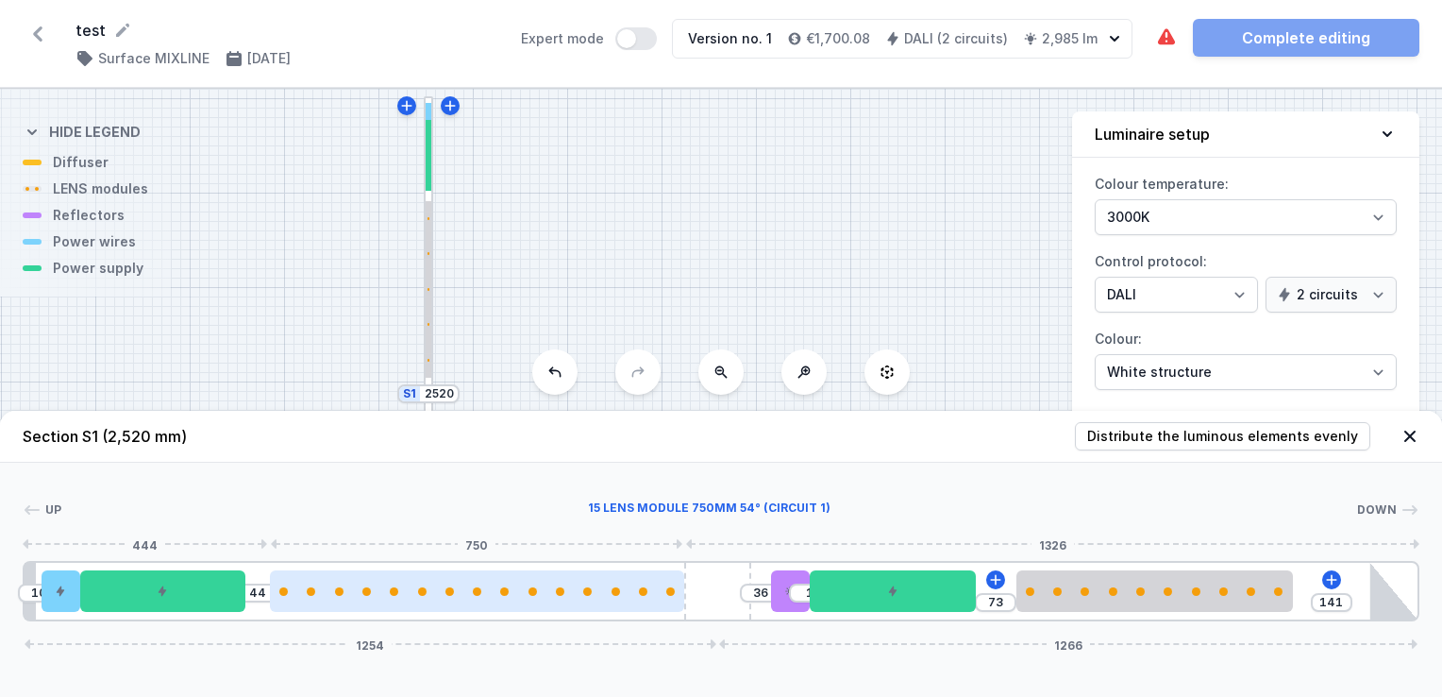
drag, startPoint x: 525, startPoint y: 591, endPoint x: 625, endPoint y: 580, distance: 100.6
click at [625, 580] on div at bounding box center [477, 591] width 414 height 42
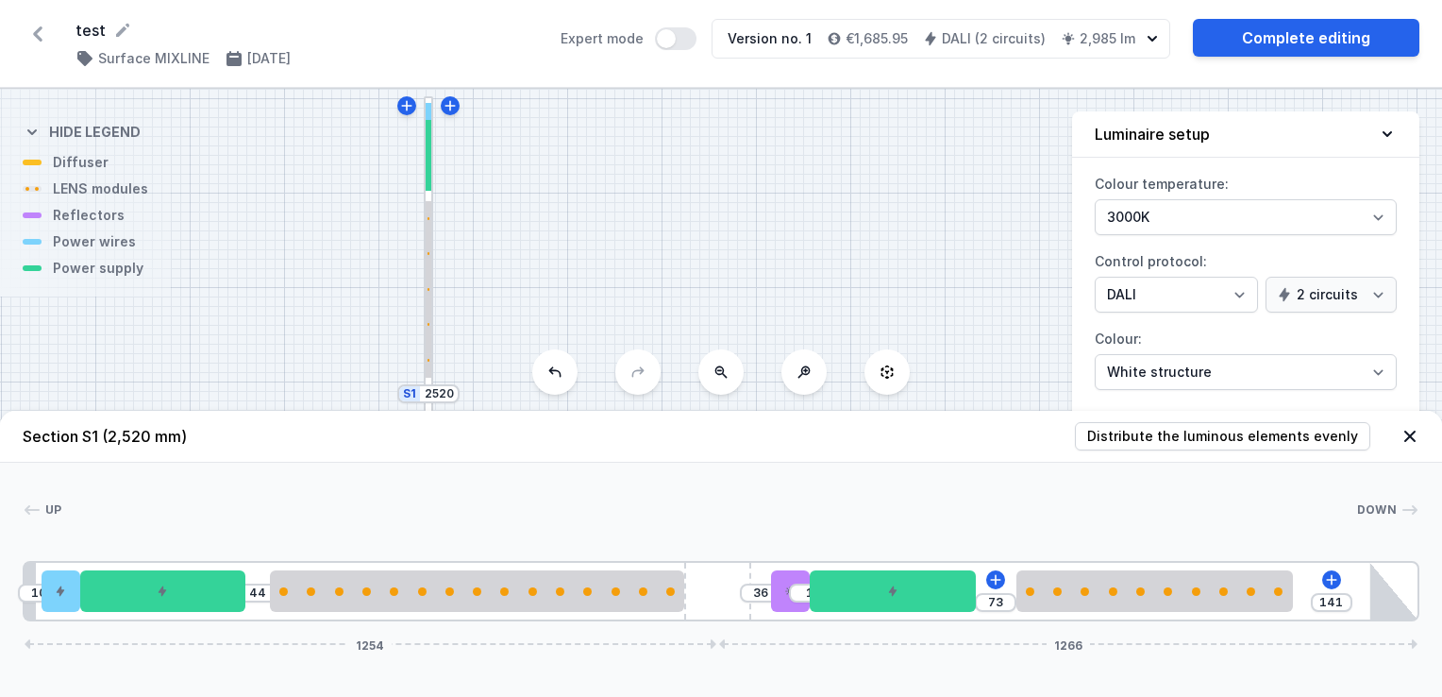
click at [1407, 431] on icon at bounding box center [1410, 436] width 19 height 19
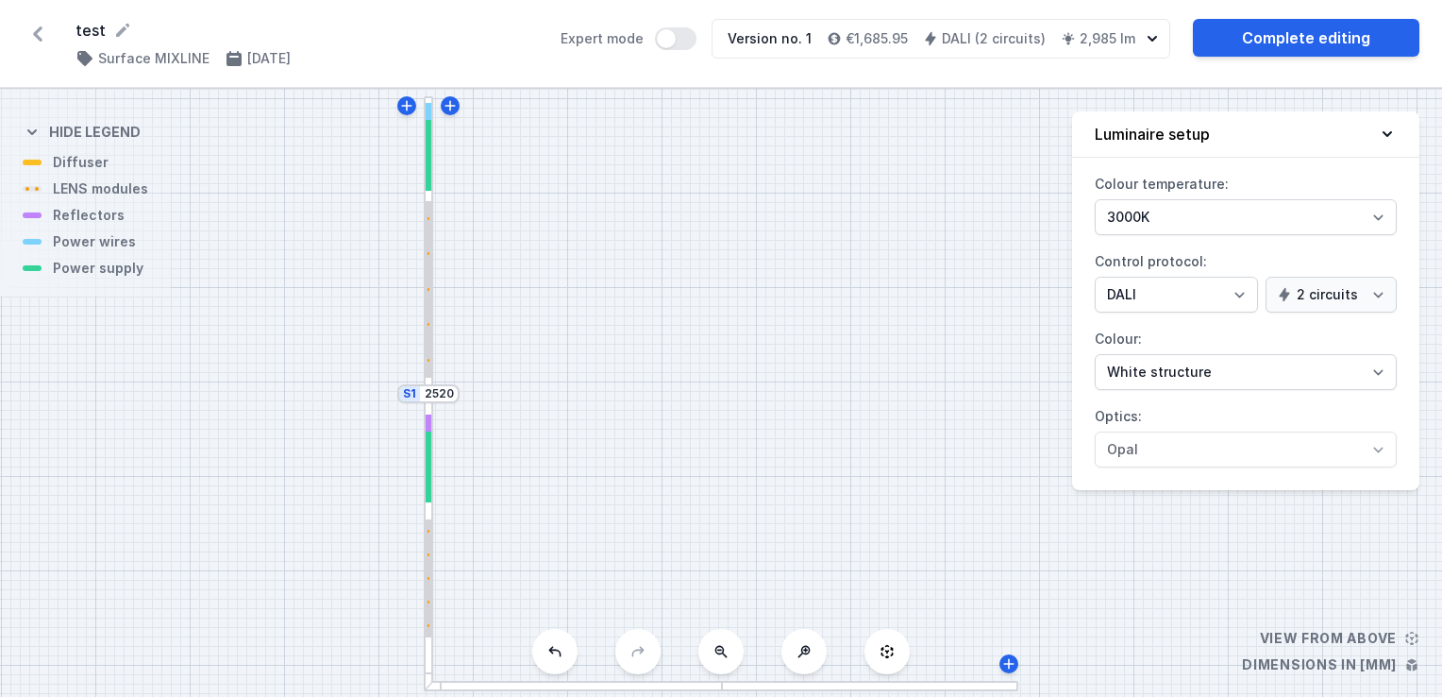
click at [503, 684] on div at bounding box center [573, 685] width 299 height 10
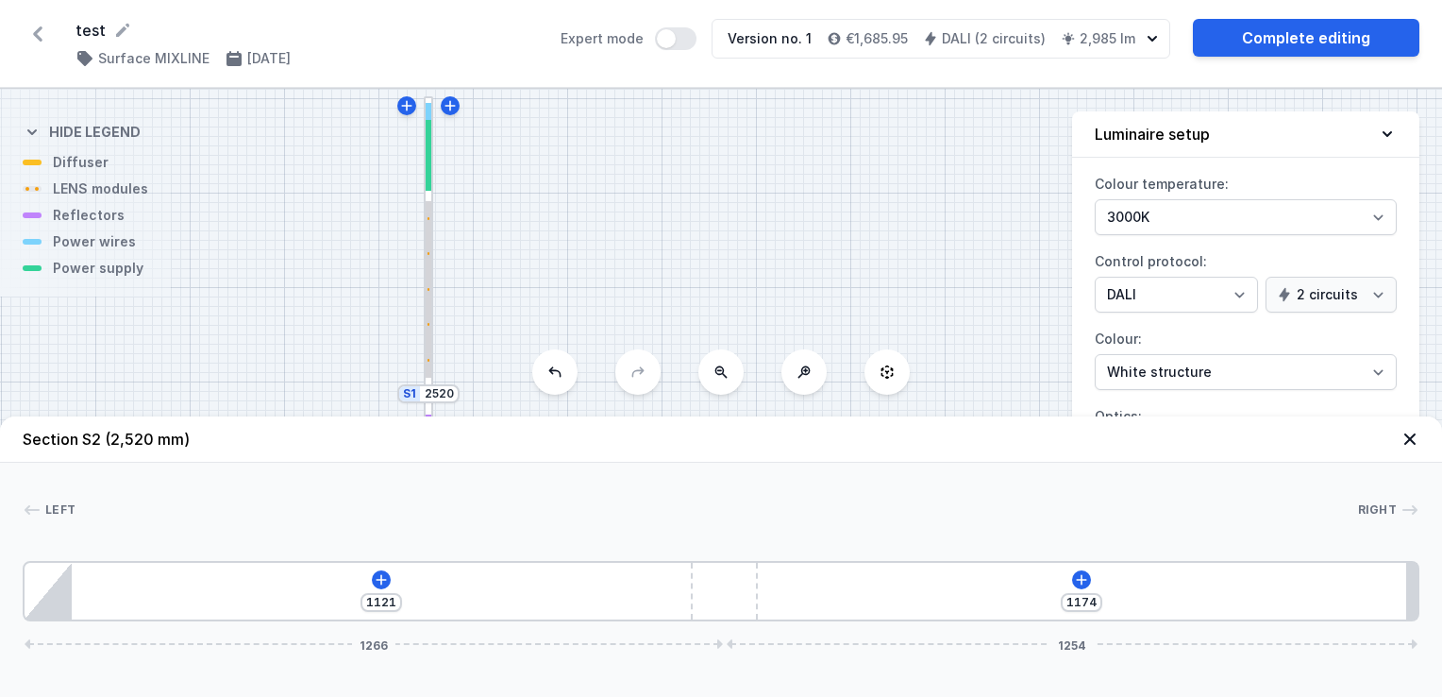
click at [1411, 430] on icon at bounding box center [1410, 438] width 19 height 19
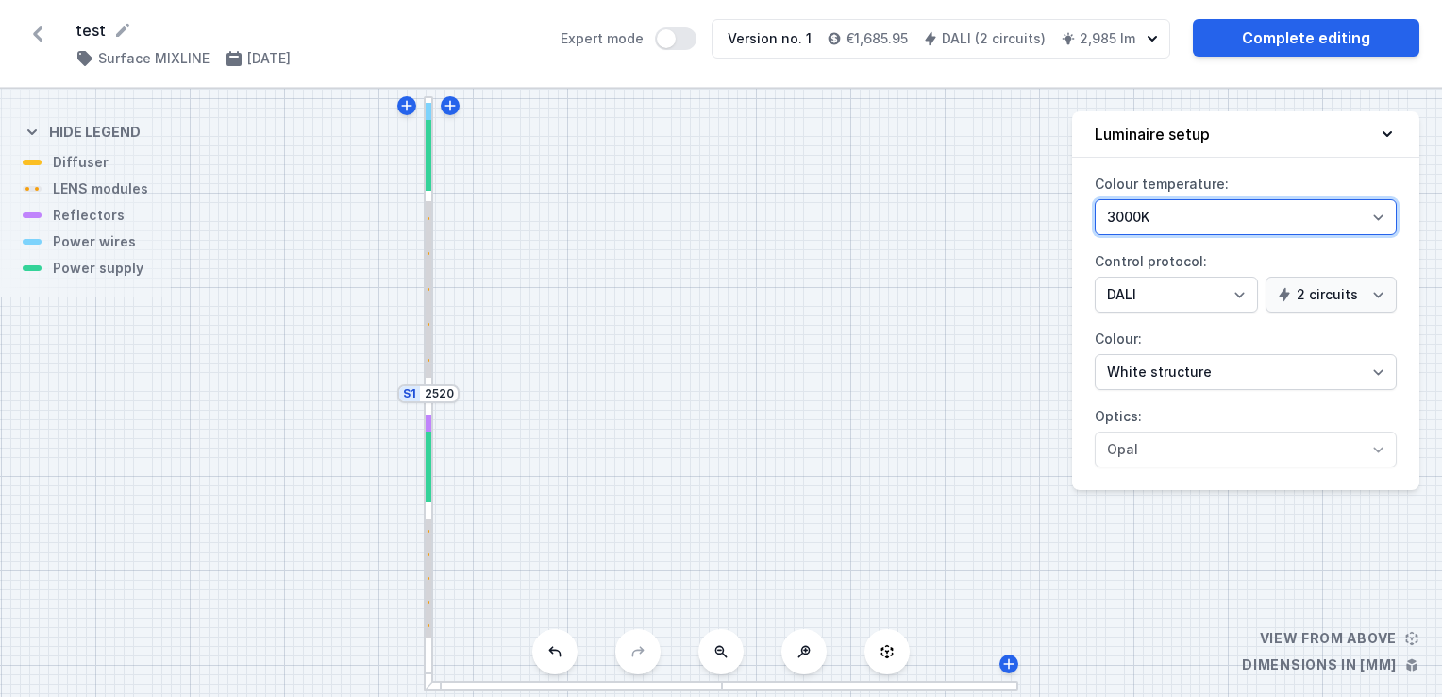
click at [1335, 199] on select "3000K 4000K 2700K" at bounding box center [1246, 217] width 302 height 36
select select "4000"
click at [1095, 199] on select "3000K 4000K 2700K" at bounding box center [1246, 217] width 302 height 36
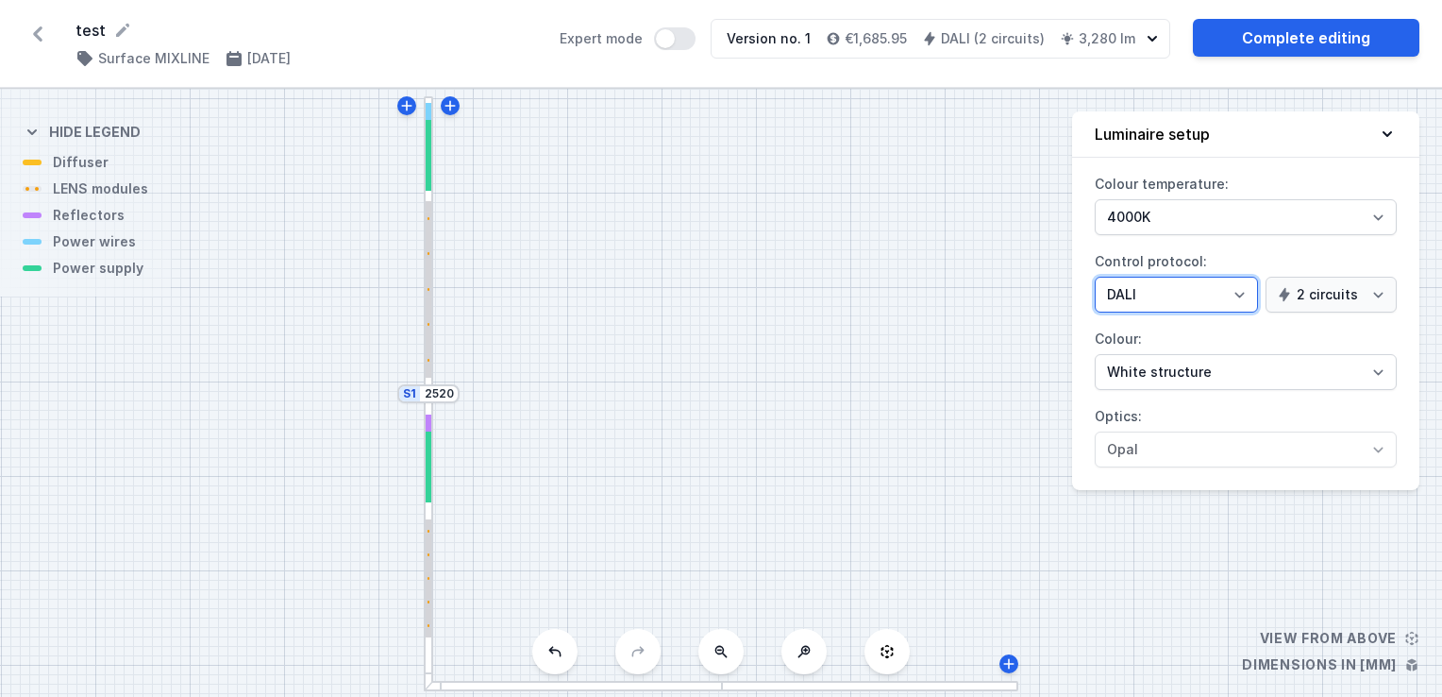
click at [1235, 296] on select "On/Off SwitchDIM DALI AQsmart" at bounding box center [1176, 295] width 163 height 36
click at [1095, 277] on select "On/Off SwitchDIM DALI AQsmart" at bounding box center [1176, 295] width 163 height 36
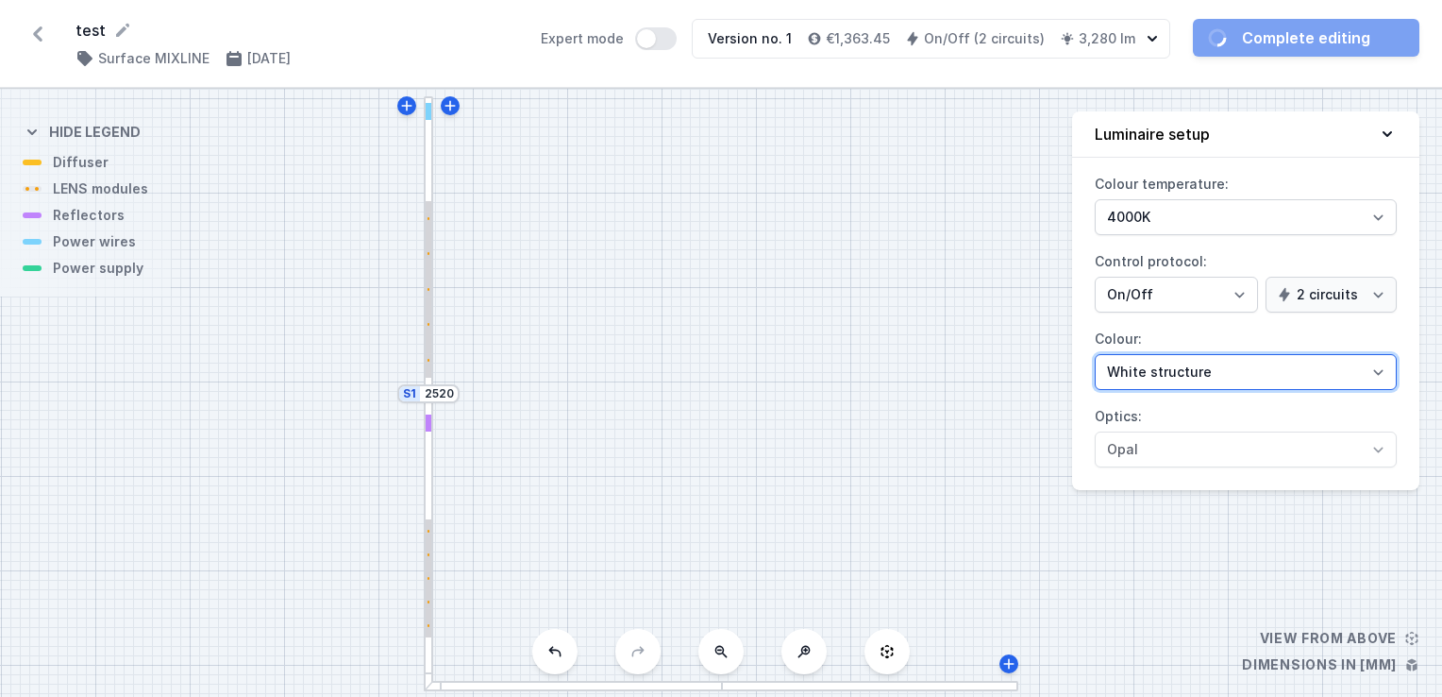
click at [1183, 370] on select "White structure Black structure Gold structure Copper Gray Another colour (from…" at bounding box center [1246, 372] width 302 height 36
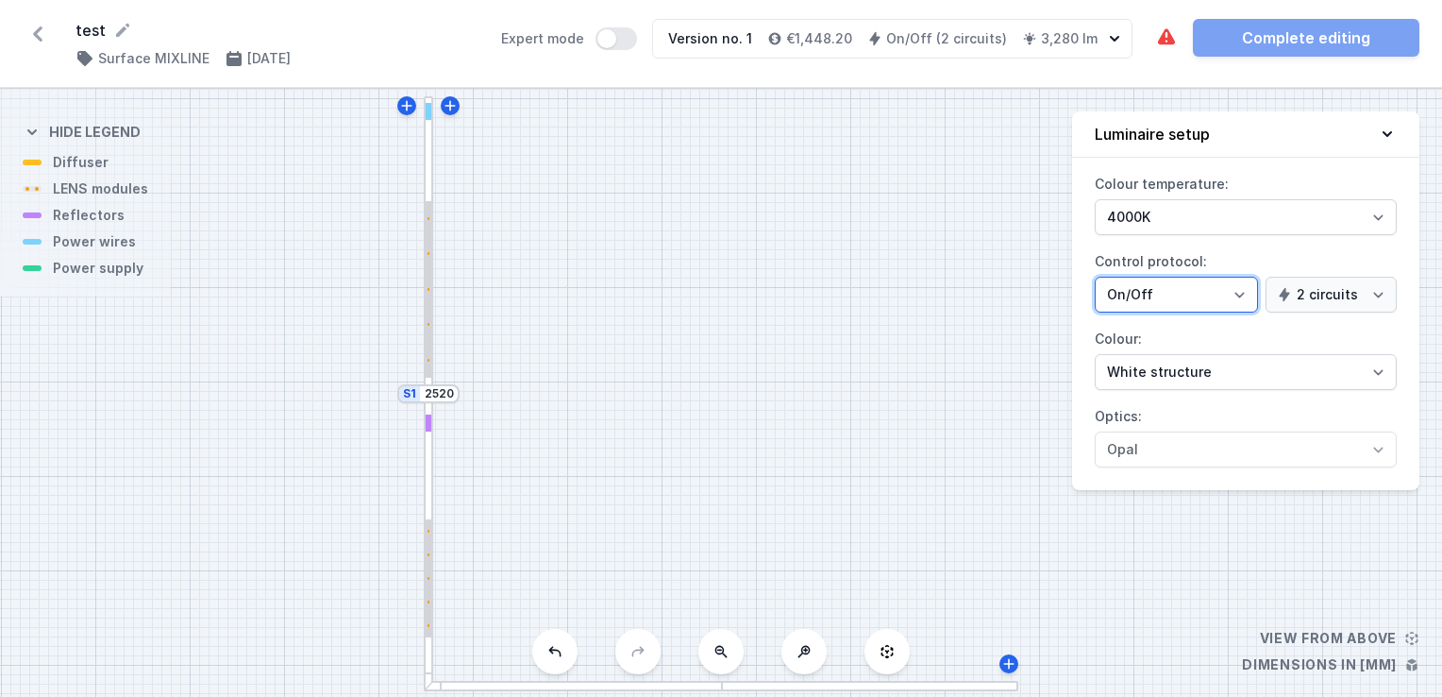
click at [1220, 285] on select "On/Off SwitchDIM DALI AQsmart" at bounding box center [1176, 295] width 163 height 36
select select "4"
click at [1095, 277] on select "On/Off SwitchDIM DALI AQsmart" at bounding box center [1176, 295] width 163 height 36
click at [429, 489] on div at bounding box center [429, 541] width 10 height 299
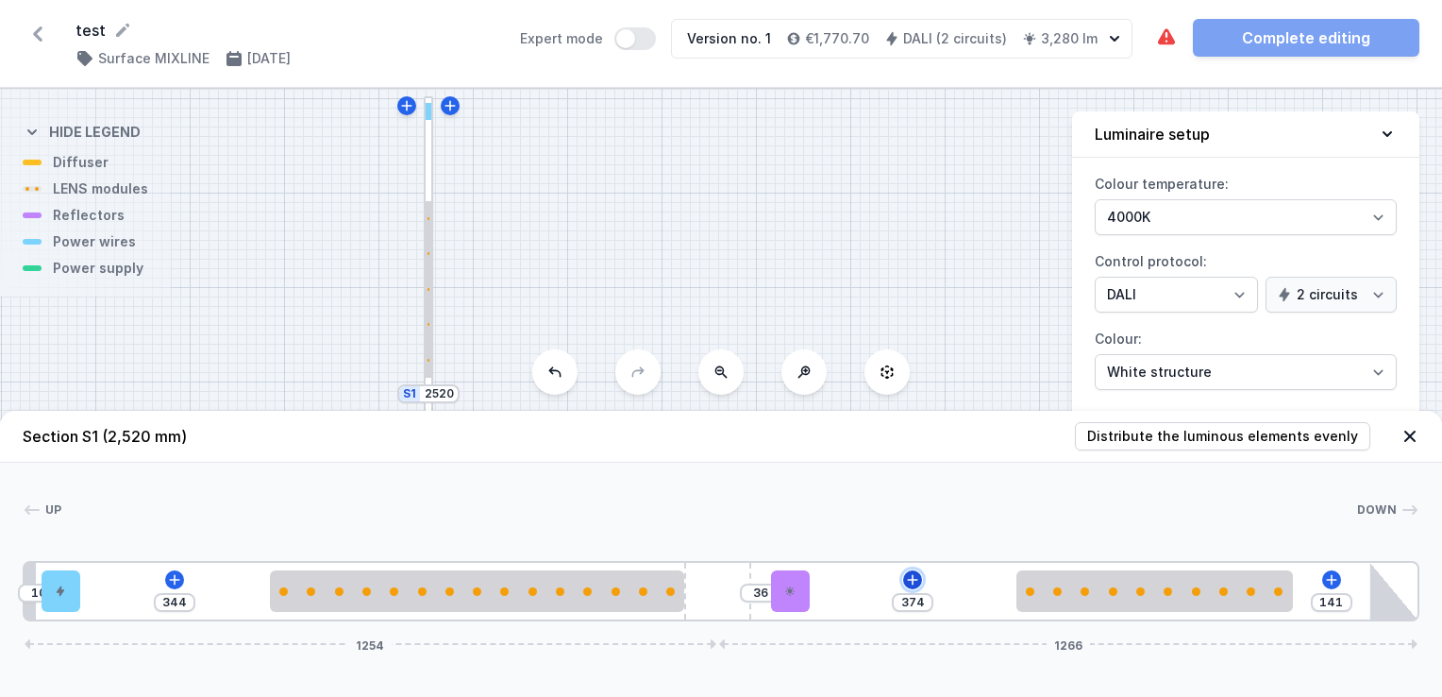
click at [911, 580] on icon at bounding box center [913, 579] width 10 height 10
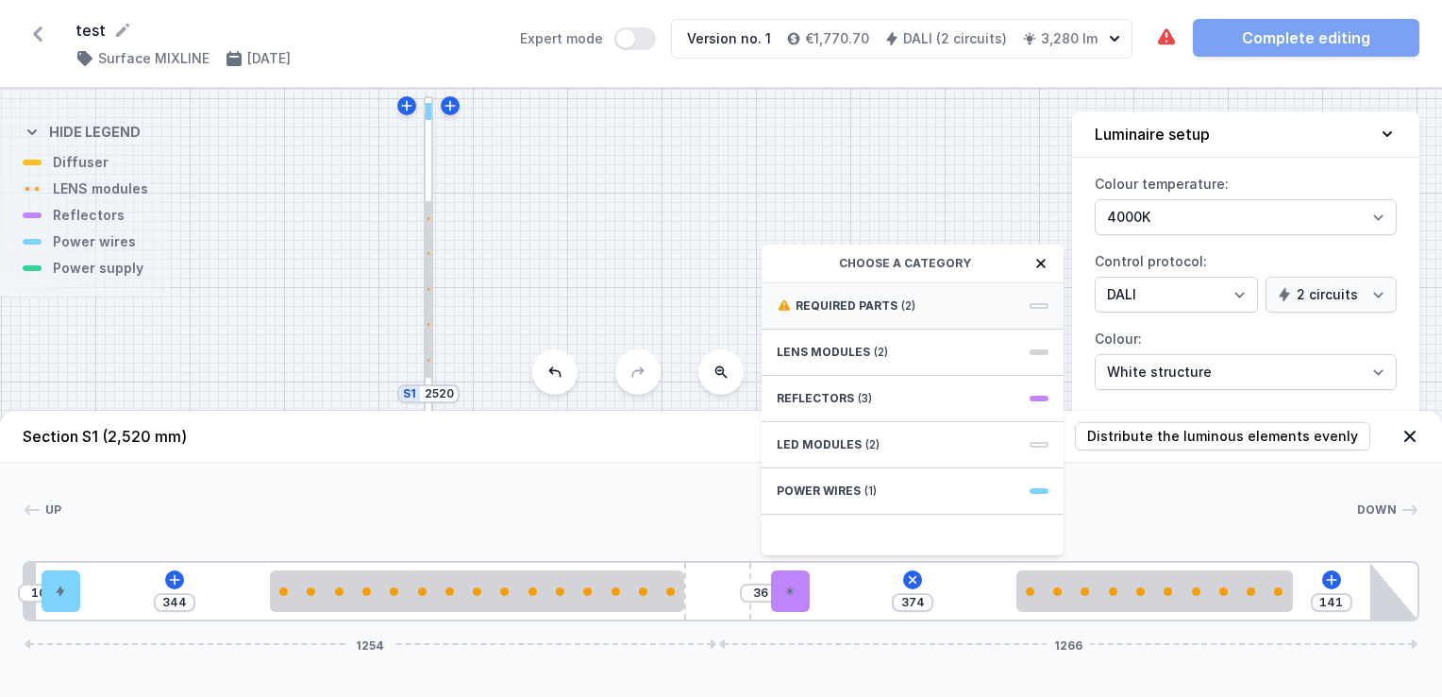
click at [862, 317] on div "Required parts (2)" at bounding box center [913, 306] width 302 height 46
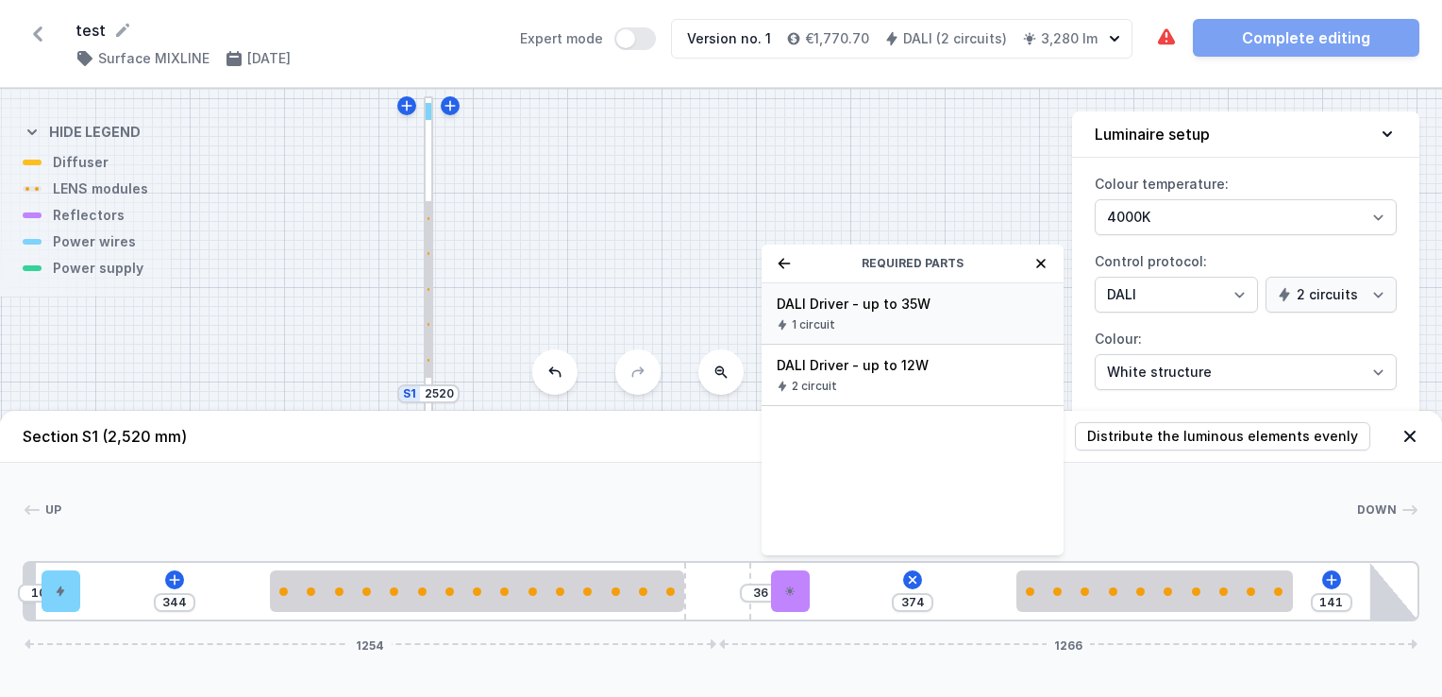
click at [887, 313] on div "DALI Driver - up to 35W 1 circuit" at bounding box center [913, 313] width 302 height 61
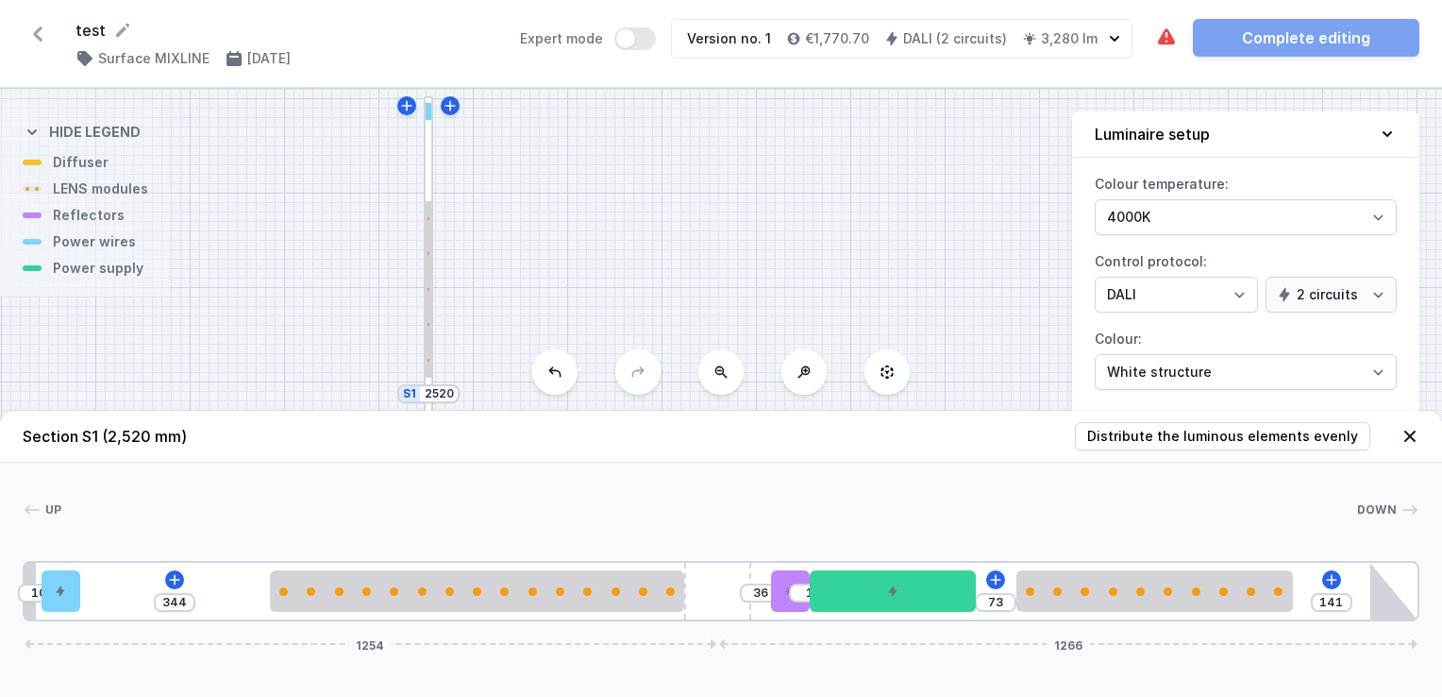
type input "73"
click at [165, 580] on button at bounding box center [174, 579] width 19 height 19
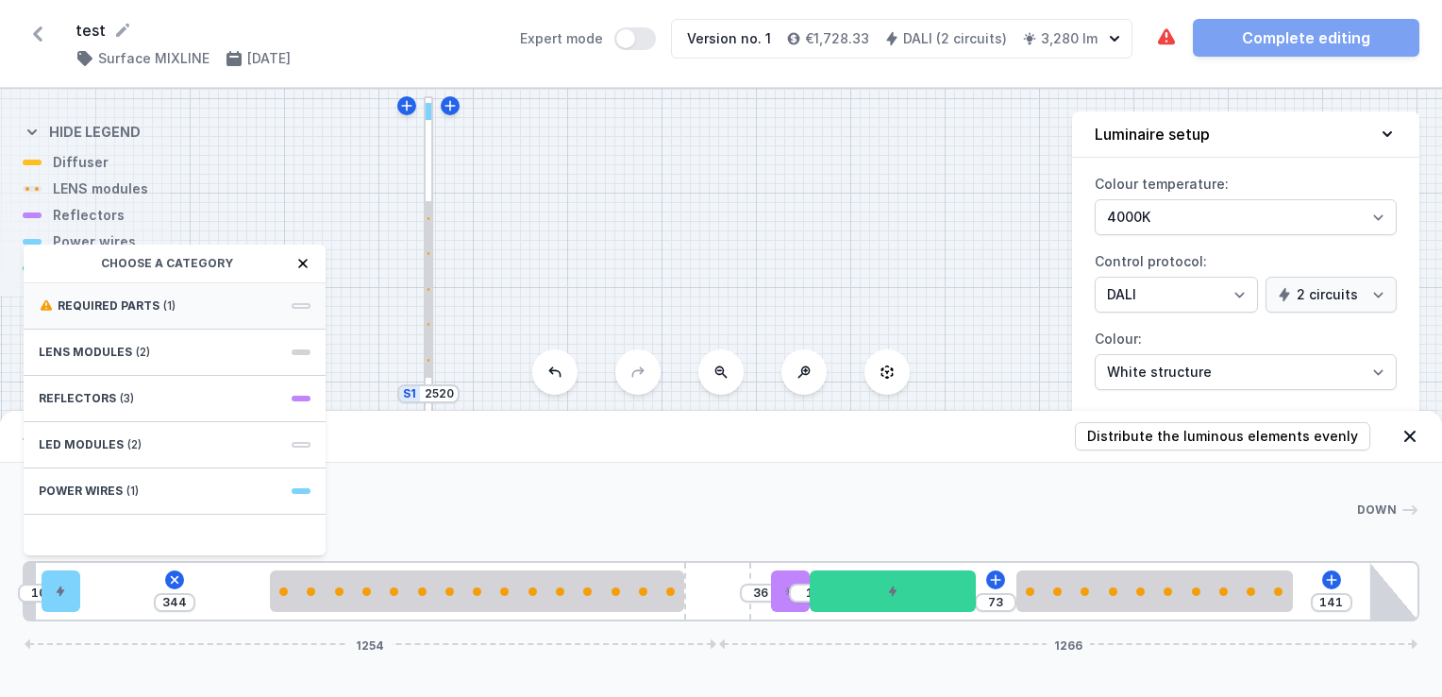
click at [215, 308] on div "Required parts (1)" at bounding box center [175, 306] width 302 height 46
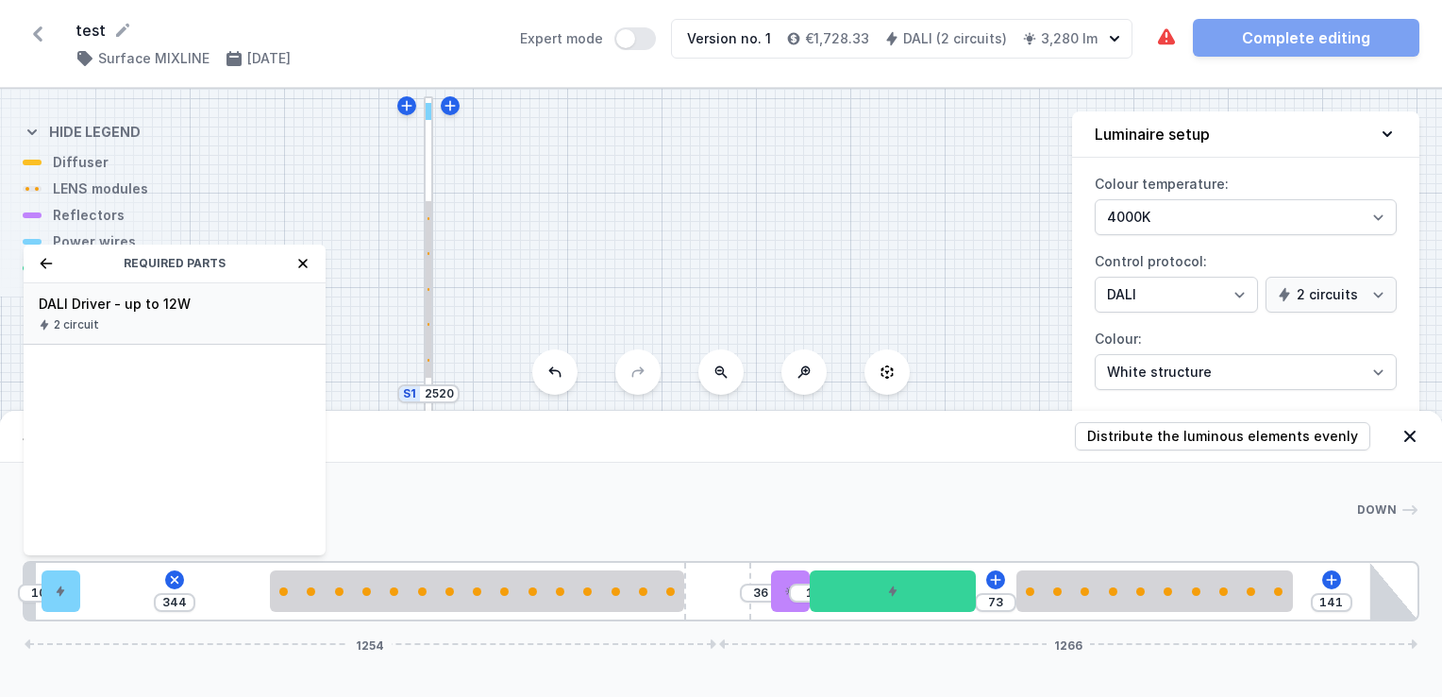
click at [212, 315] on div "DALI Driver - up to 12W 2 circuit" at bounding box center [175, 313] width 302 height 61
type input "44"
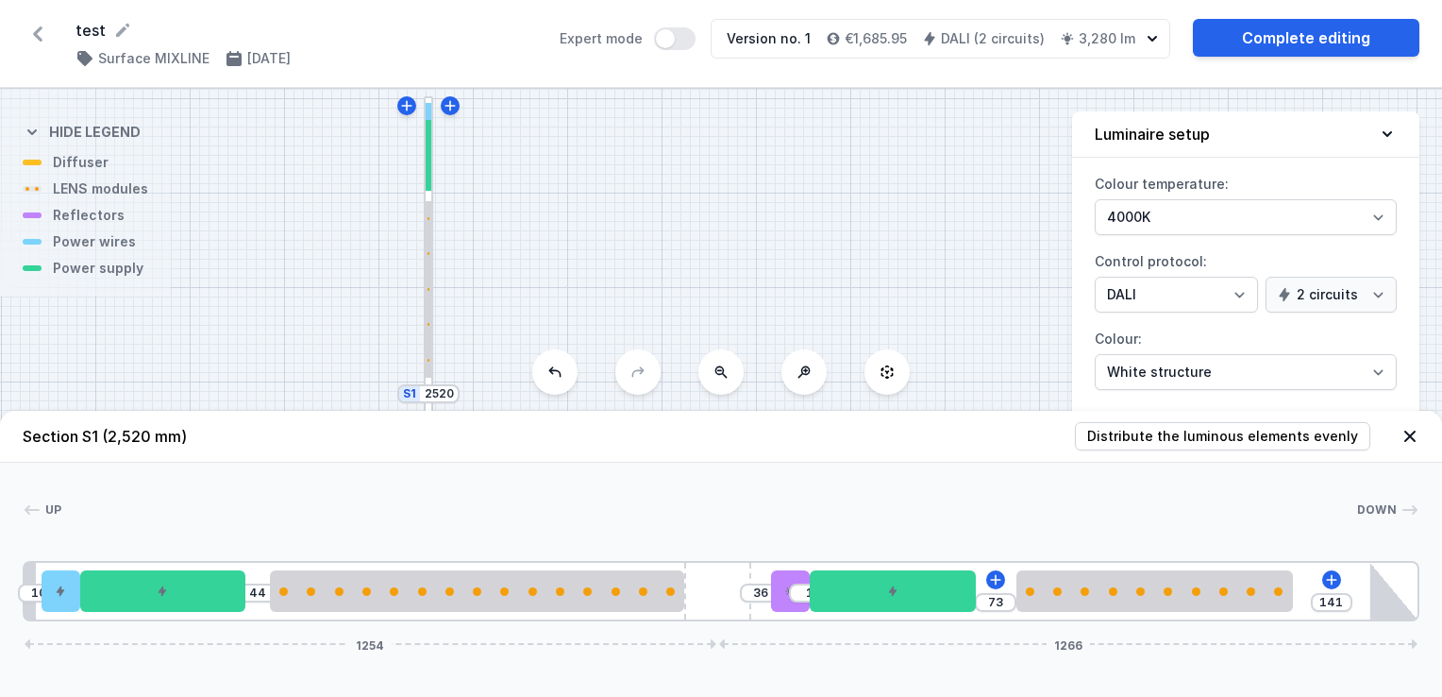
click at [1406, 436] on icon at bounding box center [1410, 436] width 19 height 19
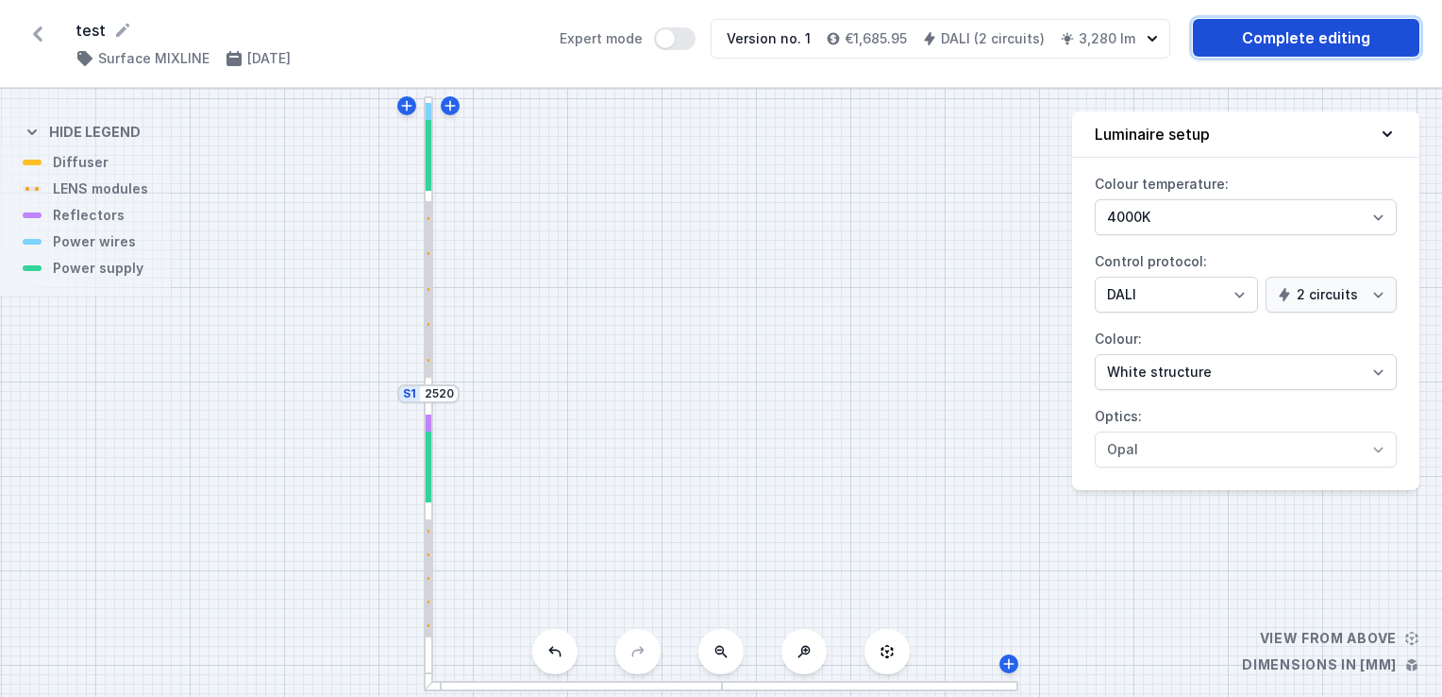
click at [1328, 32] on link "Complete editing" at bounding box center [1306, 38] width 227 height 38
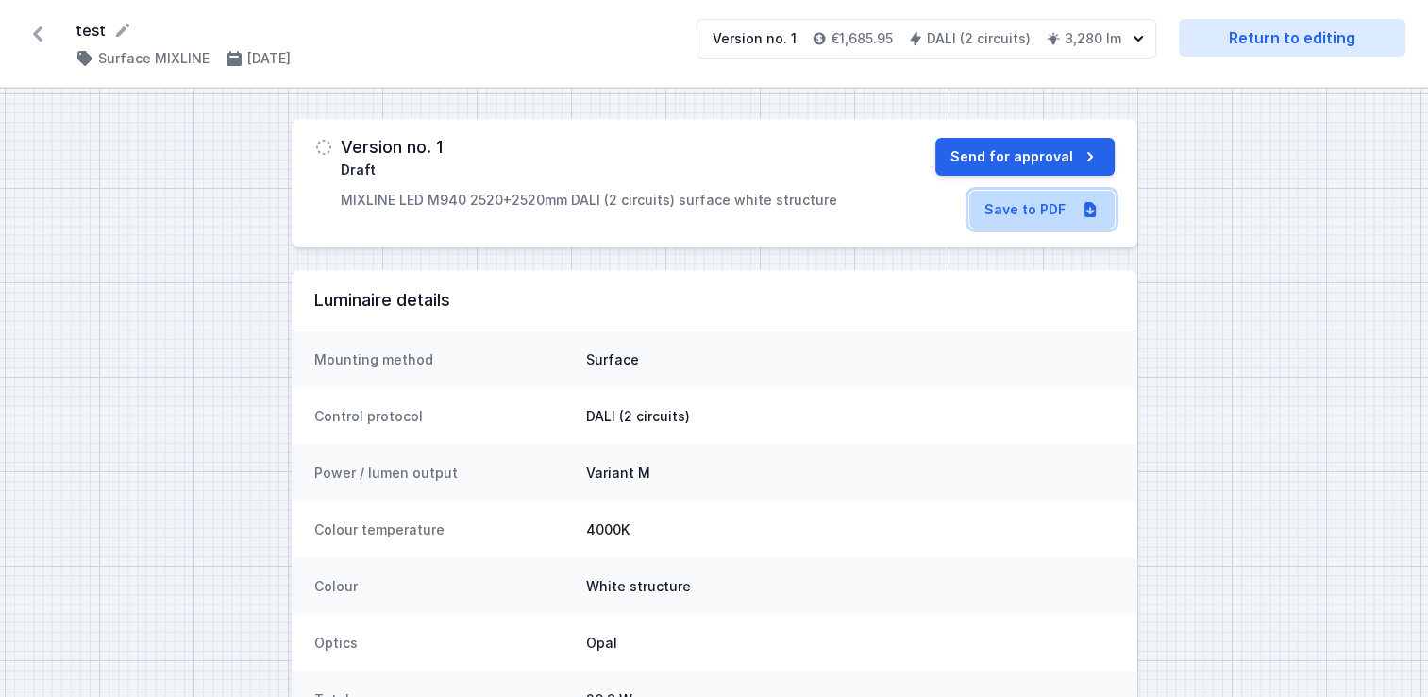
click at [1023, 203] on link "Save to PDF" at bounding box center [1041, 210] width 145 height 38
